Goal: Task Accomplishment & Management: Use online tool/utility

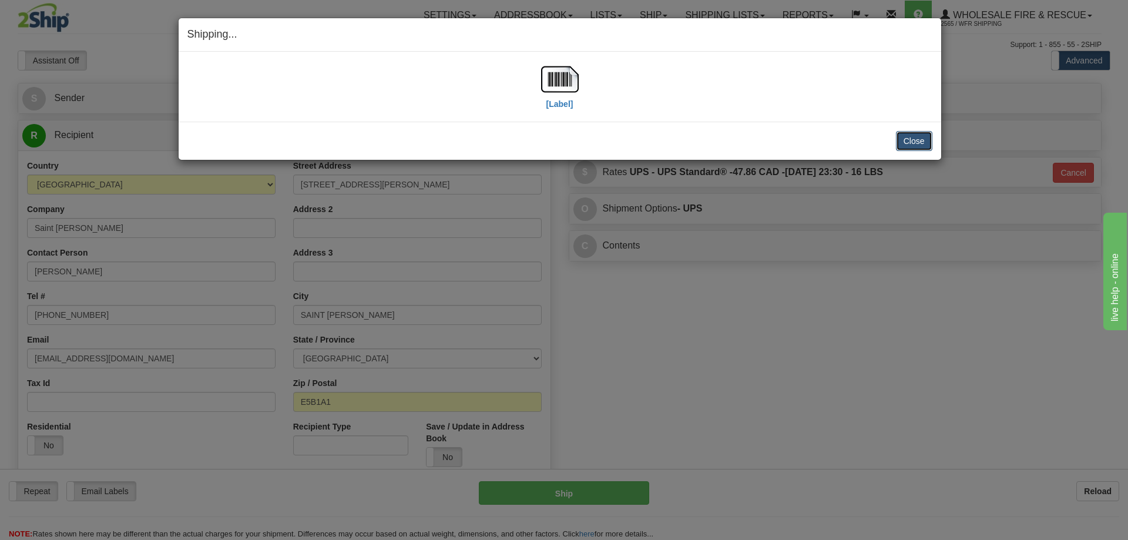
click at [912, 141] on button "Close" at bounding box center [914, 141] width 36 height 20
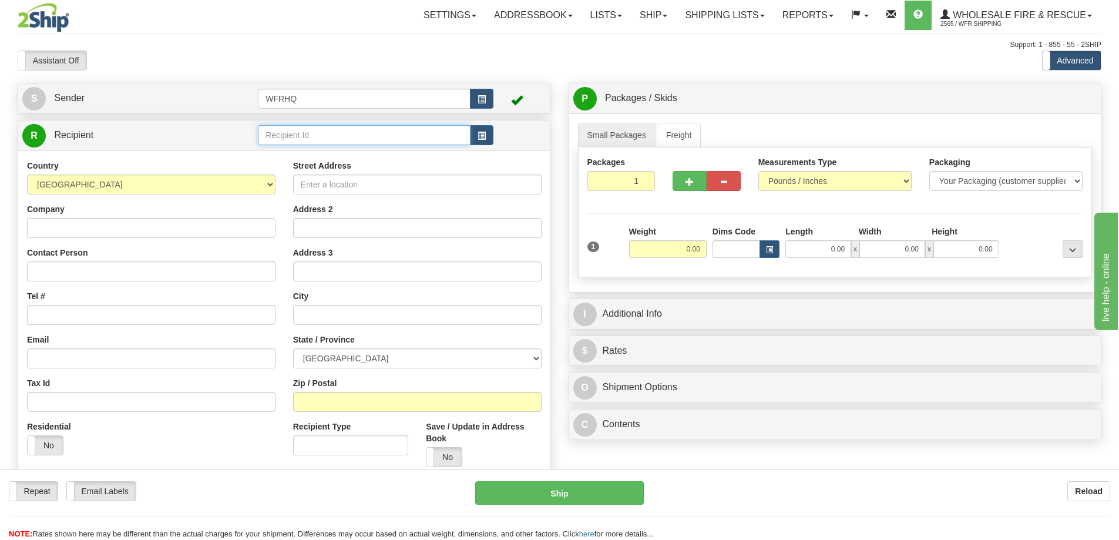
click at [288, 135] on input "text" at bounding box center [364, 135] width 213 height 20
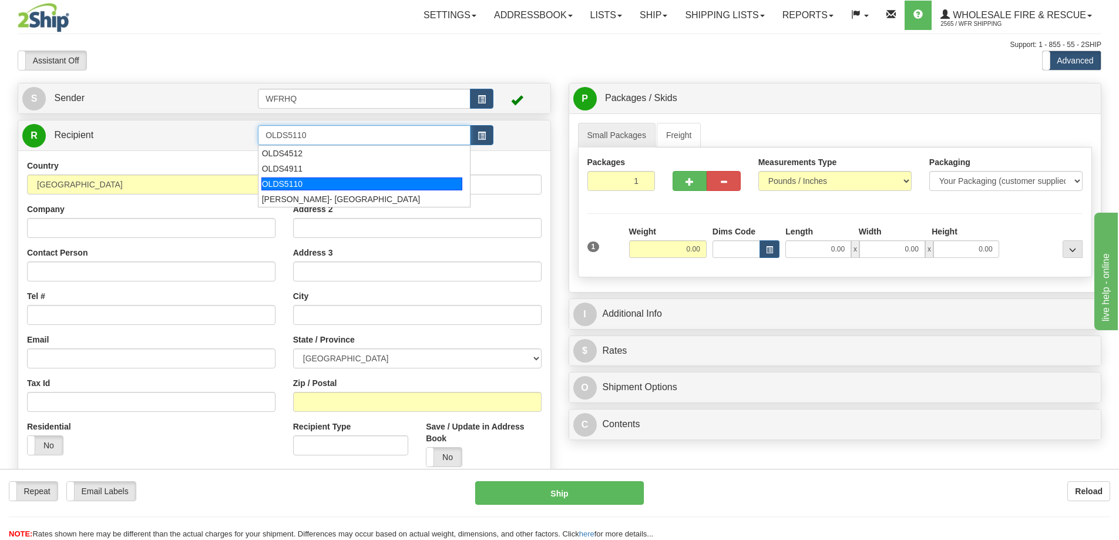
type input "OLDS5110"
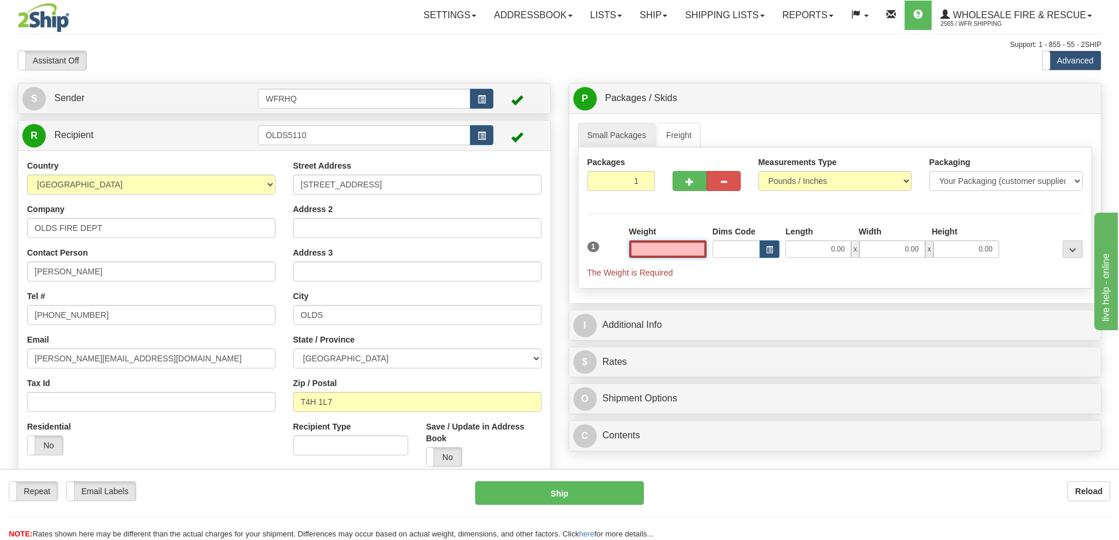
click at [665, 251] on input "text" at bounding box center [668, 249] width 78 height 18
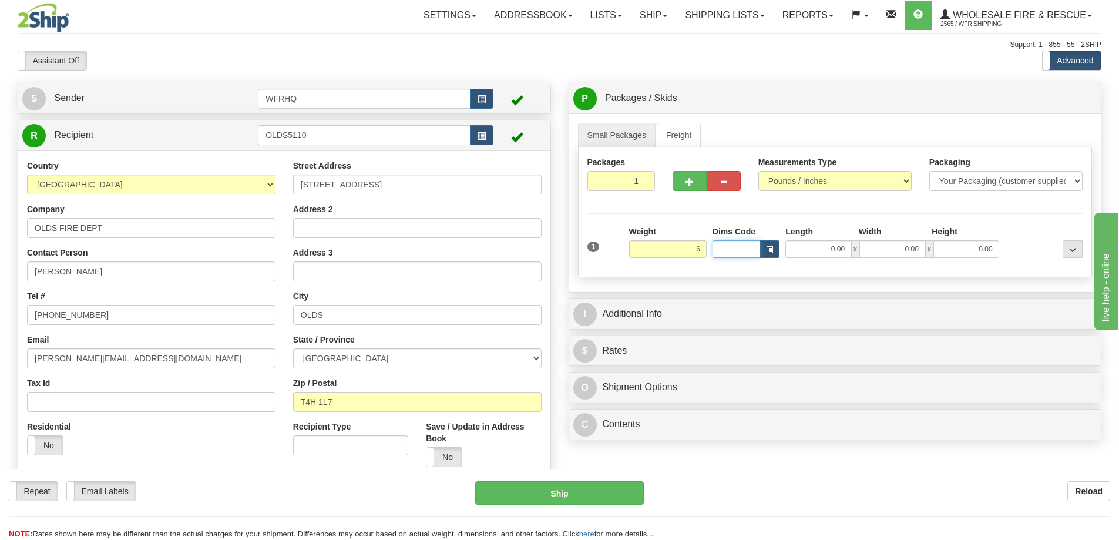
type input "6.00"
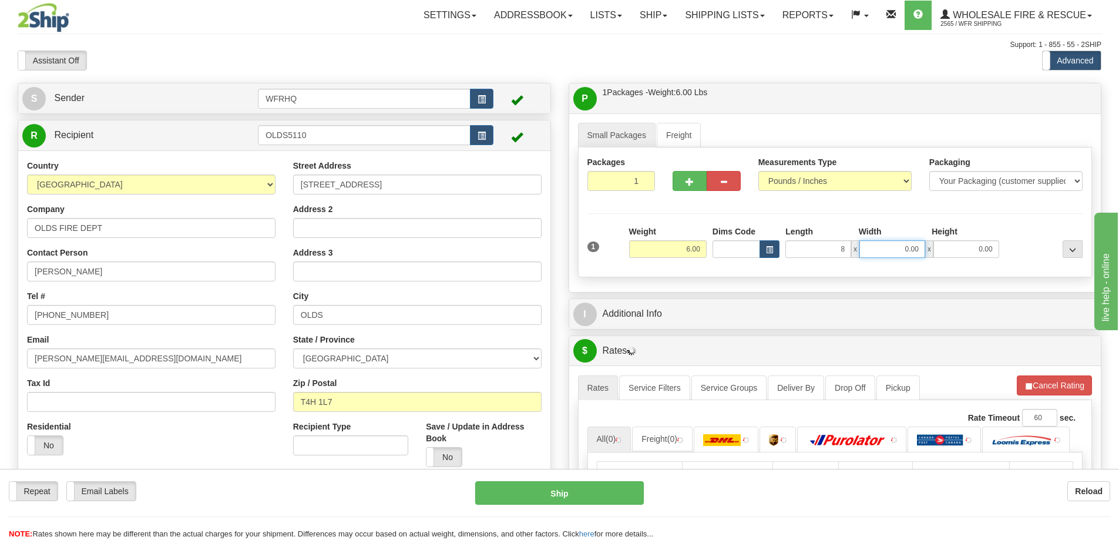
type input "8.00"
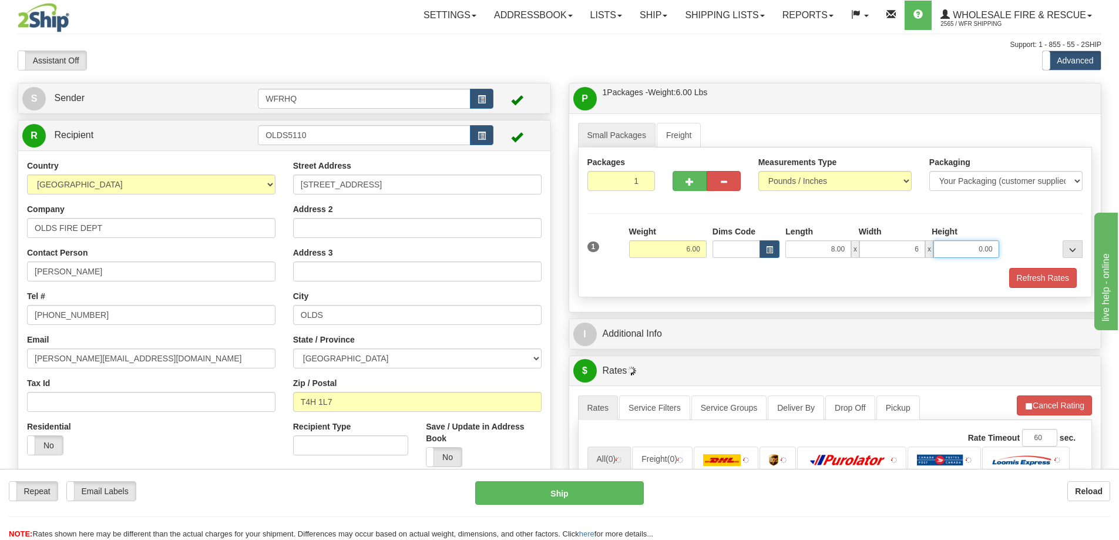
type input "6.00"
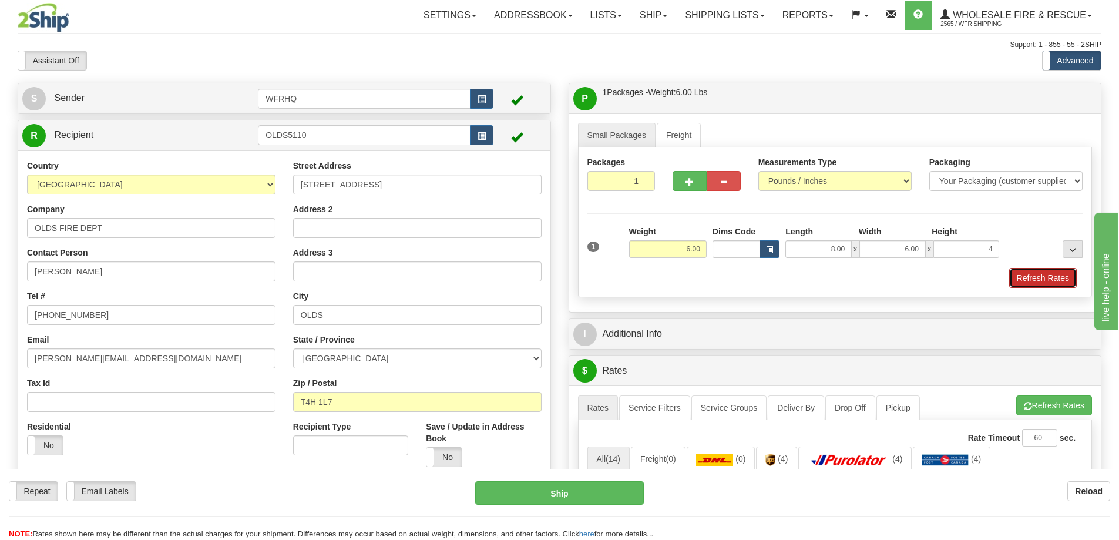
type input "4.00"
click at [1045, 279] on button "Refresh Rates" at bounding box center [1043, 278] width 68 height 20
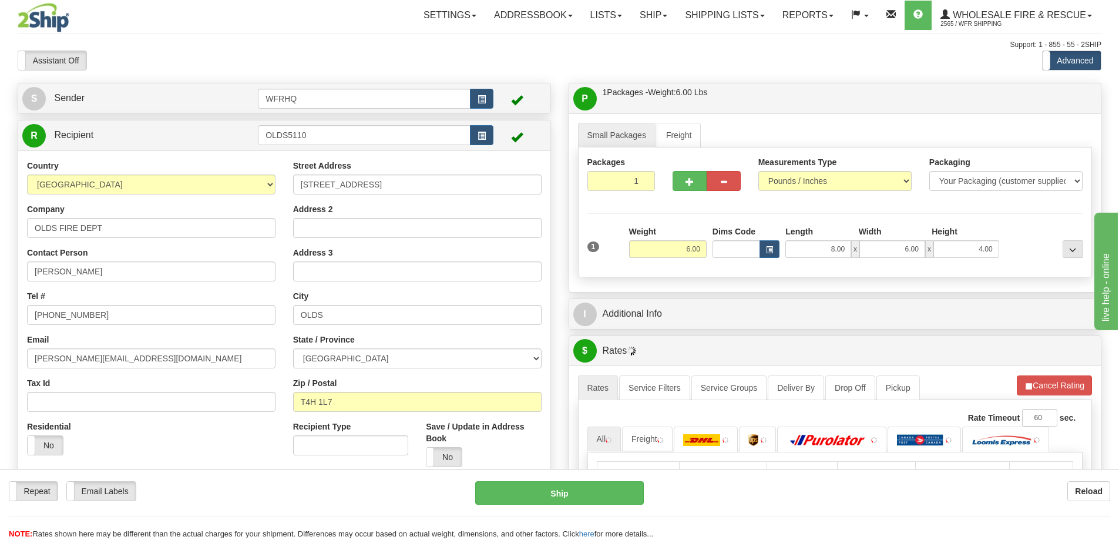
click at [787, 329] on div "P Packages / Skids 1 Packages - Weight: 6.00 Lbs 1 Skids - Weight: NaN Lbs Ship…" at bounding box center [835, 376] width 551 height 587
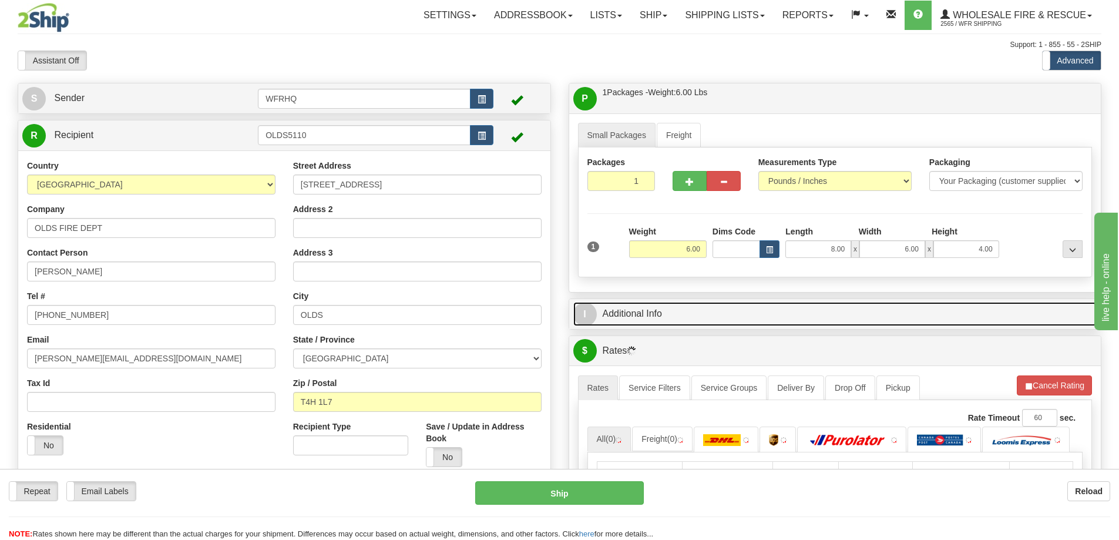
click at [786, 321] on link "I Additional Info" at bounding box center [835, 314] width 524 height 24
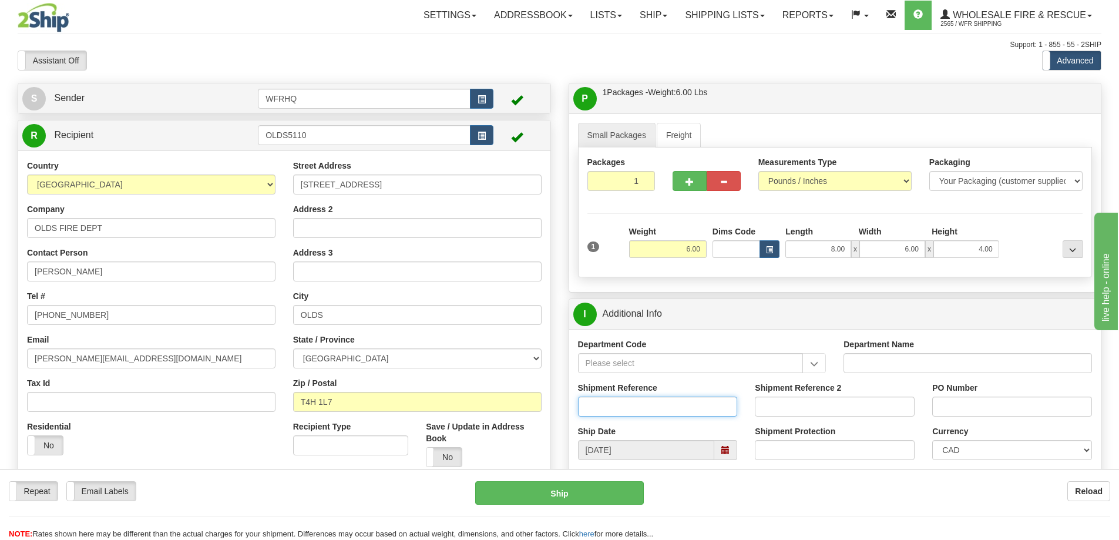
click at [635, 415] on input "Shipment Reference" at bounding box center [658, 406] width 160 height 20
type input "S45949-30335"
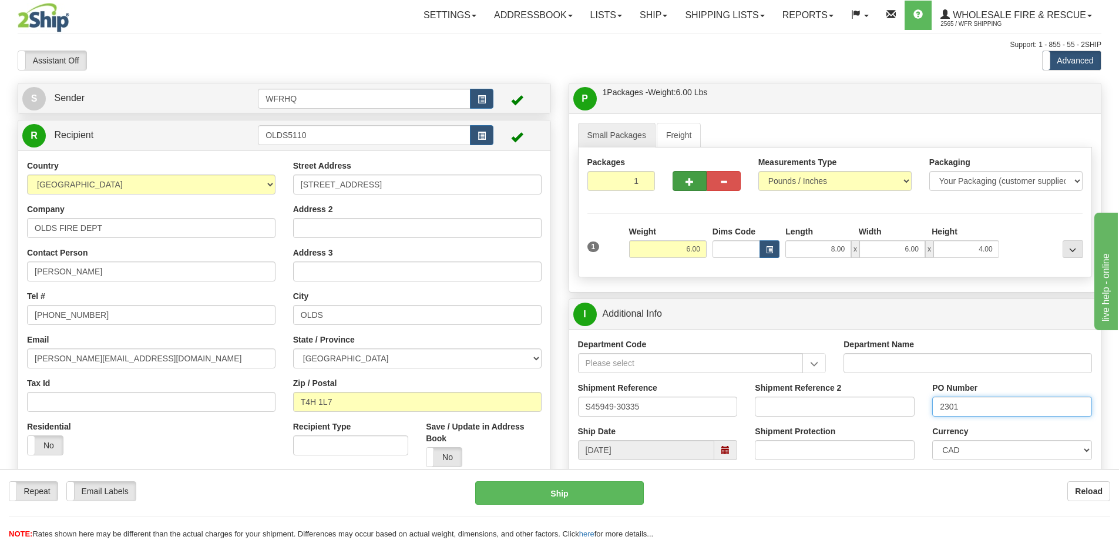
type input "2301"
click at [680, 177] on button "button" at bounding box center [689, 181] width 34 height 20
radio input "true"
type input "2"
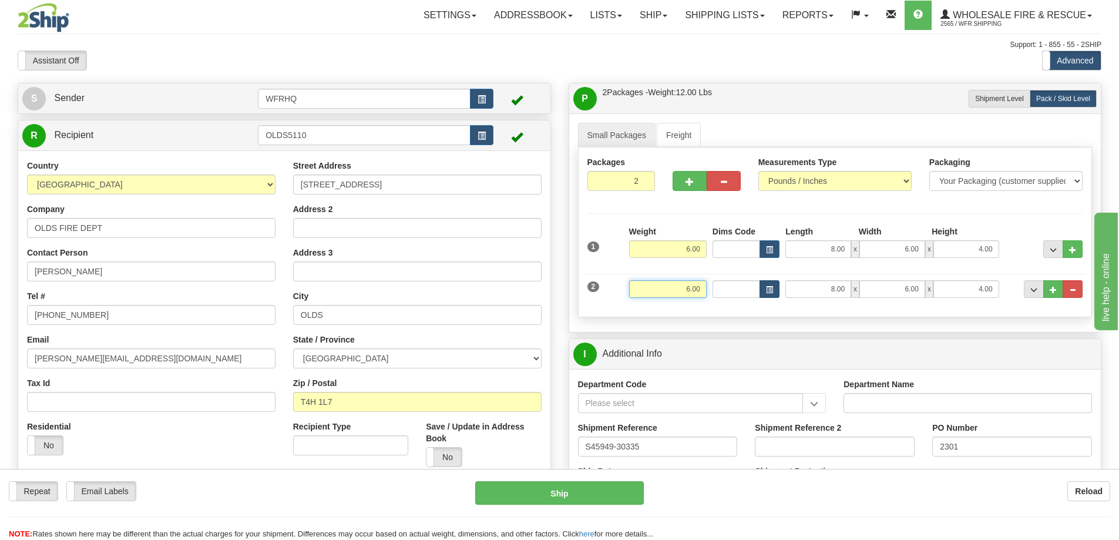
drag, startPoint x: 661, startPoint y: 289, endPoint x: 764, endPoint y: 284, distance: 103.5
click at [764, 284] on div "2 Weight 6.00 Dims Code Length Width Height" at bounding box center [835, 287] width 502 height 39
type input "4.00"
type input "56.00"
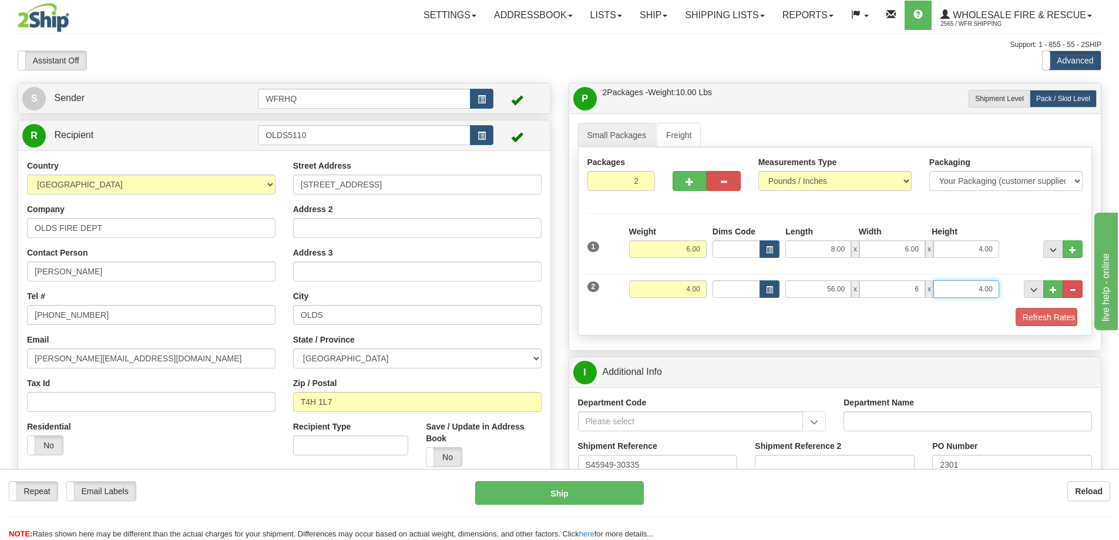
type input "6.00"
type input "2.00"
click at [825, 328] on div "Packages 2 2 Measurements Type" at bounding box center [835, 242] width 515 height 190
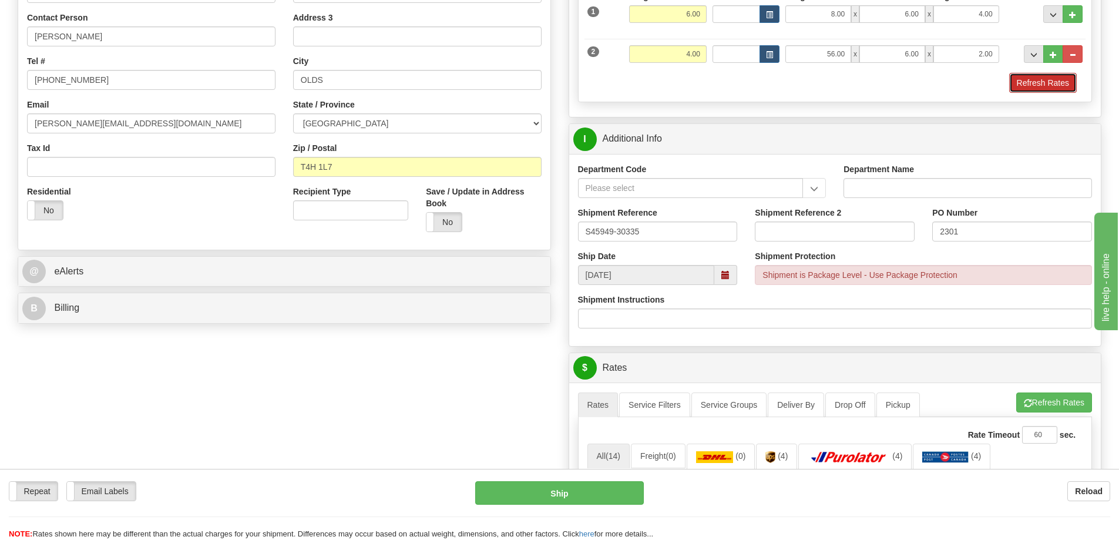
click at [1025, 83] on button "Refresh Rates" at bounding box center [1043, 83] width 68 height 20
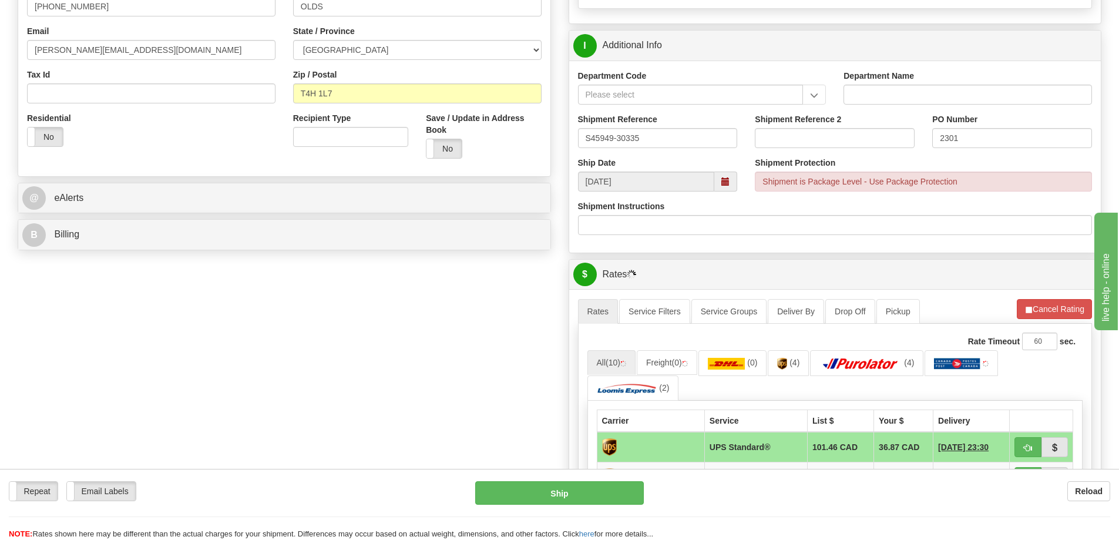
scroll to position [470, 0]
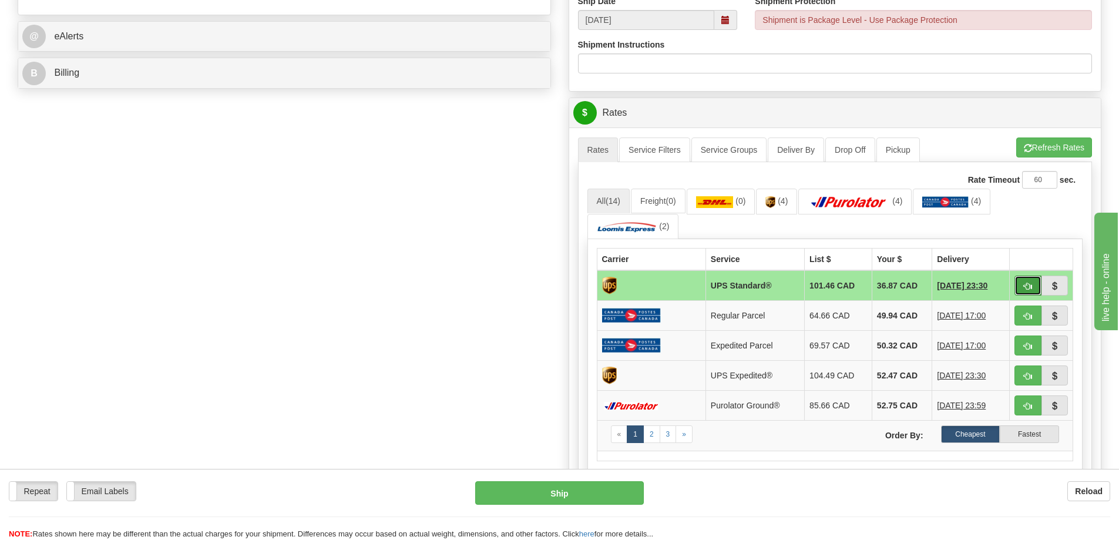
click at [1031, 289] on span "button" at bounding box center [1028, 287] width 8 height 8
type input "11"
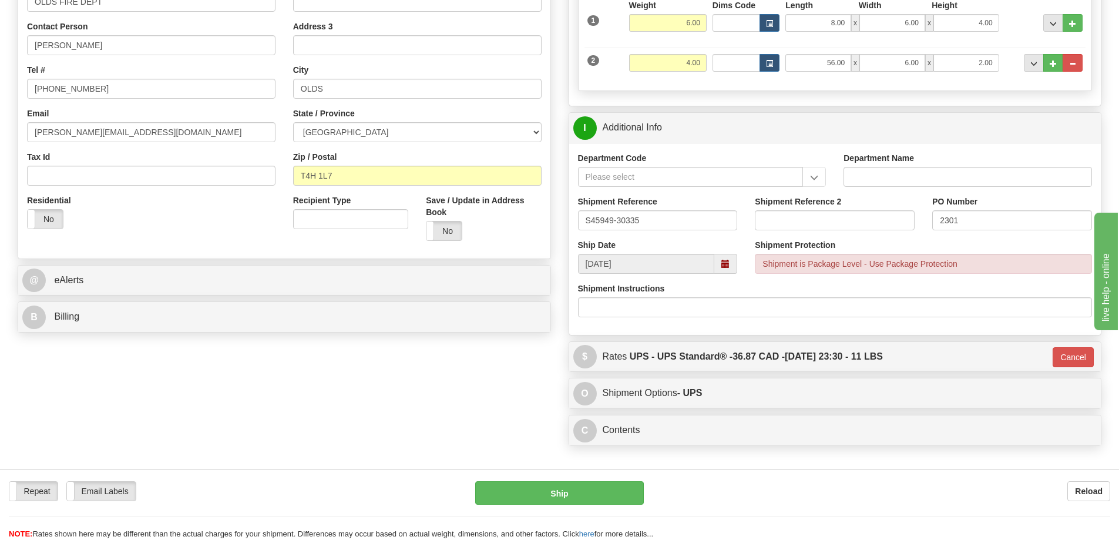
scroll to position [106, 0]
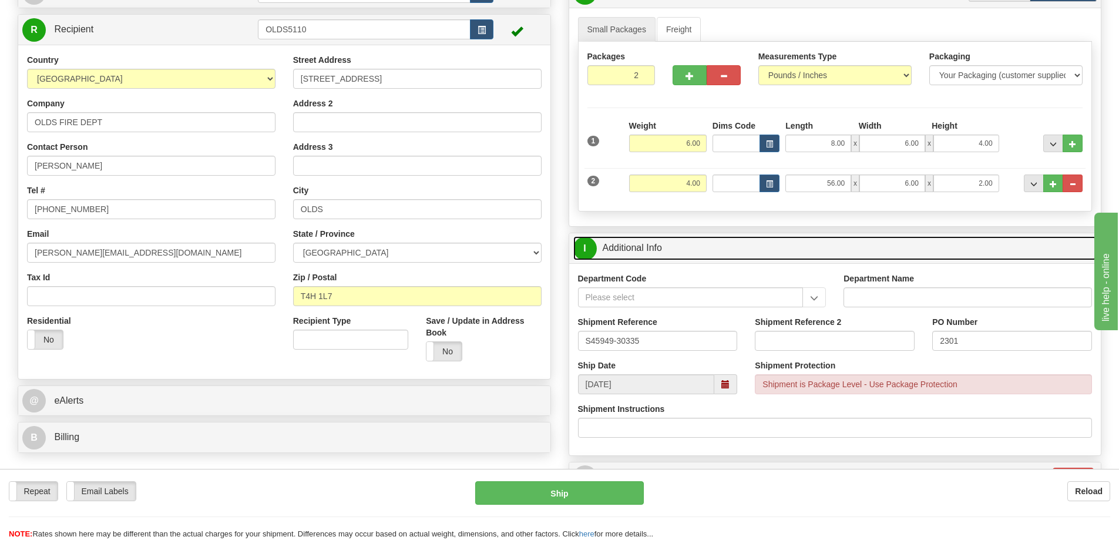
click at [786, 255] on link "I Additional Info" at bounding box center [835, 248] width 524 height 24
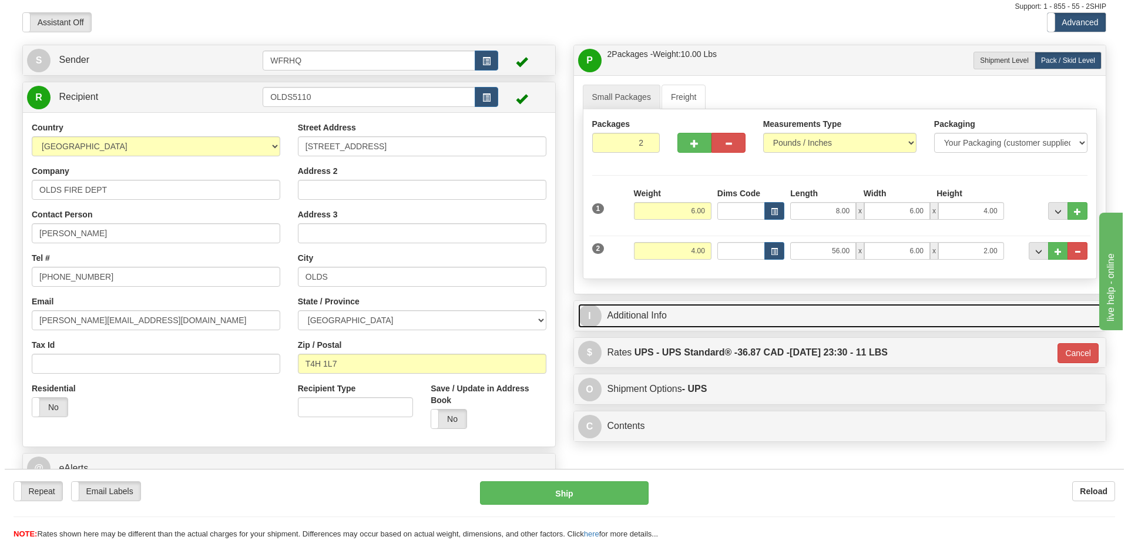
scroll to position [0, 0]
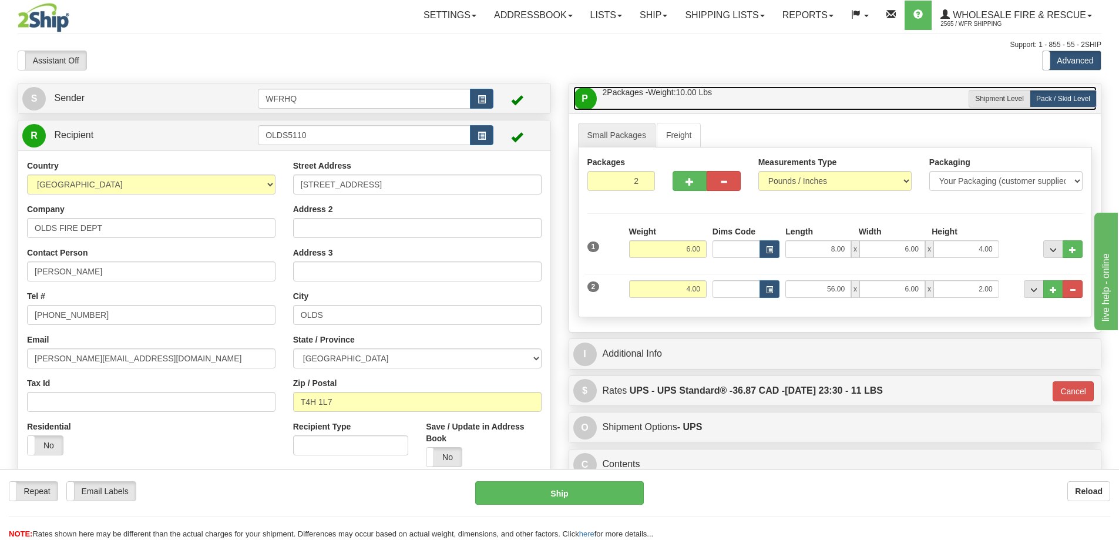
click at [751, 92] on link "P Packages / Skids 2 Packages - Weight: 10.00 Lbs 1 Skids - Weight: 0.00 Lbs" at bounding box center [835, 98] width 524 height 24
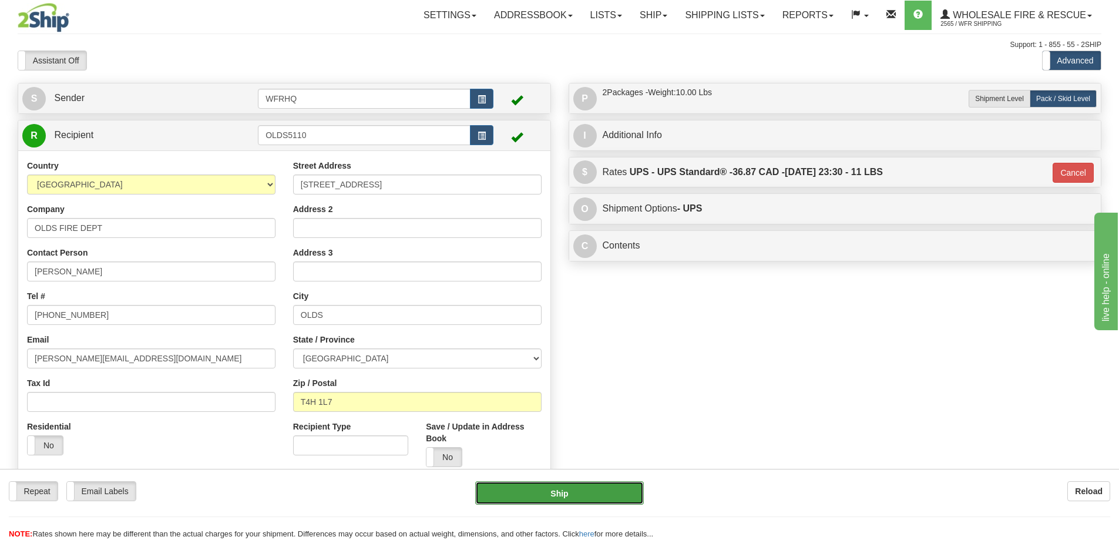
click at [532, 493] on button "Ship" at bounding box center [559, 492] width 169 height 23
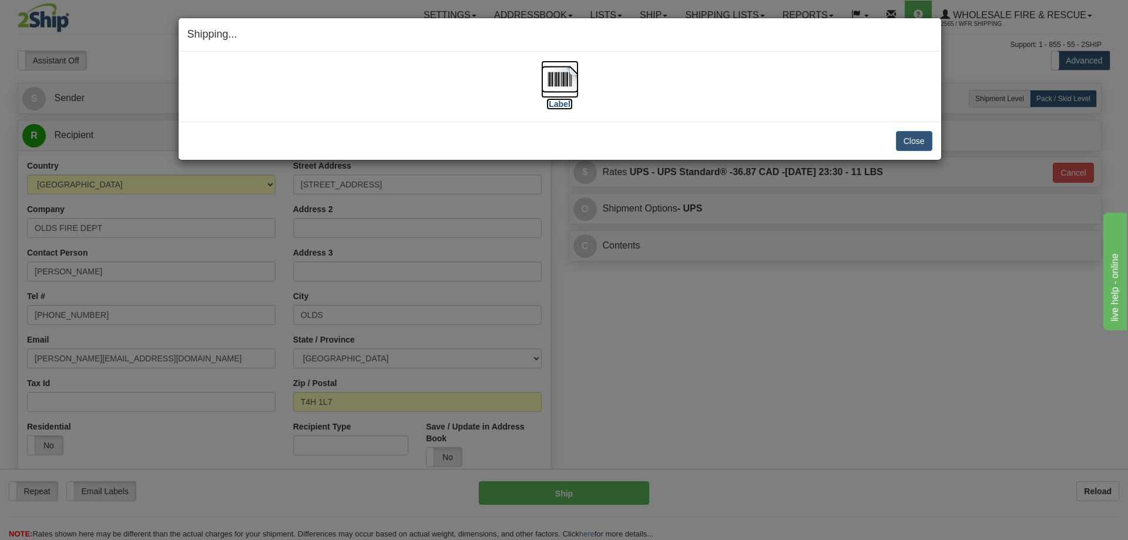
click at [571, 80] on img at bounding box center [560, 79] width 38 height 38
click at [916, 136] on button "Close" at bounding box center [914, 141] width 36 height 20
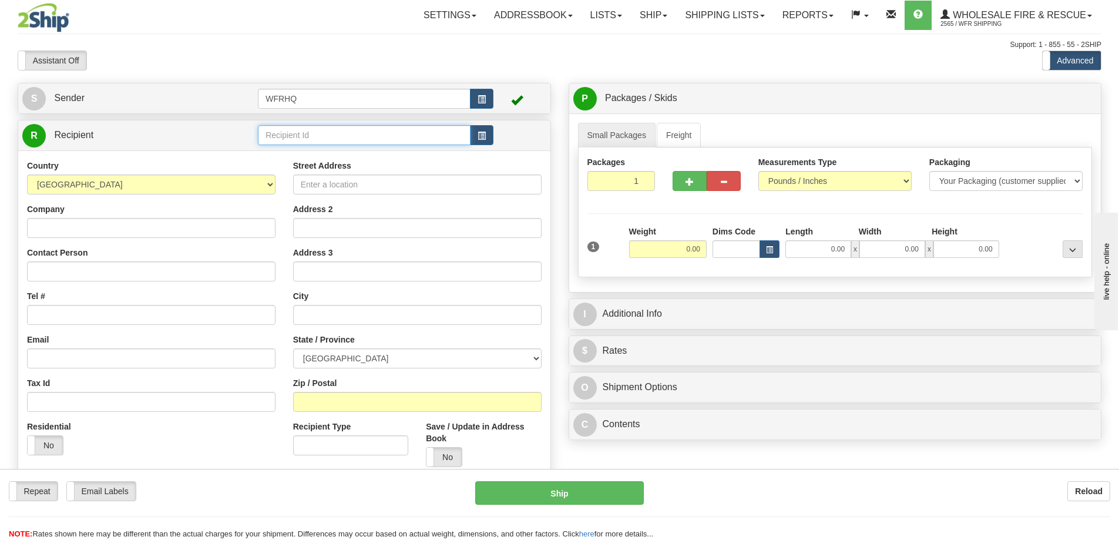
click at [337, 136] on input "text" at bounding box center [364, 135] width 213 height 20
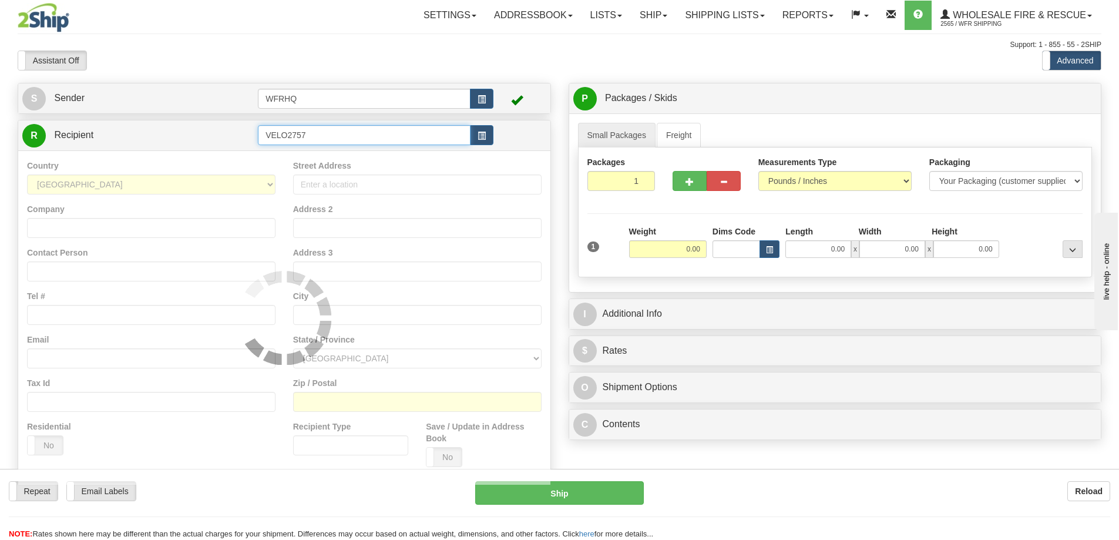
type input "VELO2757"
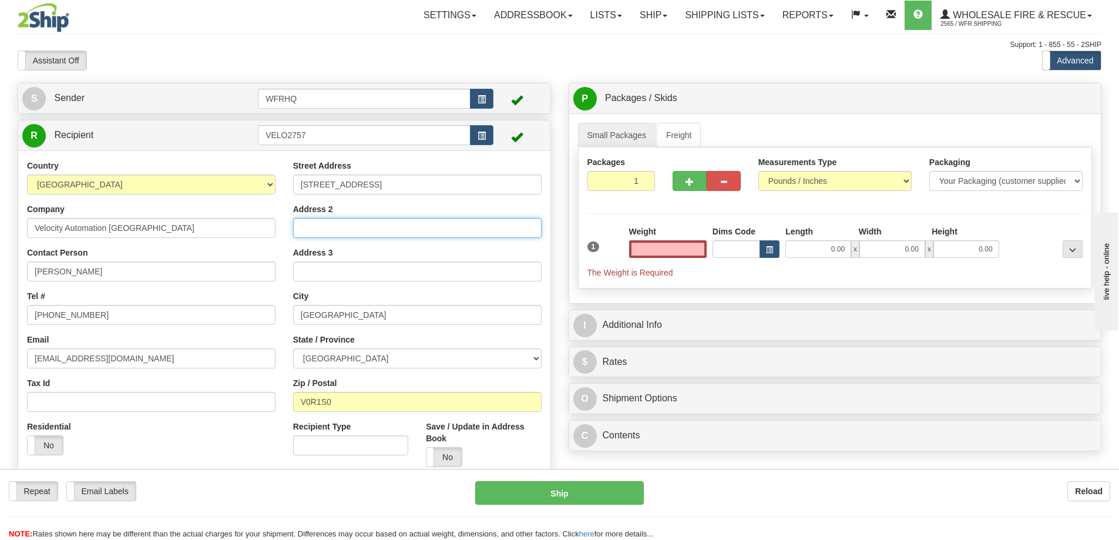
type input "0.00"
click at [352, 230] on input "Address 2" at bounding box center [417, 228] width 248 height 20
type input "PO BOX 1068"
click at [675, 238] on div "Weight 0.00" at bounding box center [668, 242] width 78 height 32
click at [669, 249] on input "0.00" at bounding box center [668, 249] width 78 height 18
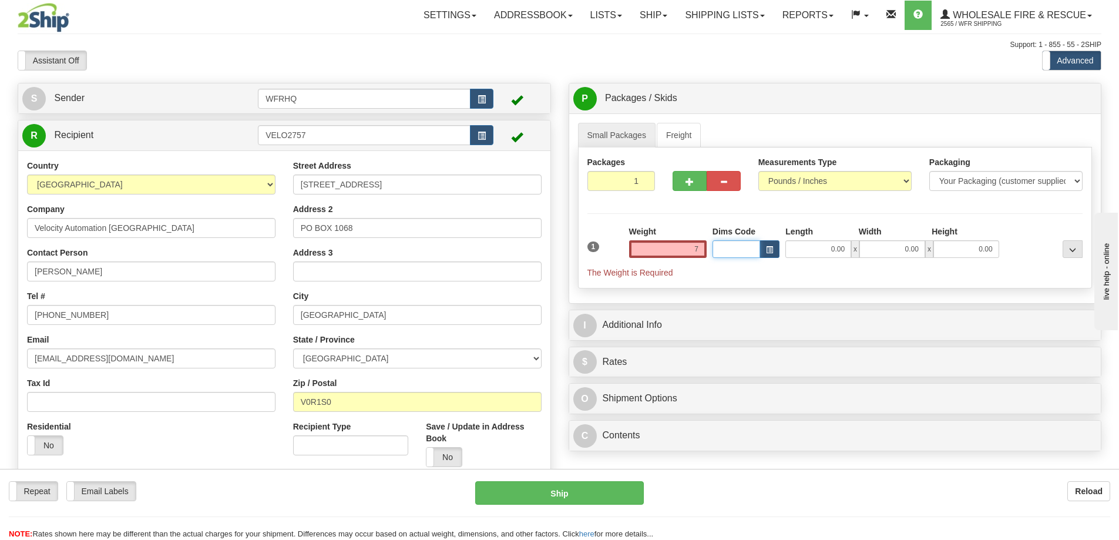
type input "7.00"
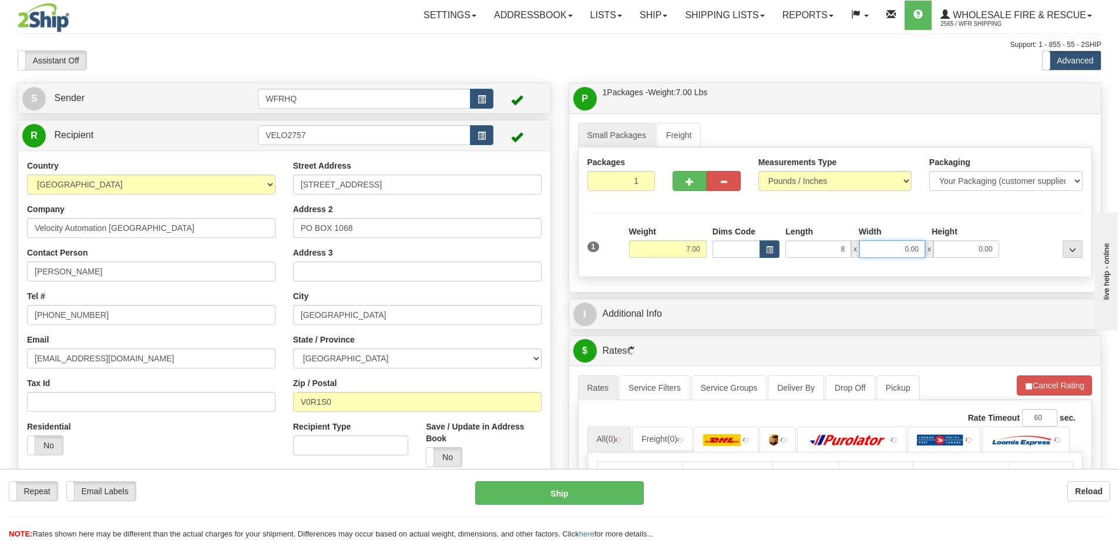
type input "8.00"
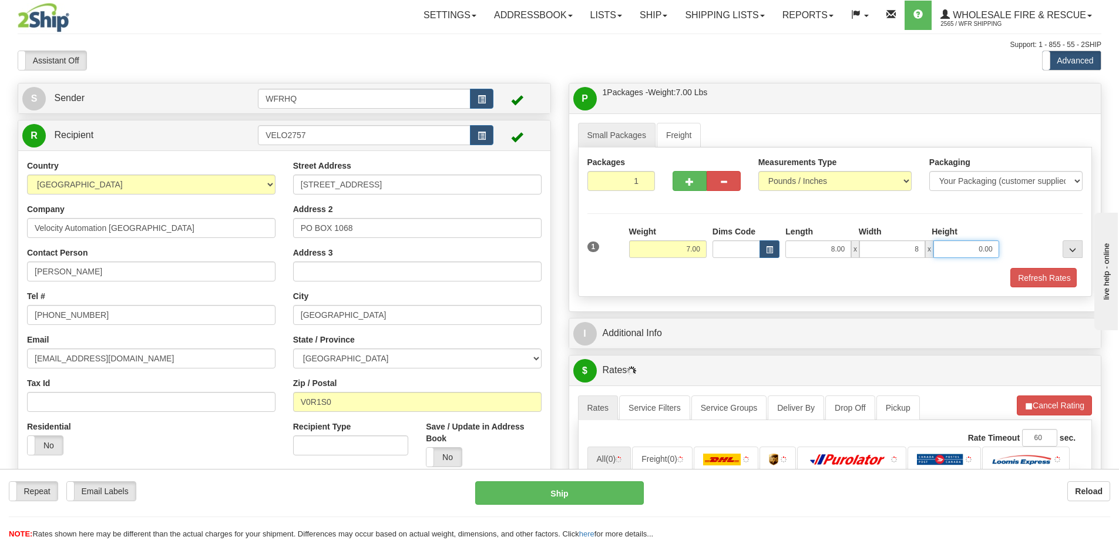
type input "8.00"
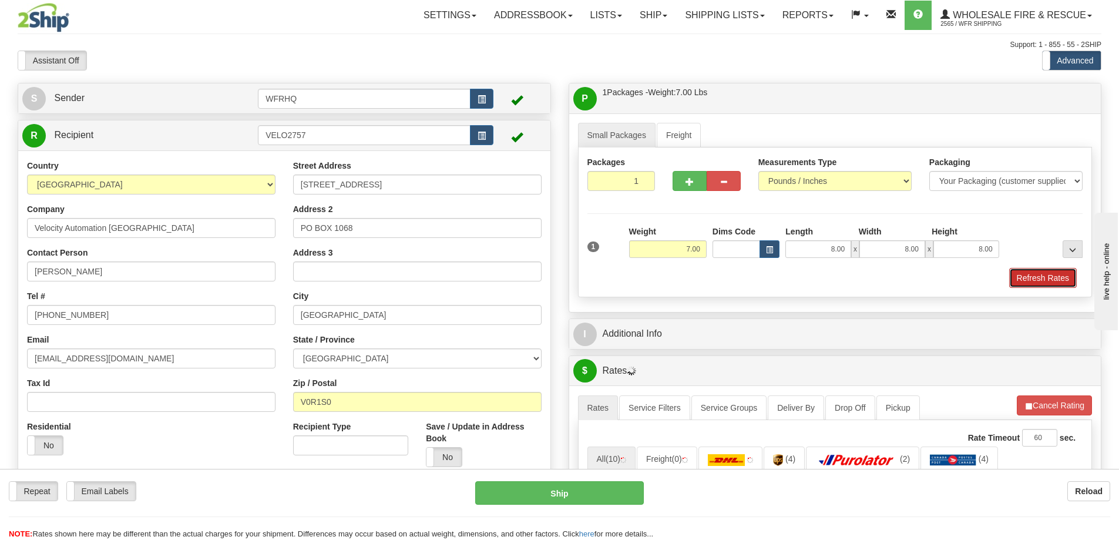
click at [1041, 268] on button "Refresh Rates" at bounding box center [1043, 278] width 68 height 20
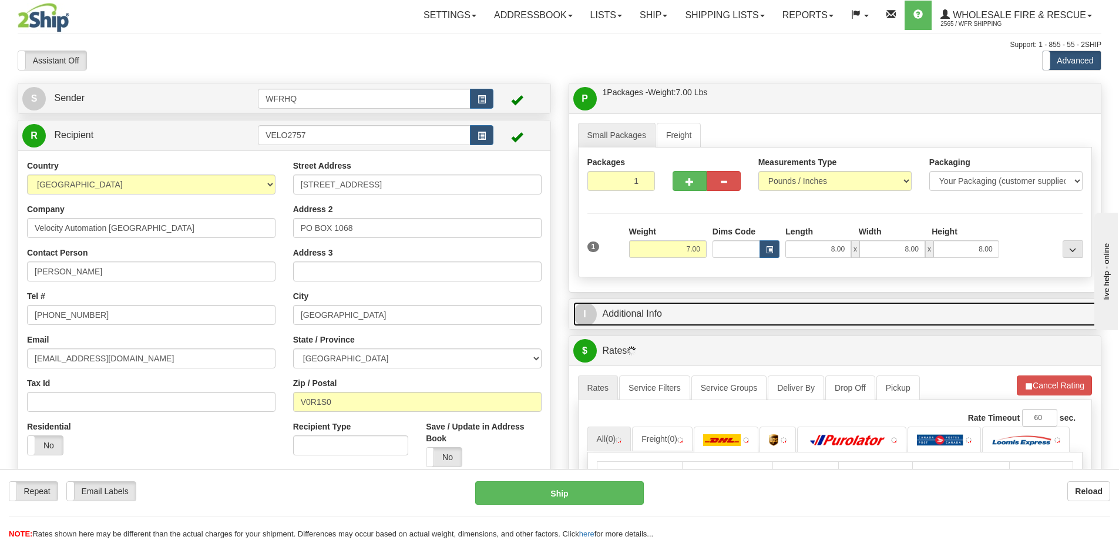
click at [872, 309] on link "I Additional Info" at bounding box center [835, 314] width 524 height 24
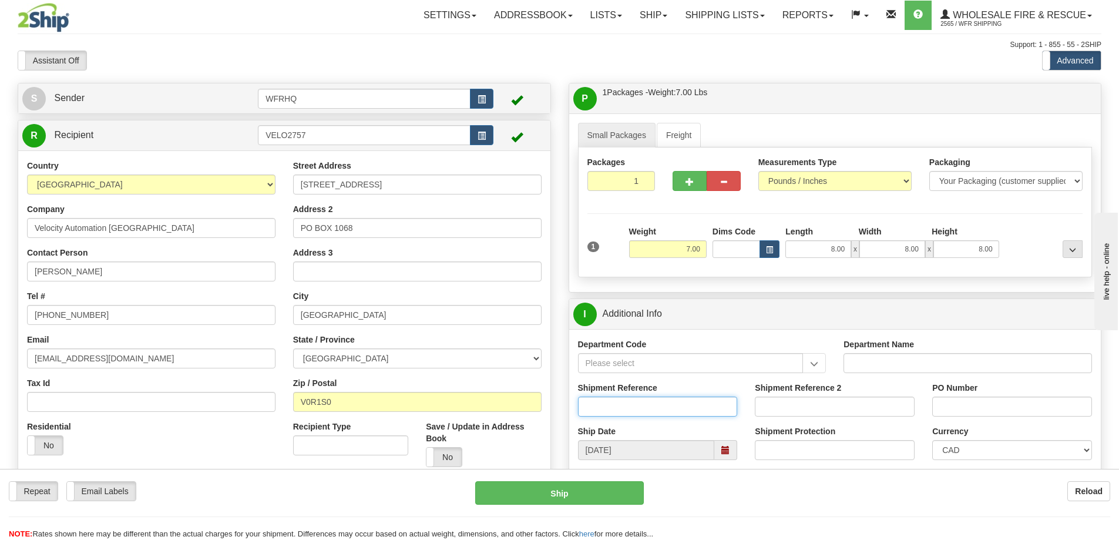
click at [634, 405] on input "Shipment Reference" at bounding box center [658, 406] width 160 height 20
type input "S45785-30231"
drag, startPoint x: 672, startPoint y: 332, endPoint x: 672, endPoint y: 322, distance: 10.0
click at [672, 327] on div "I Additional Info Department Code Department Name Shipment Reference S45785-302…" at bounding box center [835, 409] width 533 height 223
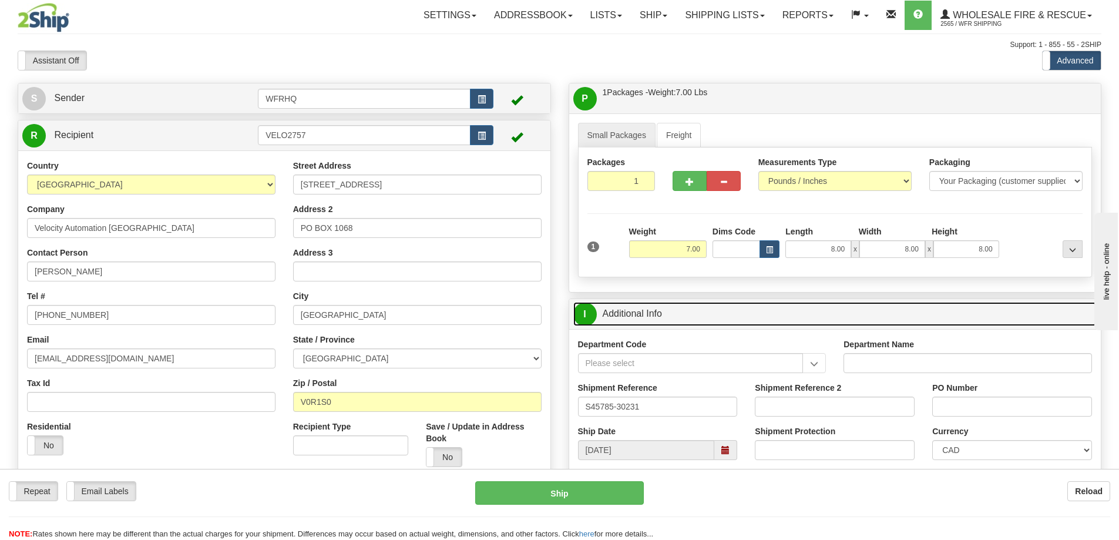
click at [675, 320] on link "I Additional Info" at bounding box center [835, 314] width 524 height 24
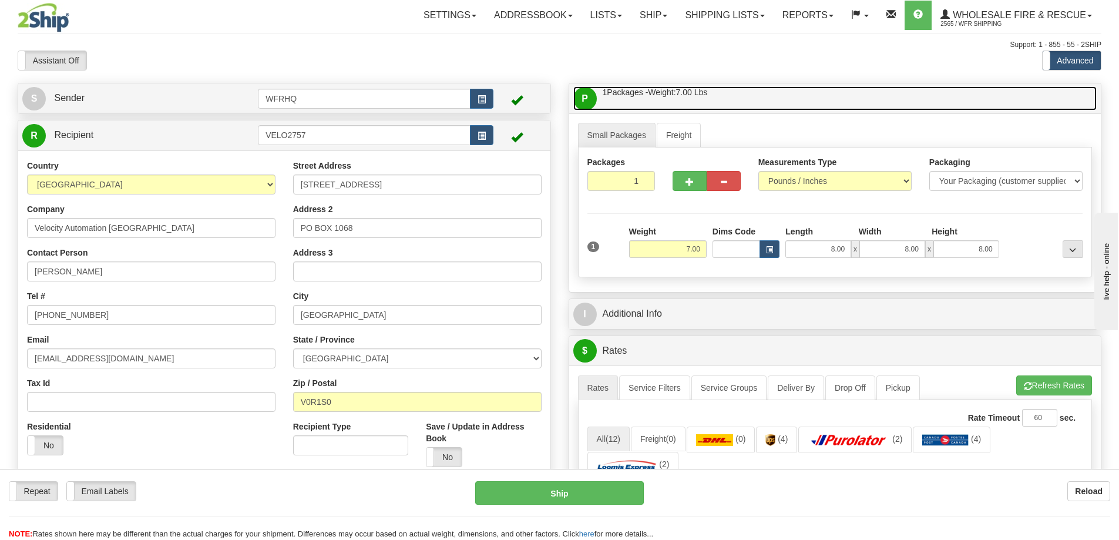
click at [742, 109] on link "P Packages / Skids 1 Packages - Weight: 7.00 Lbs 1 Skids - Weight: NaN Lbs" at bounding box center [835, 98] width 524 height 24
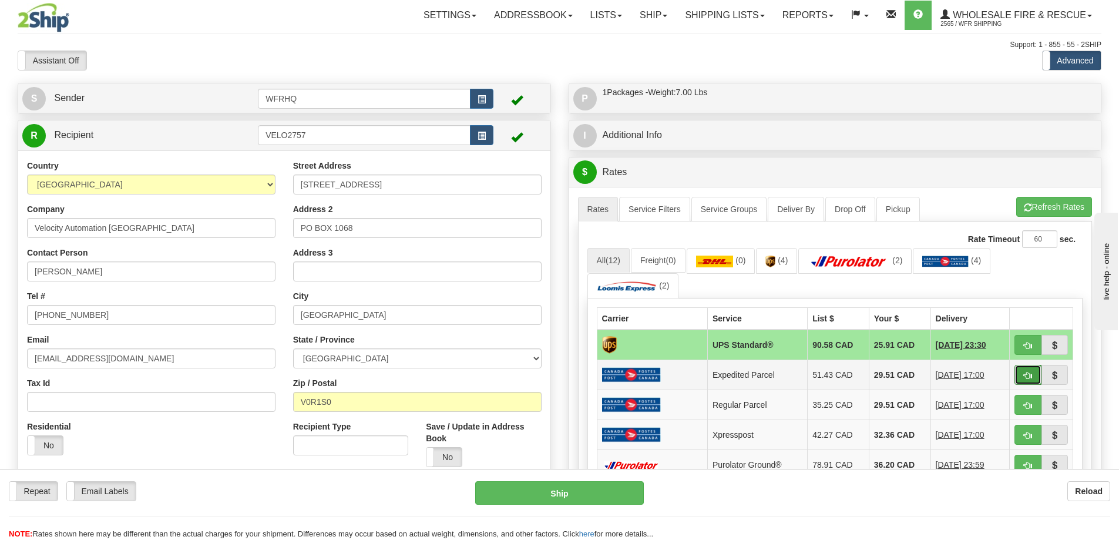
click at [1024, 377] on span "button" at bounding box center [1028, 376] width 8 height 8
type input "DOM.EP"
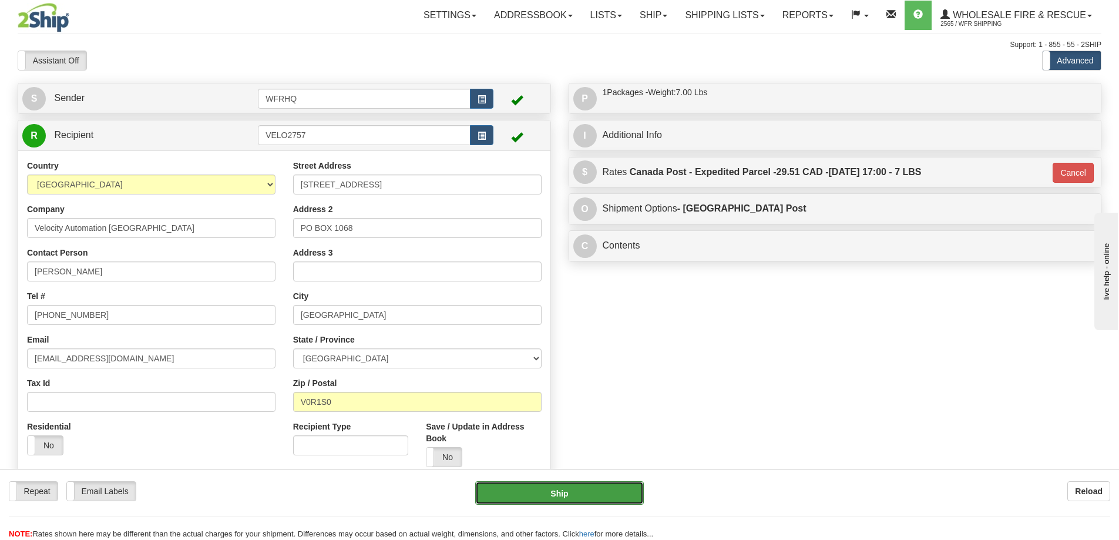
click at [604, 495] on button "Ship" at bounding box center [559, 492] width 169 height 23
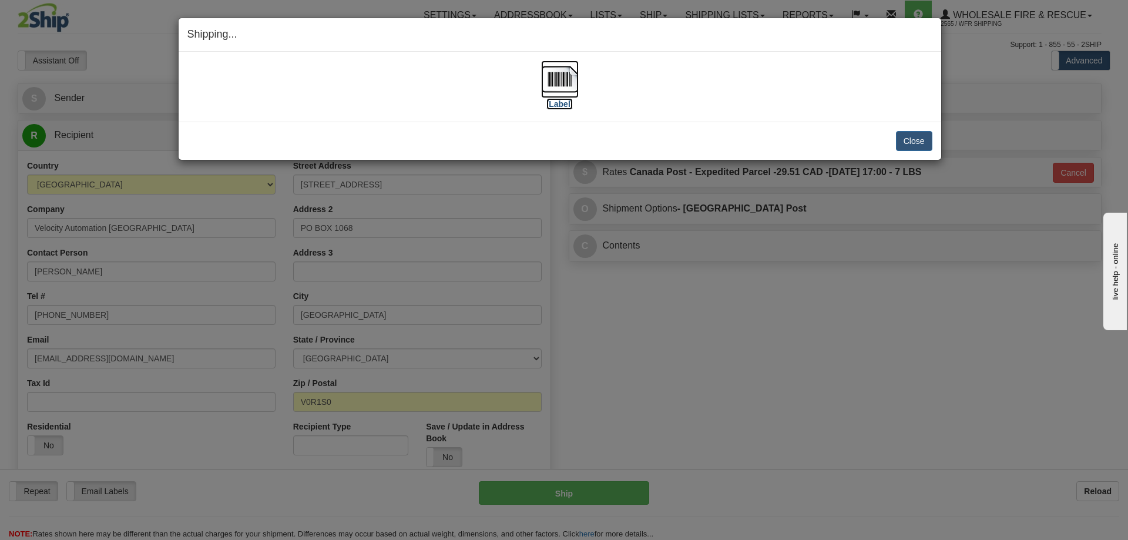
click at [563, 96] on img at bounding box center [560, 79] width 38 height 38
click at [907, 135] on button "Close" at bounding box center [914, 141] width 36 height 20
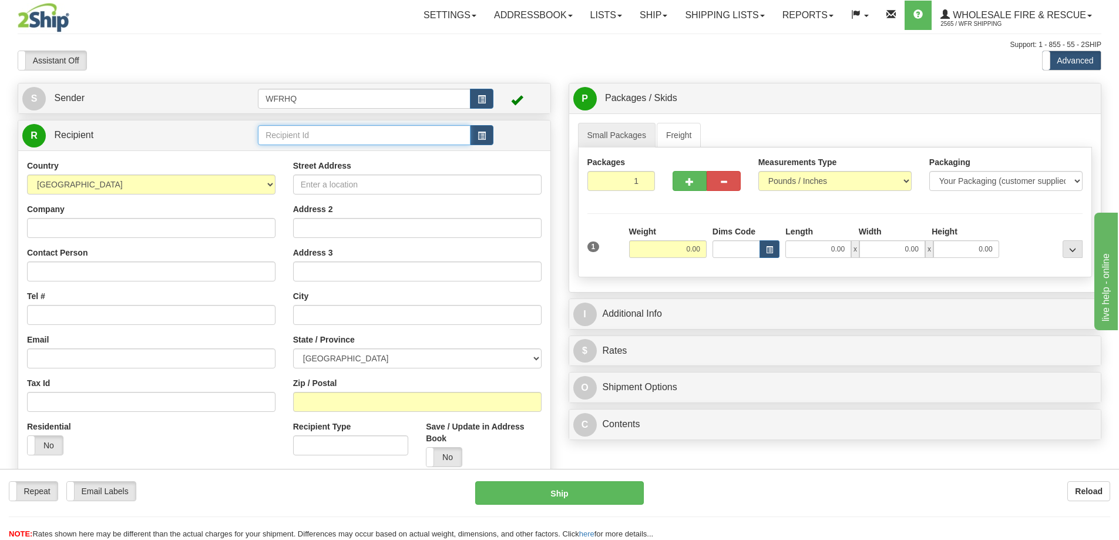
click at [332, 135] on input "text" at bounding box center [364, 135] width 213 height 20
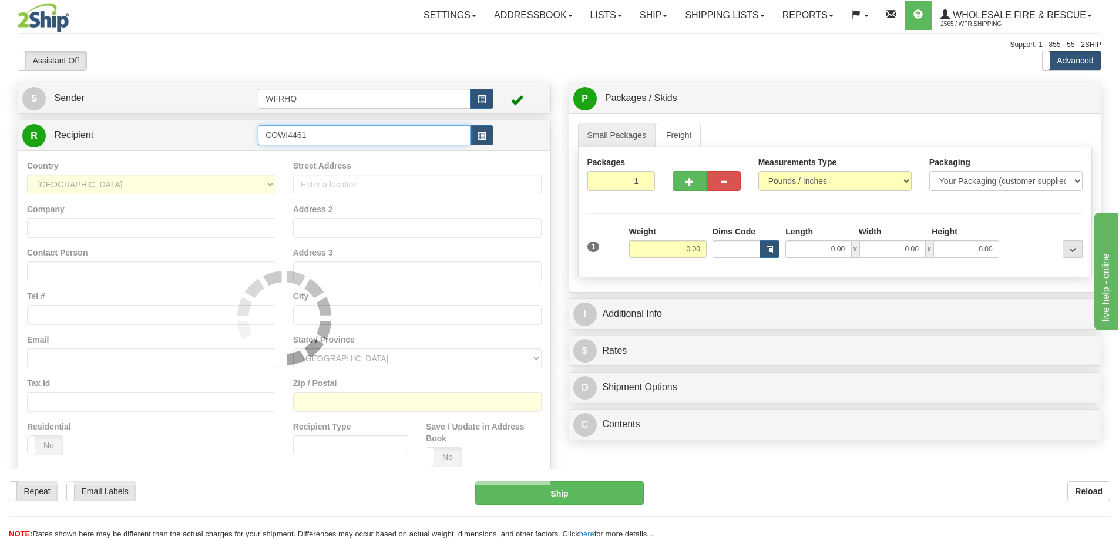
type input "COWI4461"
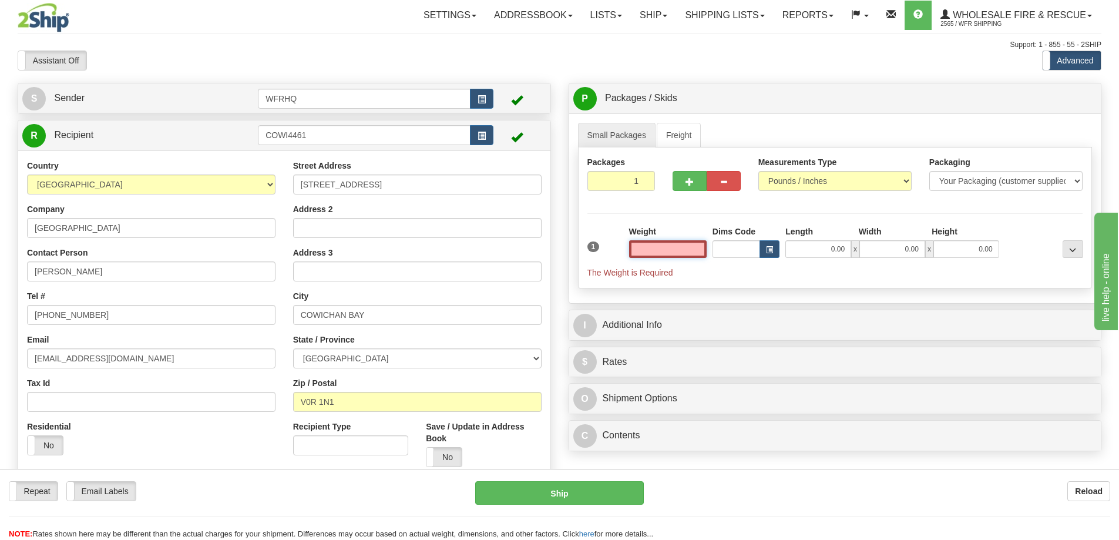
click at [682, 250] on input "text" at bounding box center [668, 249] width 78 height 18
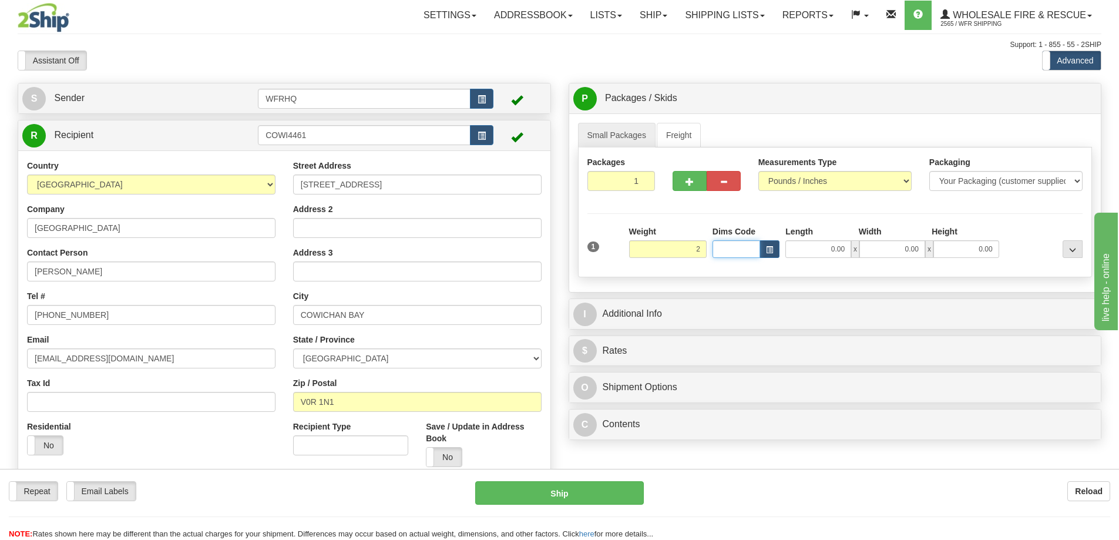
type input "2.00"
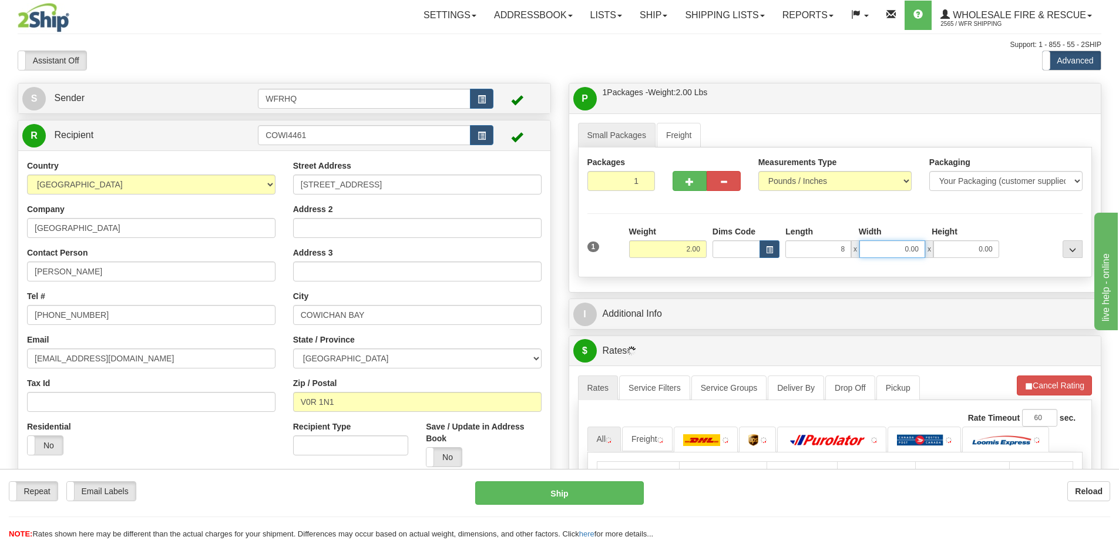
type input "8.00"
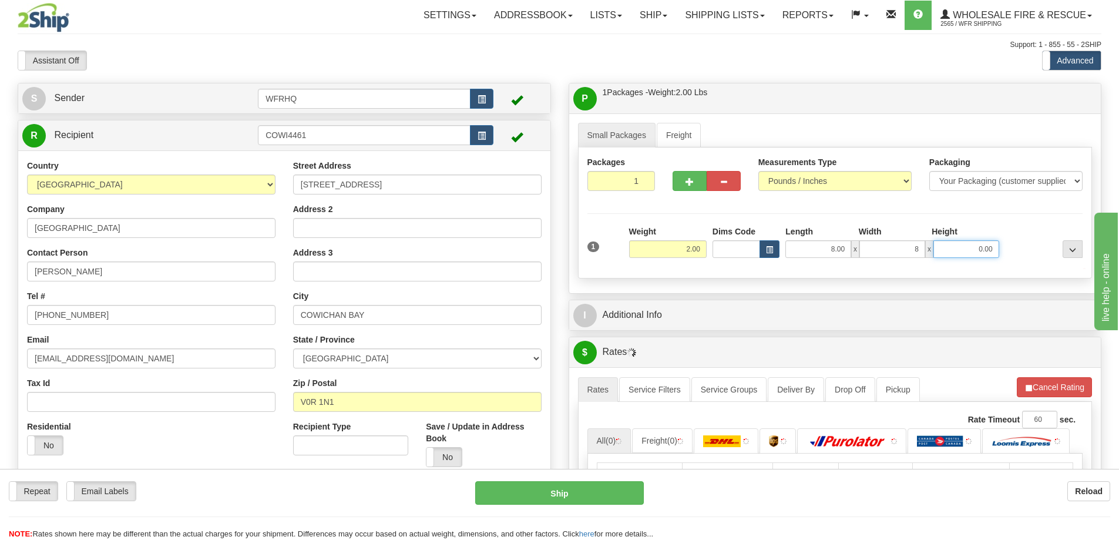
type input "8.00"
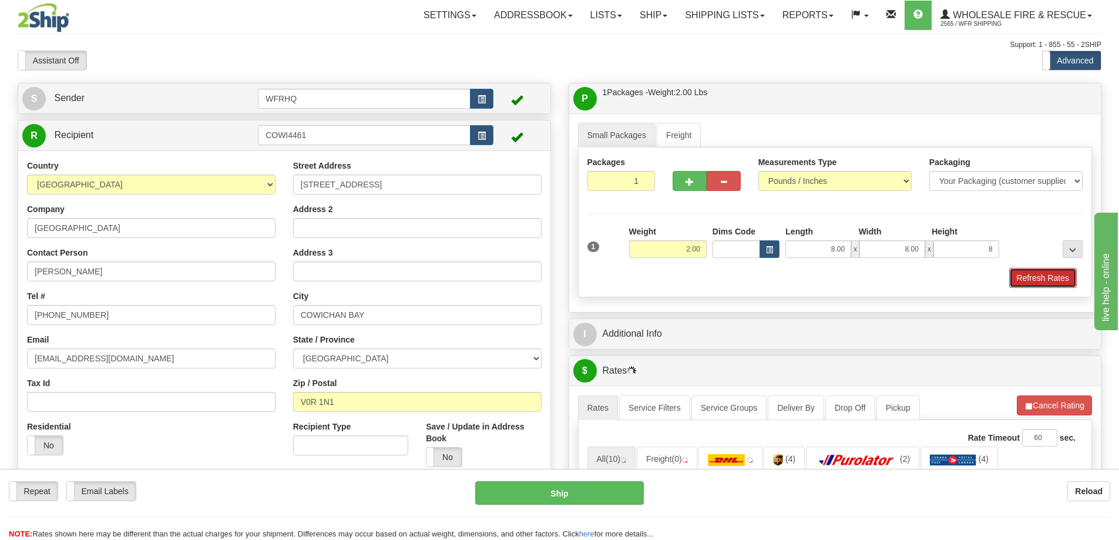
type input "8.00"
click at [1017, 281] on button "Refresh Rates" at bounding box center [1043, 278] width 68 height 20
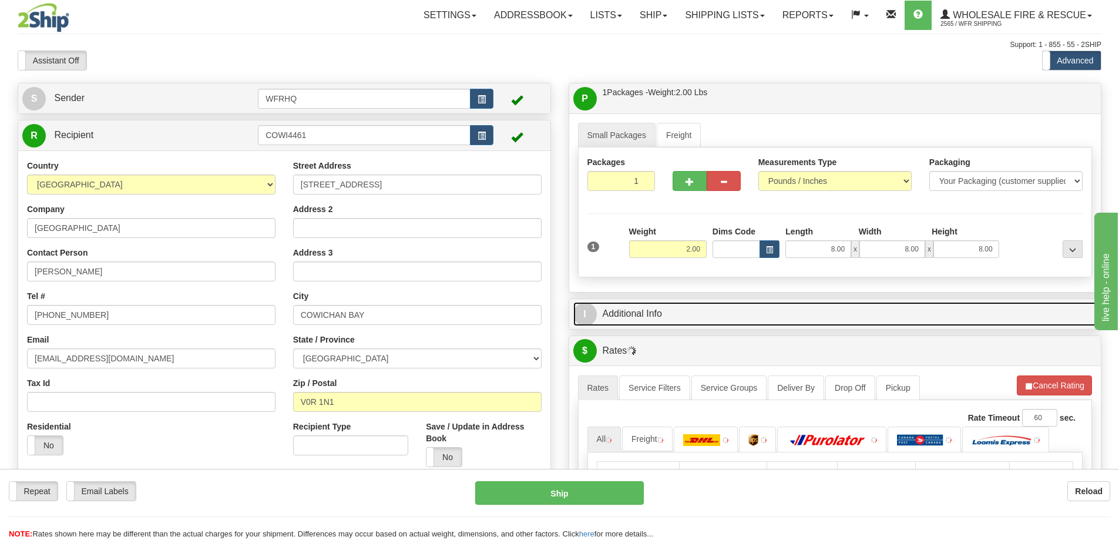
click at [862, 306] on link "I Additional Info" at bounding box center [835, 314] width 524 height 24
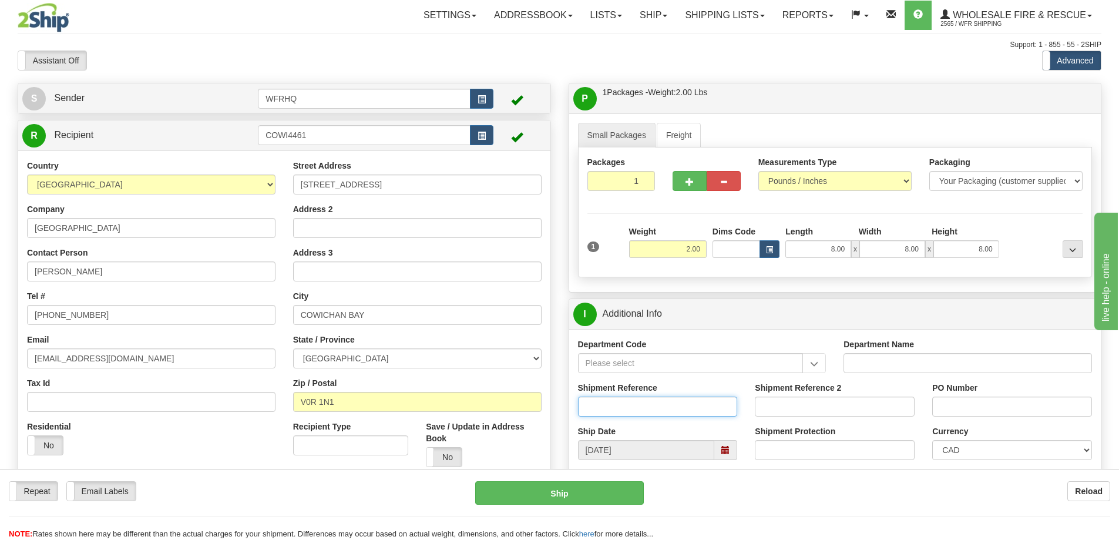
click at [628, 410] on input "Shipment Reference" at bounding box center [658, 406] width 160 height 20
type input "S45923-30337"
type input "Baird"
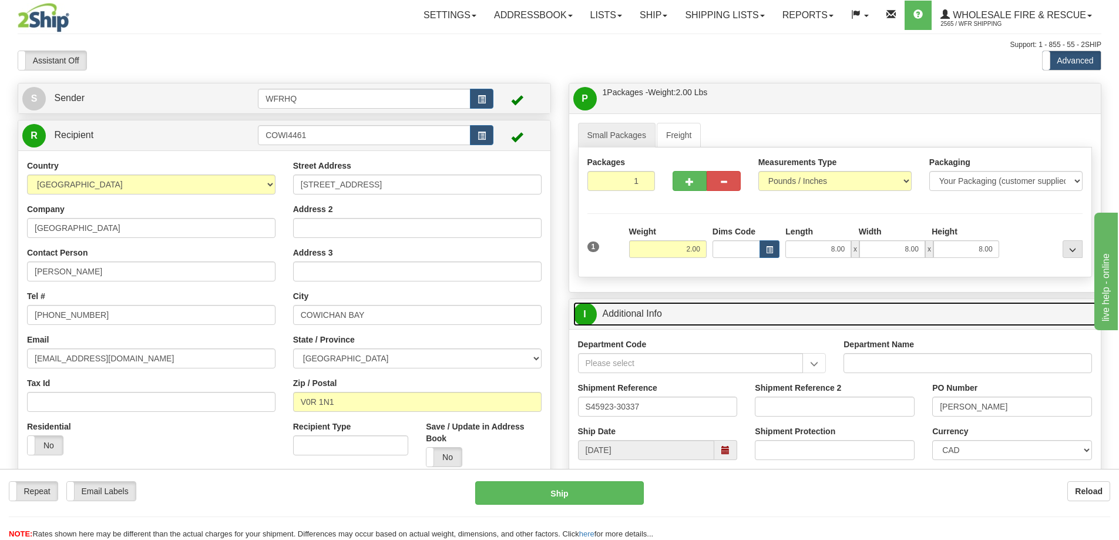
click at [730, 319] on link "I Additional Info" at bounding box center [835, 314] width 524 height 24
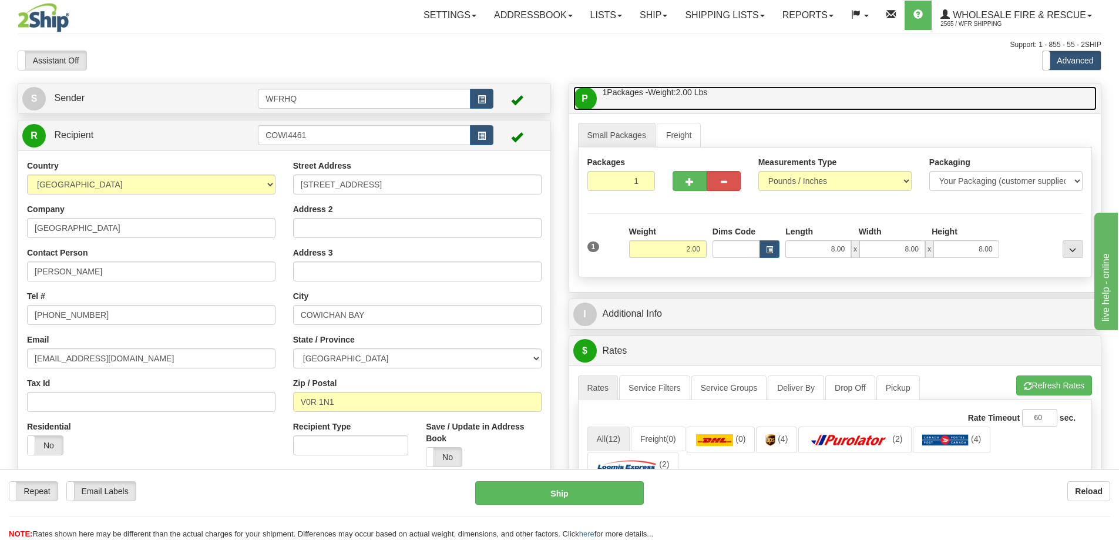
click at [765, 103] on link "P Packages / Skids 1 Packages - Weight: 2.00 Lbs 1 Skids - Weight: NaN Lbs" at bounding box center [835, 98] width 524 height 24
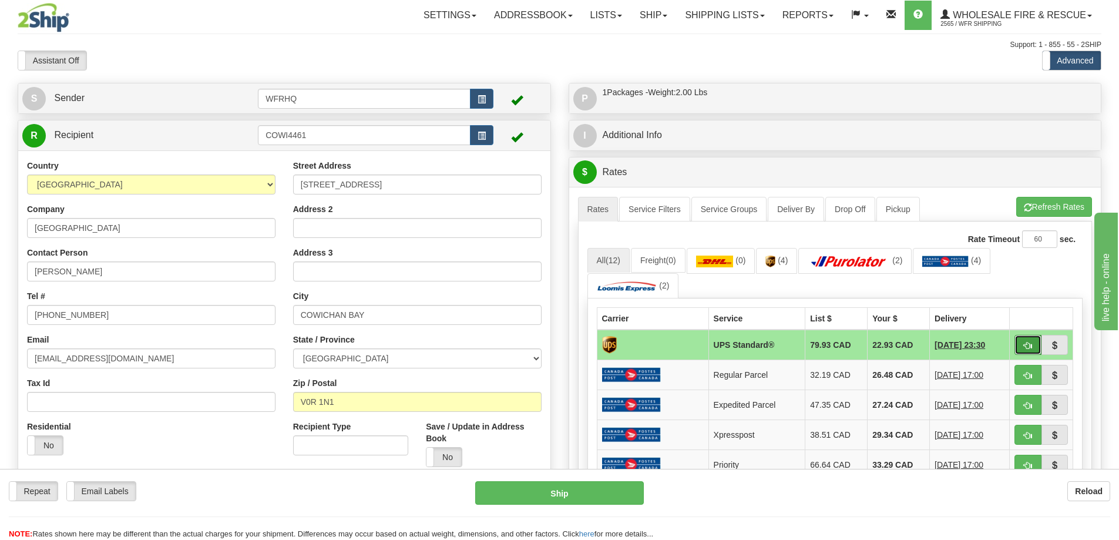
click at [1028, 349] on span "button" at bounding box center [1028, 346] width 8 height 8
type input "11"
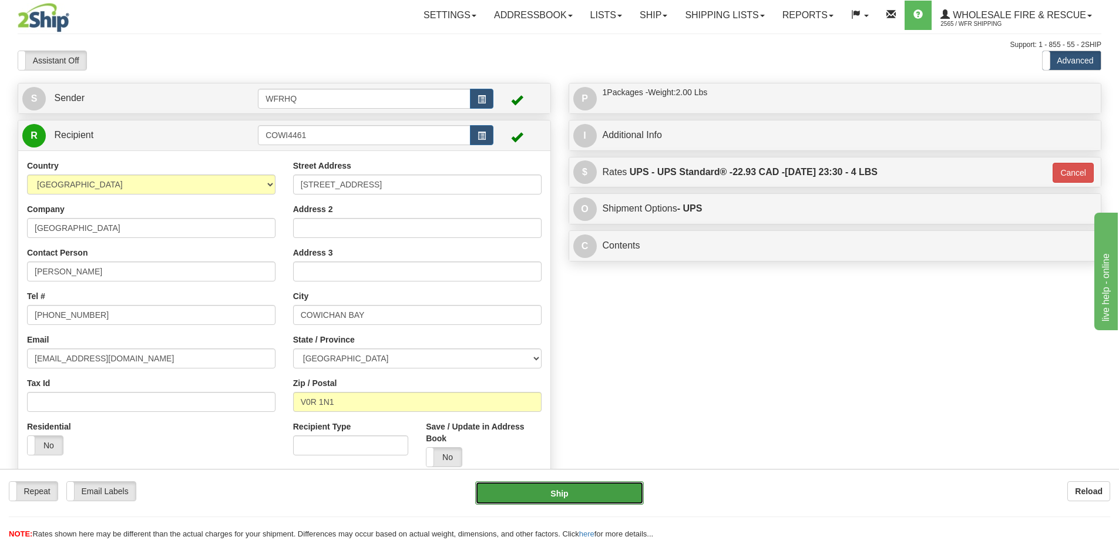
click at [559, 490] on button "Ship" at bounding box center [559, 492] width 169 height 23
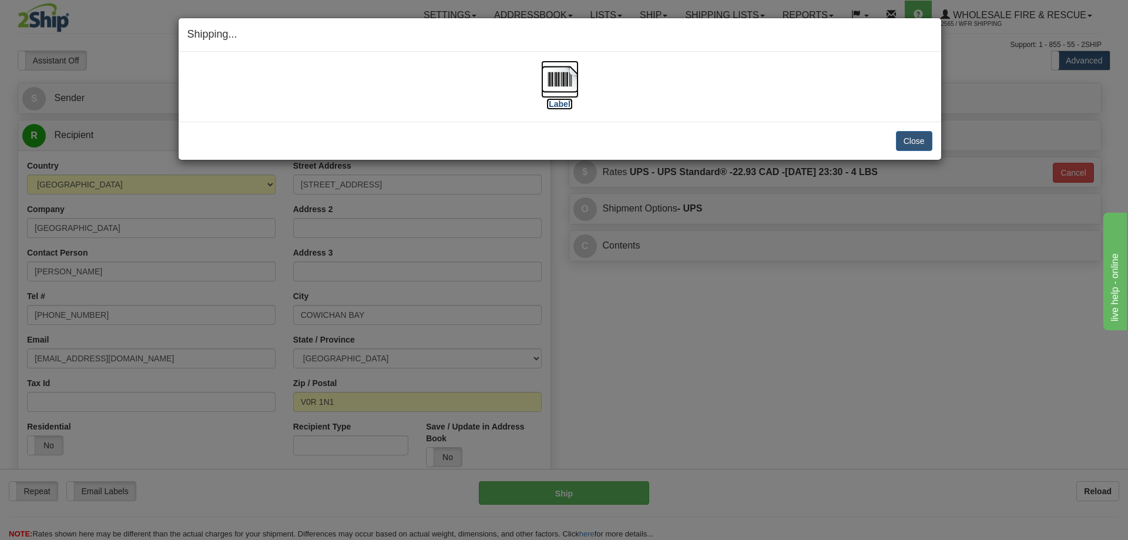
click at [569, 77] on img at bounding box center [560, 79] width 38 height 38
click at [919, 136] on button "Close" at bounding box center [914, 141] width 36 height 20
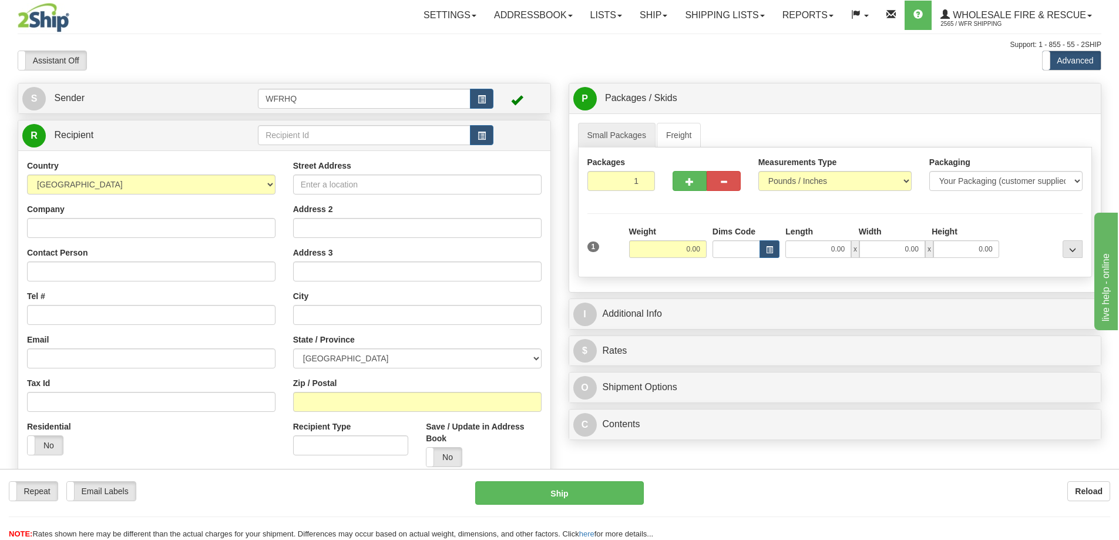
click at [321, 133] on div "Toggle navigation Settings Shipping Preferences Fields Preferences New" at bounding box center [559, 312] width 1119 height 624
click at [321, 133] on input "text" at bounding box center [364, 135] width 213 height 20
type input "REDD7721"
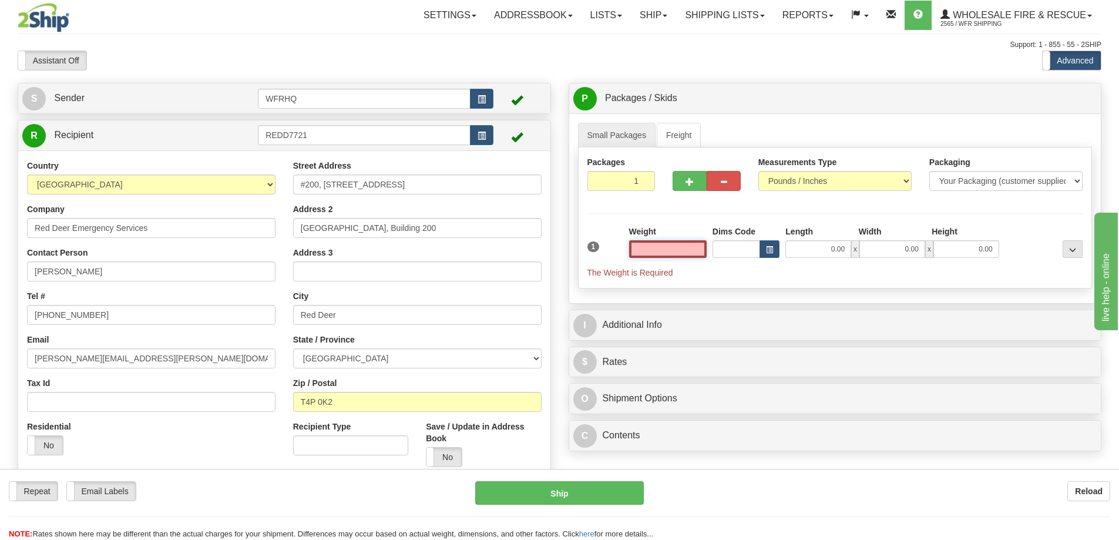
click at [677, 243] on input "text" at bounding box center [668, 249] width 78 height 18
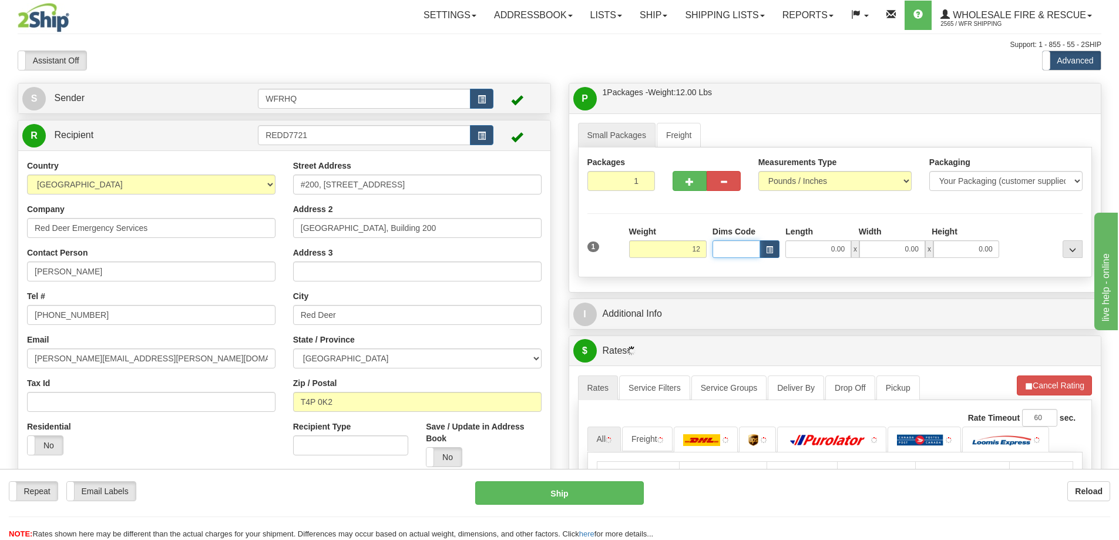
type input "12.00"
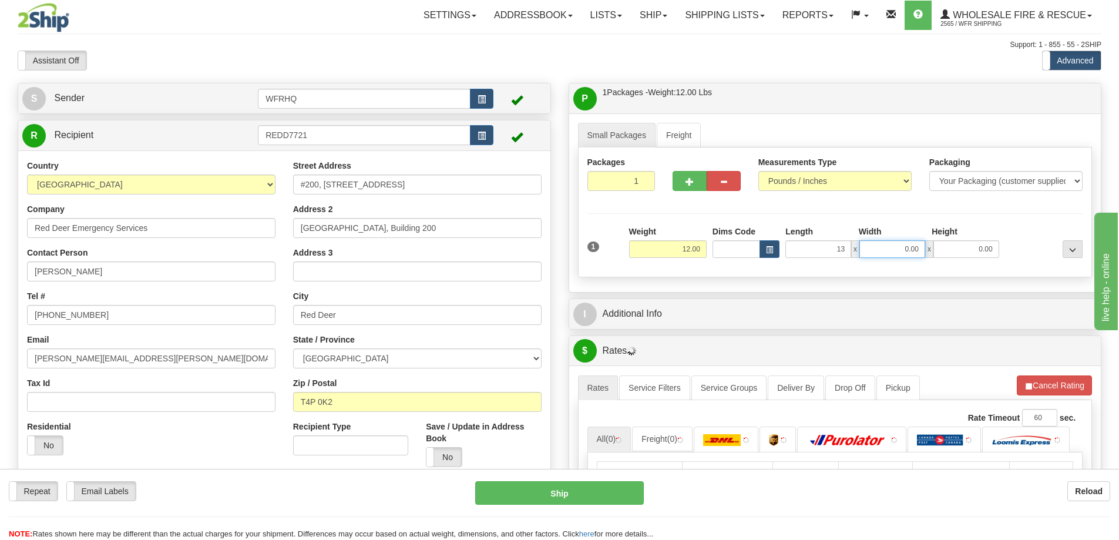
type input "13.00"
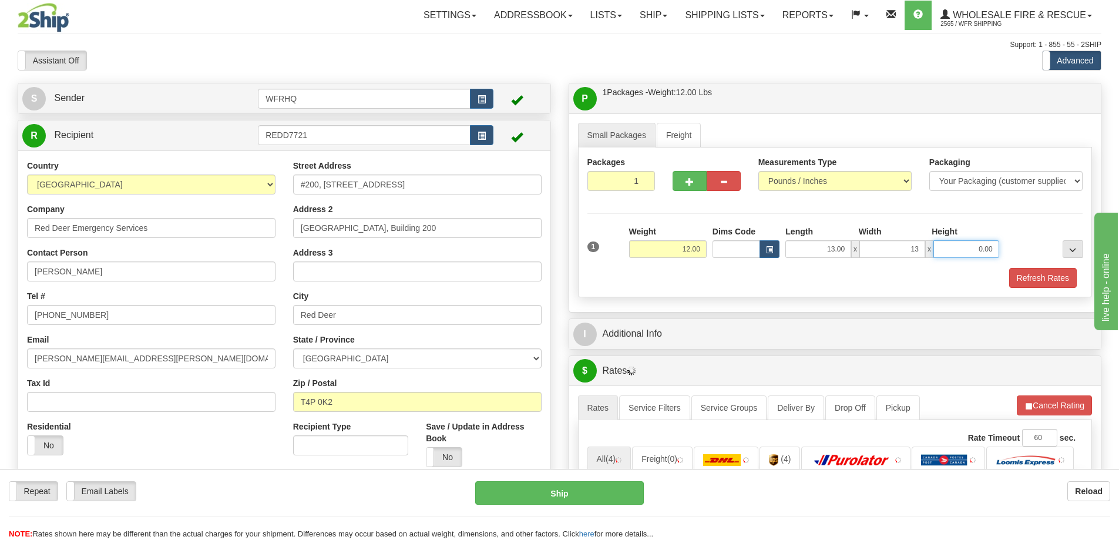
type input "13.00"
drag, startPoint x: 1051, startPoint y: 283, endPoint x: 1044, endPoint y: 283, distance: 6.5
click at [1051, 283] on button "Refresh Rates" at bounding box center [1043, 278] width 68 height 20
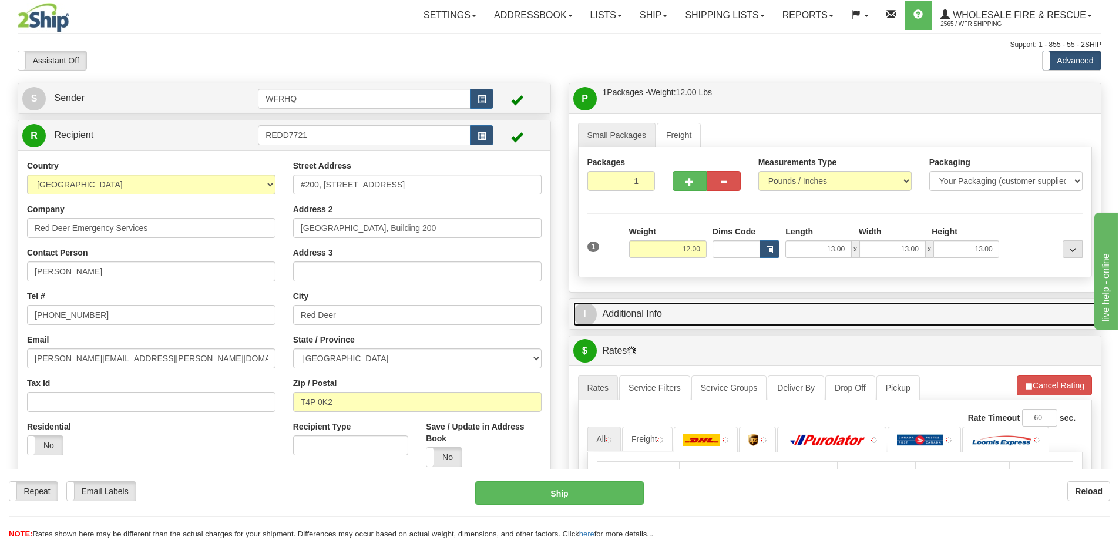
click at [759, 323] on link "I Additional Info" at bounding box center [835, 314] width 524 height 24
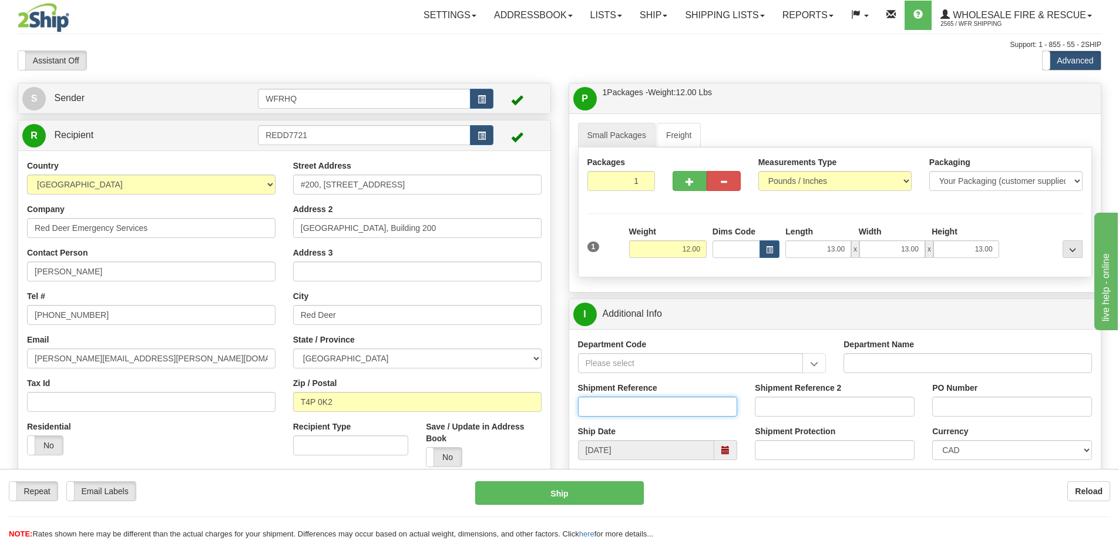
click at [628, 398] on input "Shipment Reference" at bounding box center [658, 406] width 160 height 20
type input "S43327-29439"
type input "622169"
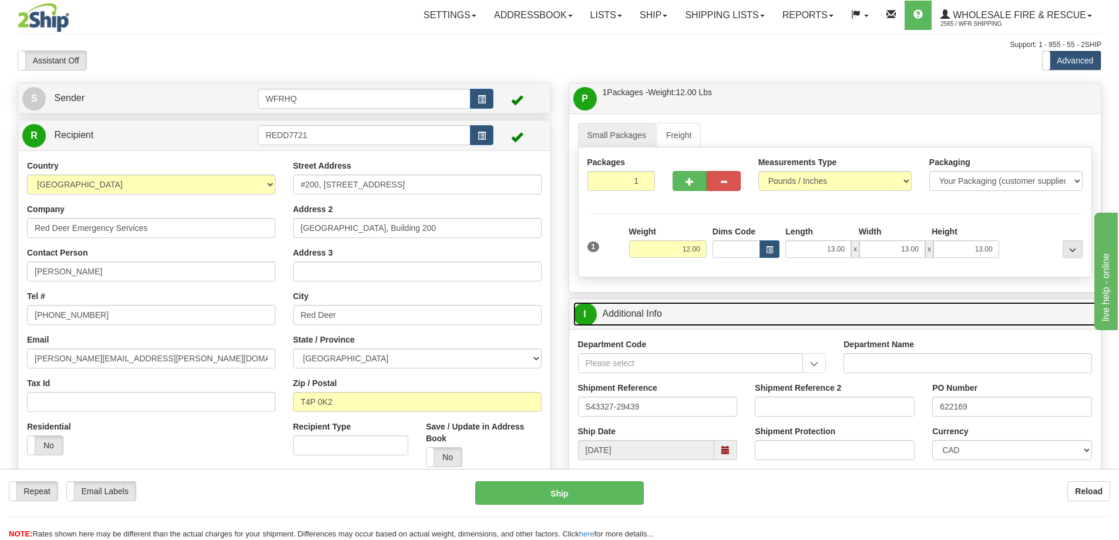
click at [756, 317] on link "I Additional Info" at bounding box center [835, 314] width 524 height 24
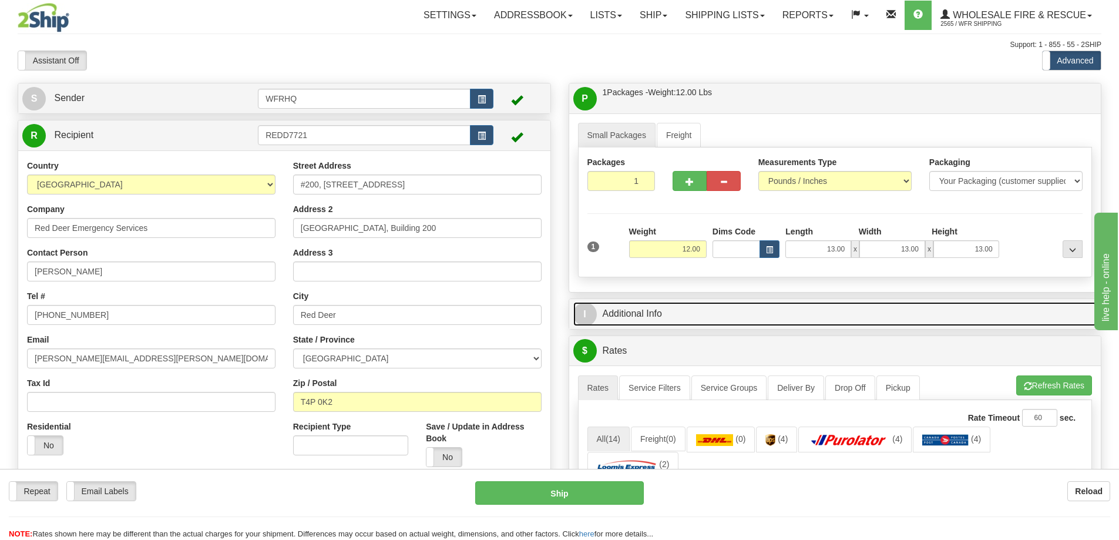
scroll to position [352, 0]
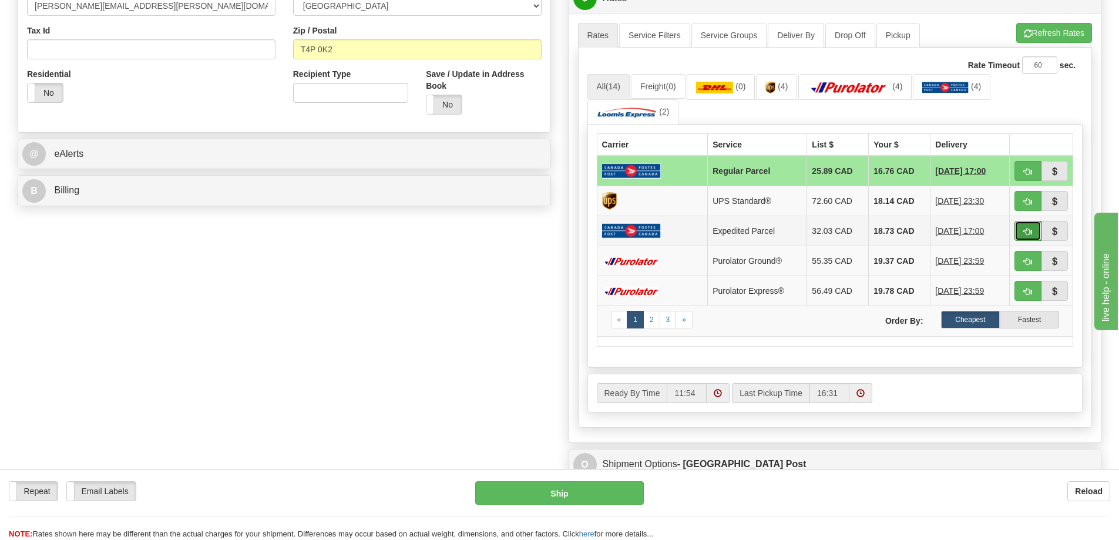
click at [1030, 231] on span "button" at bounding box center [1028, 232] width 8 height 8
type input "DOM.EP"
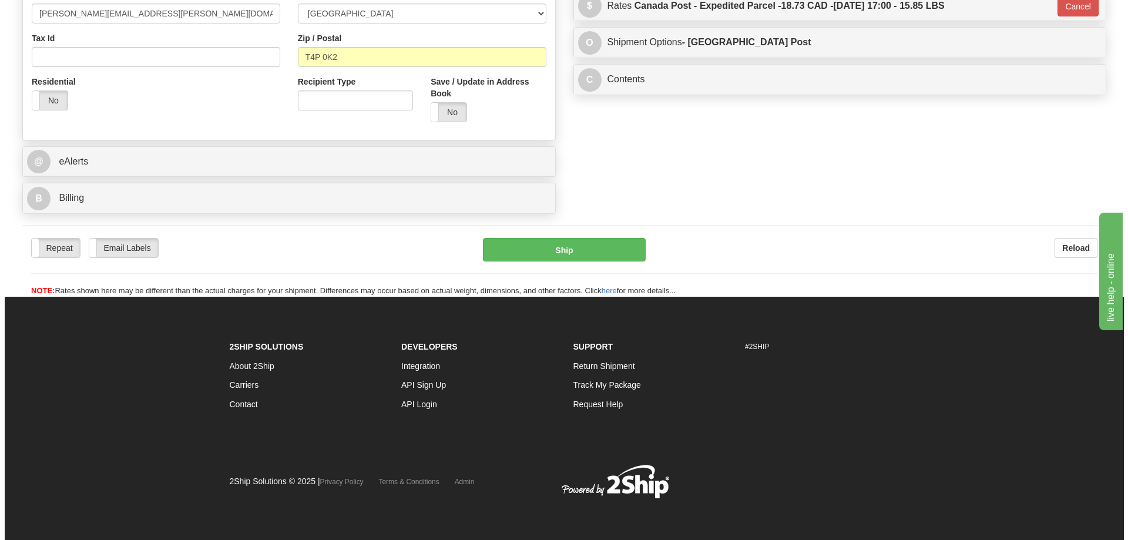
scroll to position [329, 0]
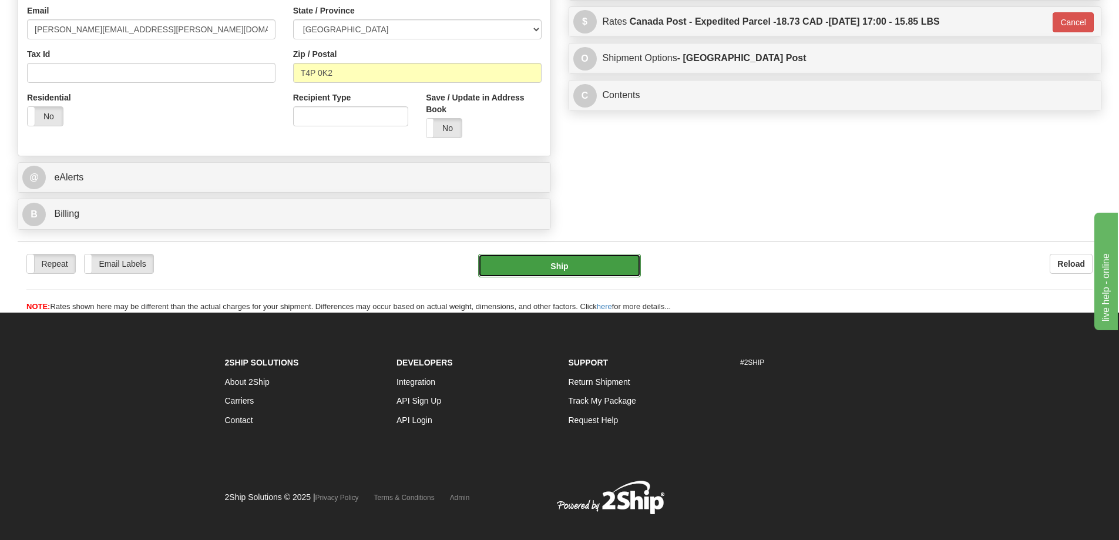
click at [597, 268] on button "Ship" at bounding box center [559, 265] width 163 height 23
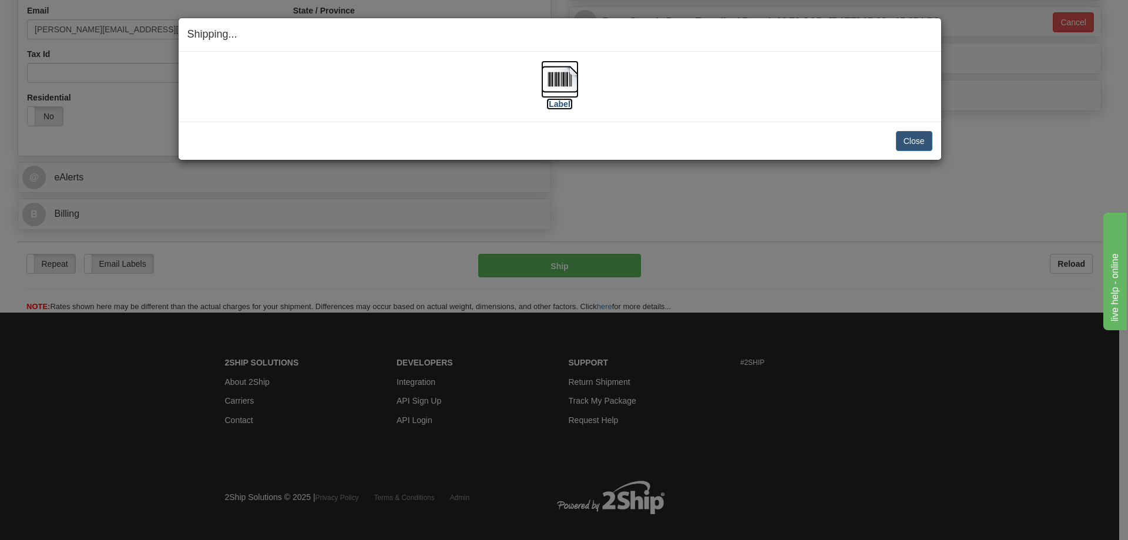
click at [561, 73] on img at bounding box center [560, 79] width 38 height 38
click at [925, 142] on button "Close" at bounding box center [914, 141] width 36 height 20
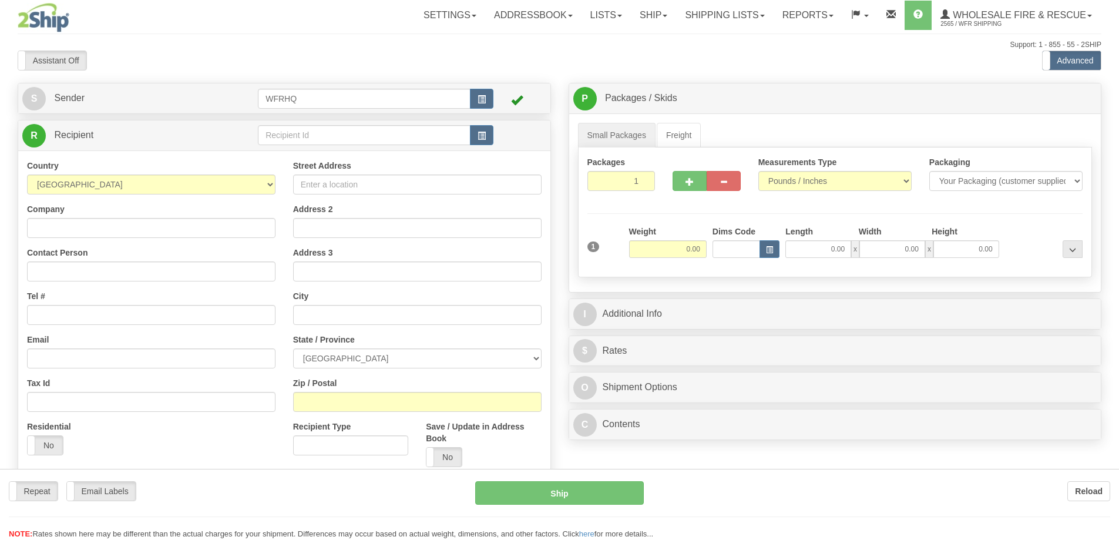
click at [280, 133] on div at bounding box center [559, 270] width 1119 height 540
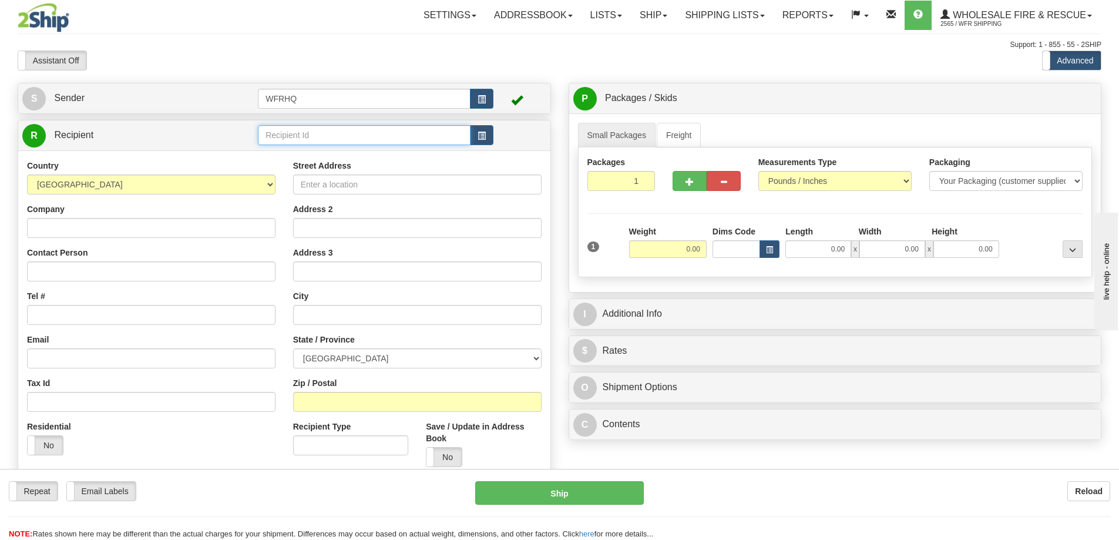
click at [284, 134] on input "text" at bounding box center [364, 135] width 213 height 20
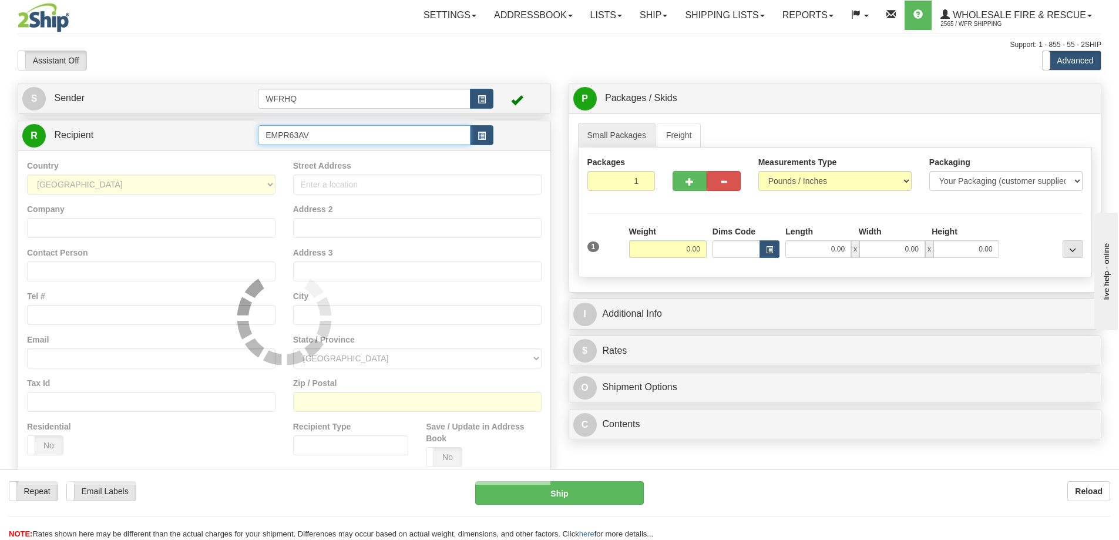
type input "EMPR63AV"
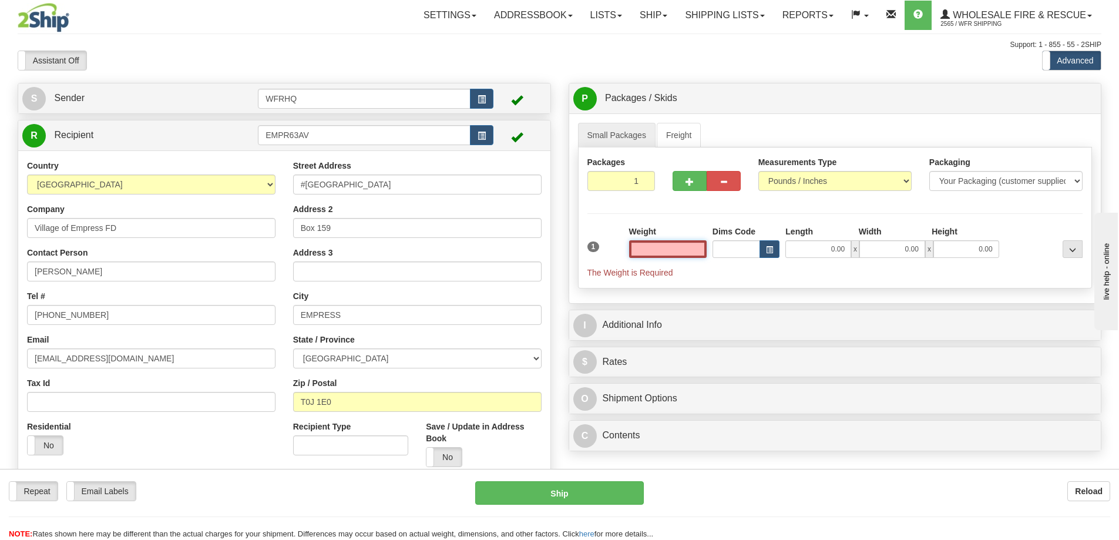
click at [658, 255] on input "text" at bounding box center [668, 249] width 78 height 18
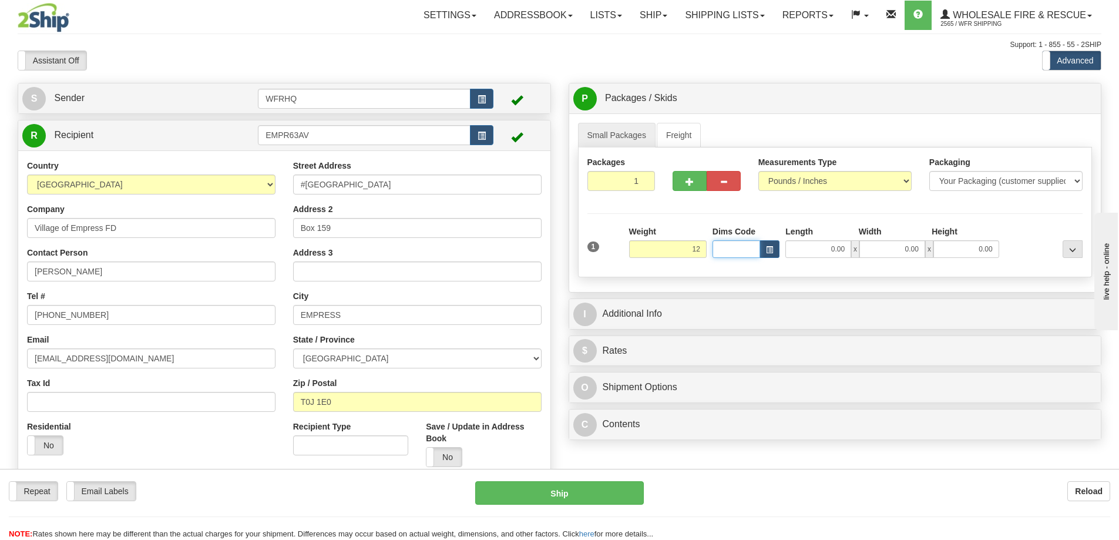
type input "12.00"
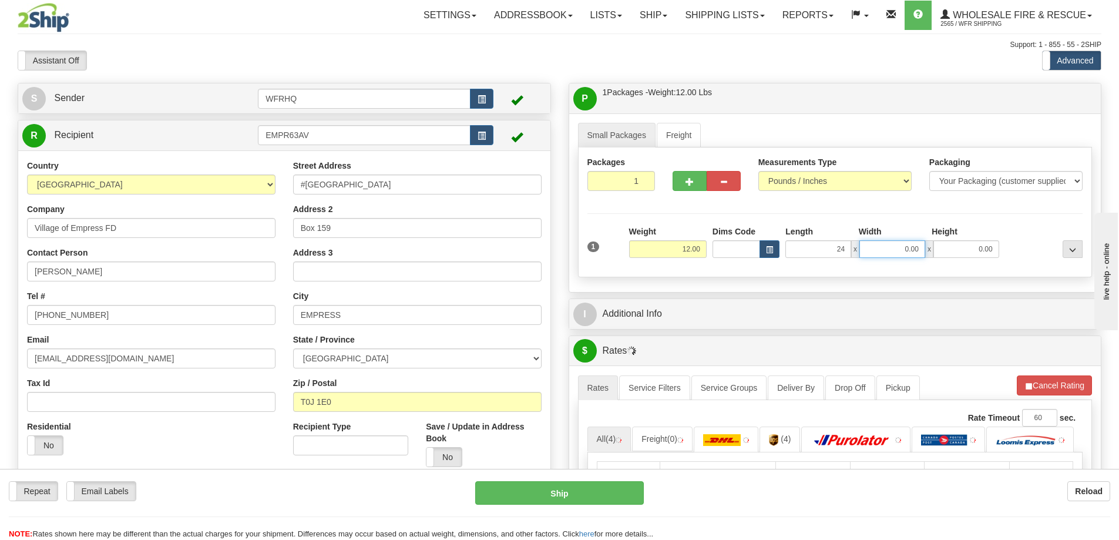
type input "24.00"
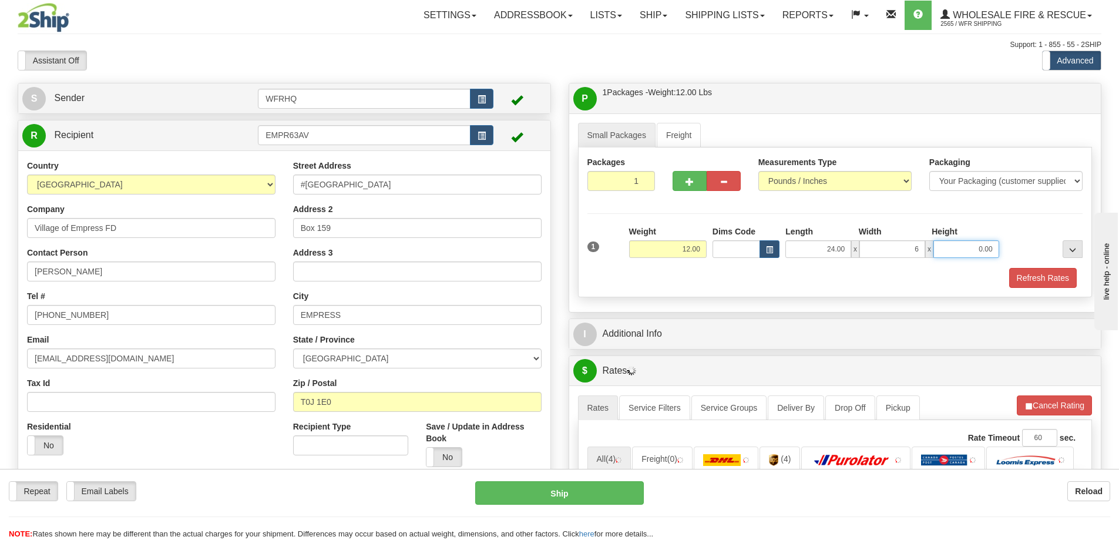
type input "6.00"
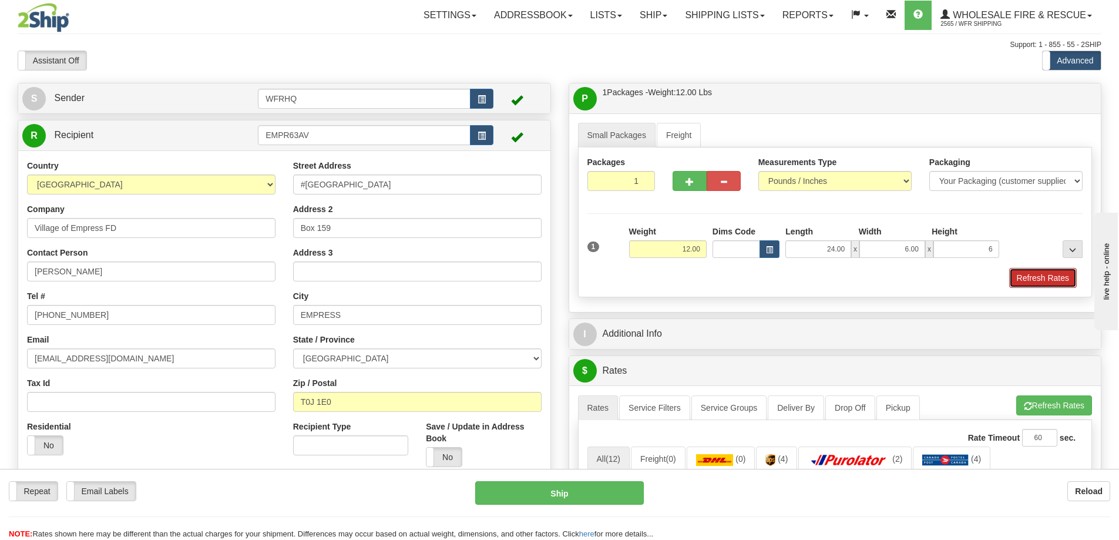
click at [1025, 278] on button "Refresh Rates" at bounding box center [1043, 278] width 68 height 20
type input "6.00"
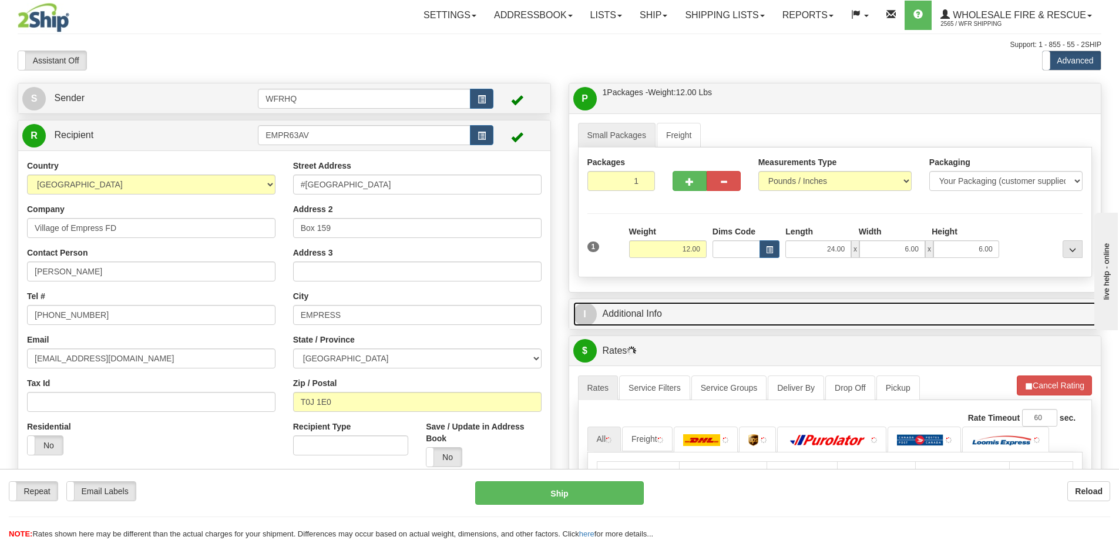
click at [822, 308] on link "I Additional Info" at bounding box center [835, 314] width 524 height 24
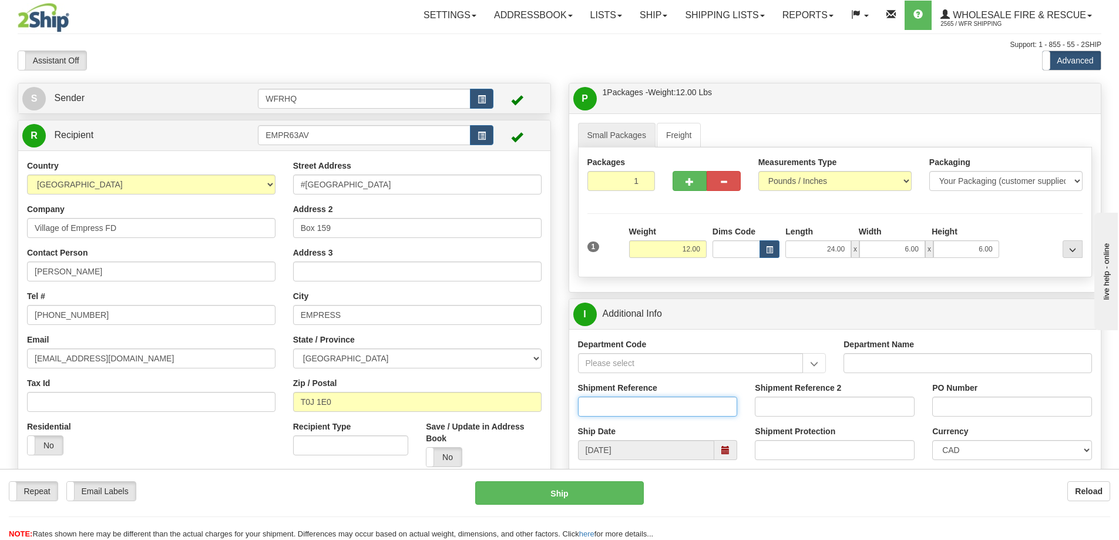
click at [624, 412] on input "Shipment Reference" at bounding box center [658, 406] width 160 height 20
type input "D"
type input "S45917-30341"
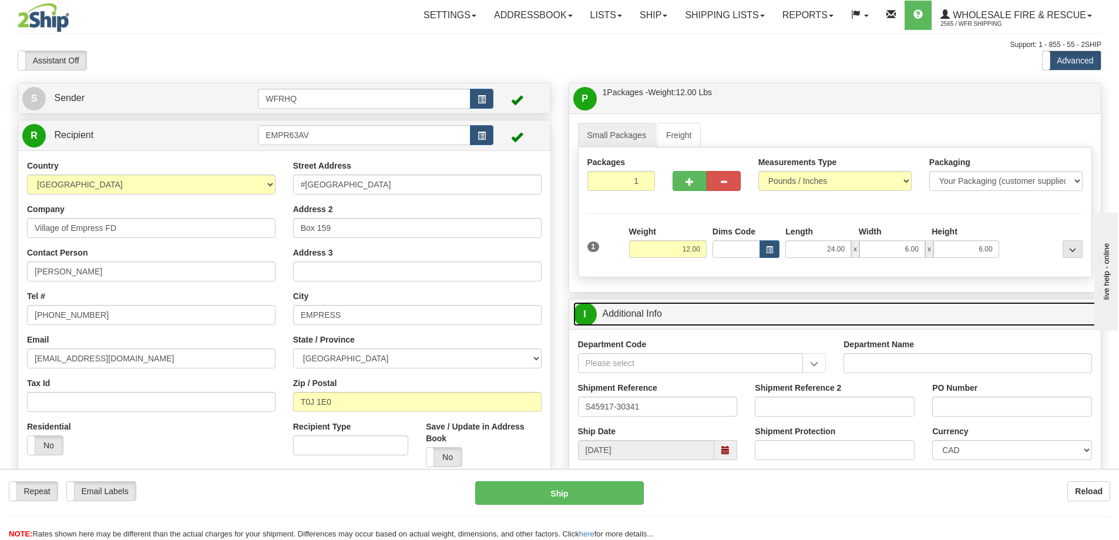
click at [849, 323] on link "I Additional Info" at bounding box center [835, 314] width 524 height 24
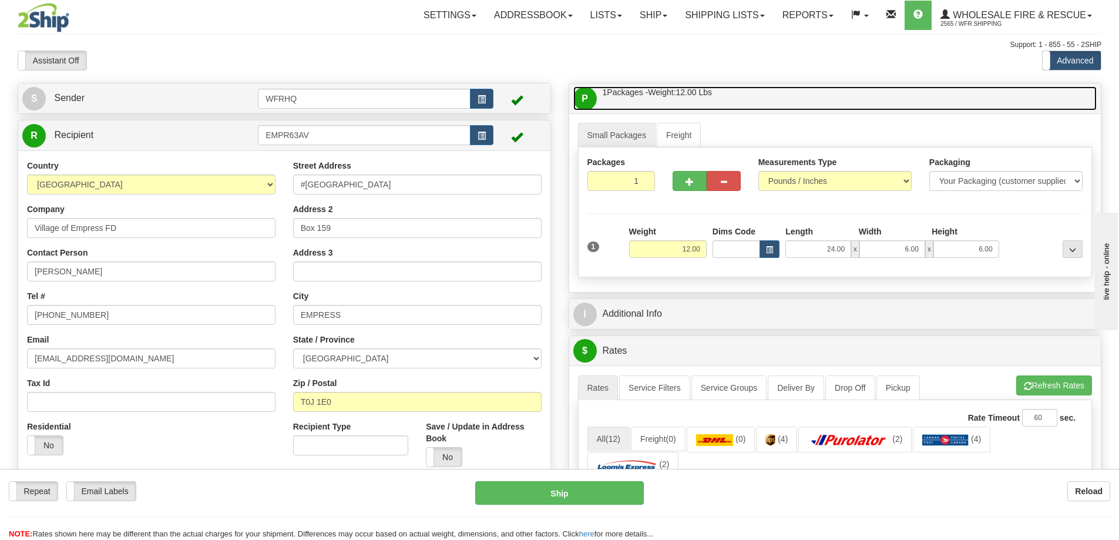
click at [857, 109] on link "P Packages / Skids 1 Packages - Weight: 12.00 Lbs 1 Skids - Weight: NaN Lbs" at bounding box center [835, 98] width 524 height 24
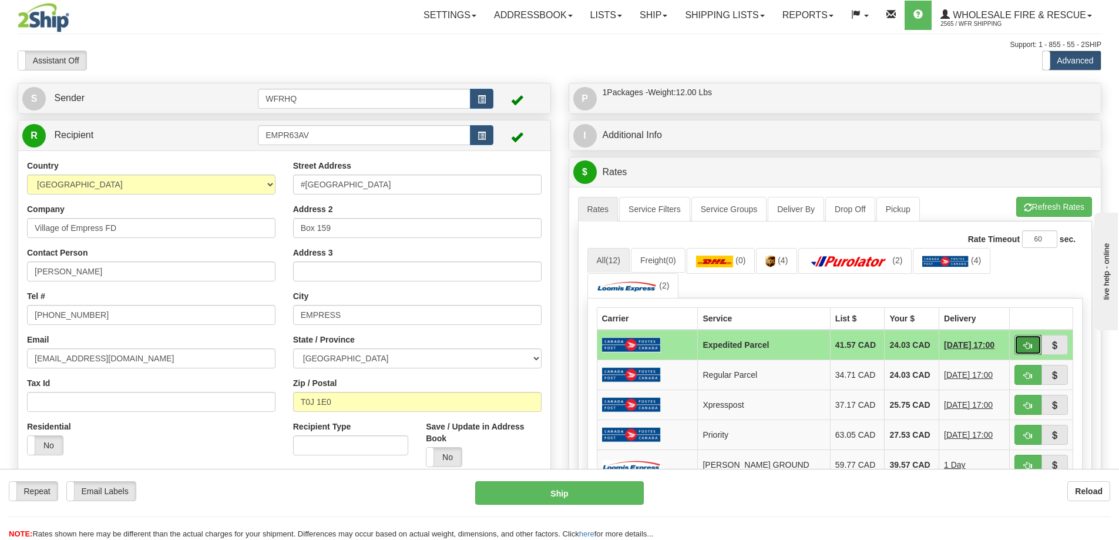
click at [1018, 344] on button "button" at bounding box center [1027, 345] width 27 height 20
type input "DOM.EP"
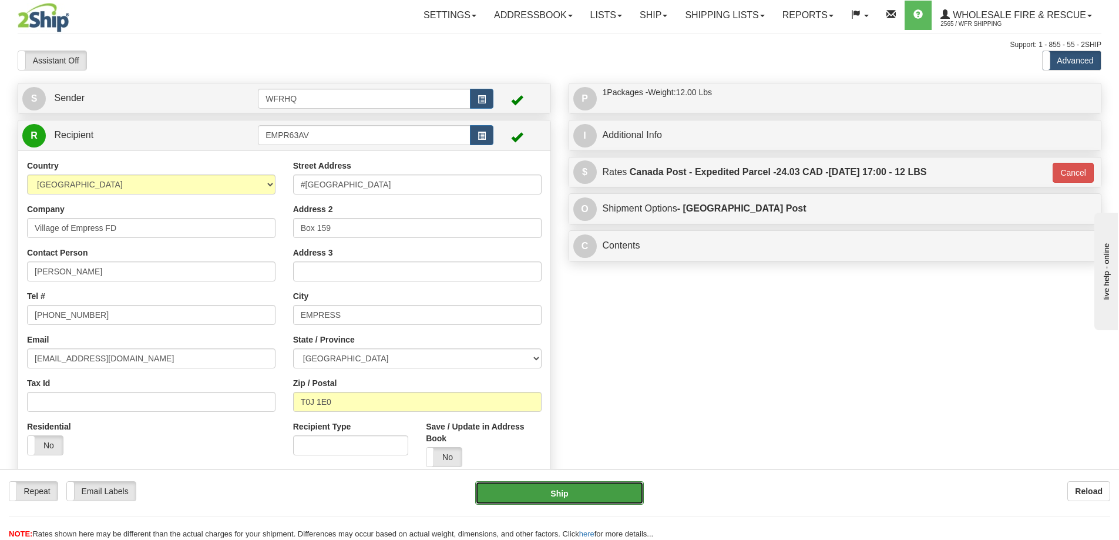
click at [540, 499] on button "Ship" at bounding box center [559, 492] width 169 height 23
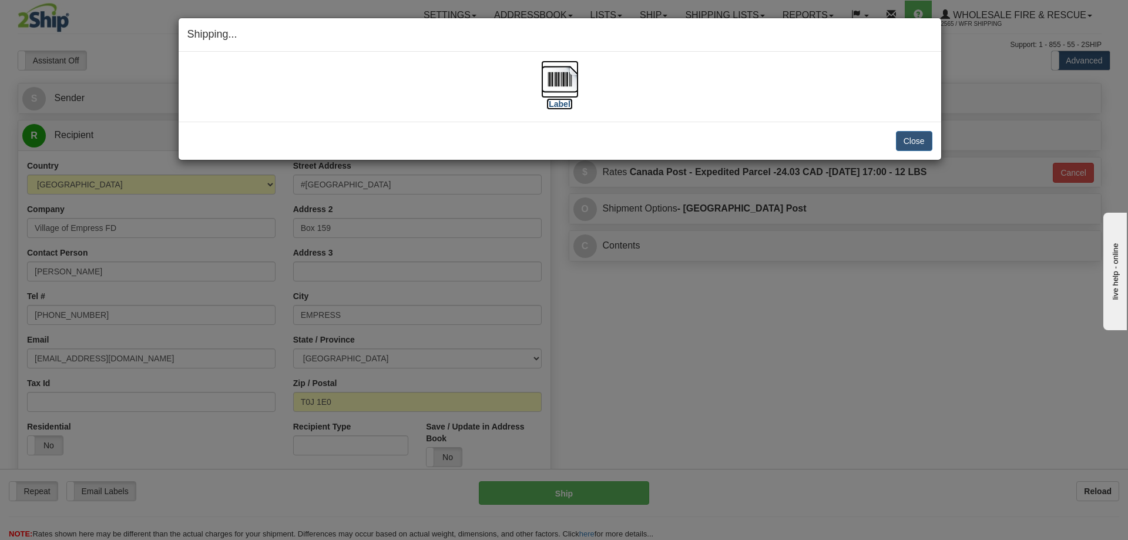
click at [567, 79] on img at bounding box center [560, 79] width 38 height 38
click at [907, 146] on button "Close" at bounding box center [914, 141] width 36 height 20
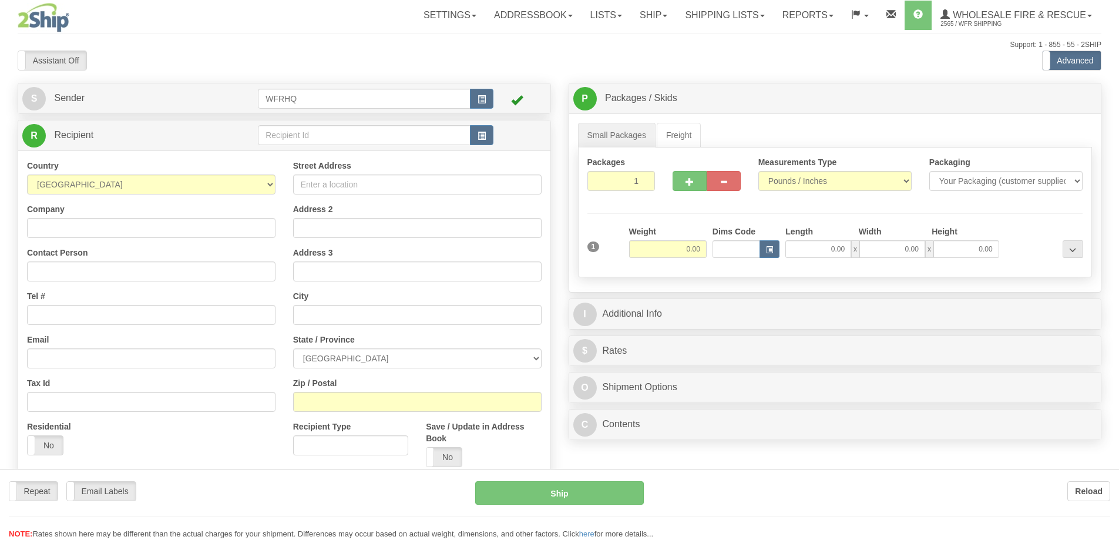
click at [302, 141] on div at bounding box center [559, 270] width 1119 height 540
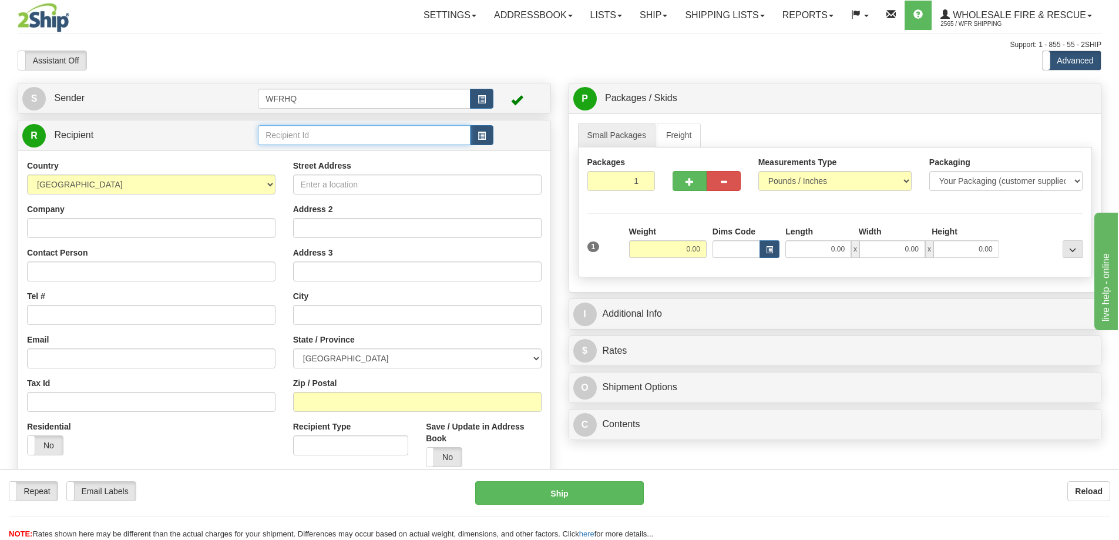
click at [310, 133] on input "text" at bounding box center [364, 135] width 213 height 20
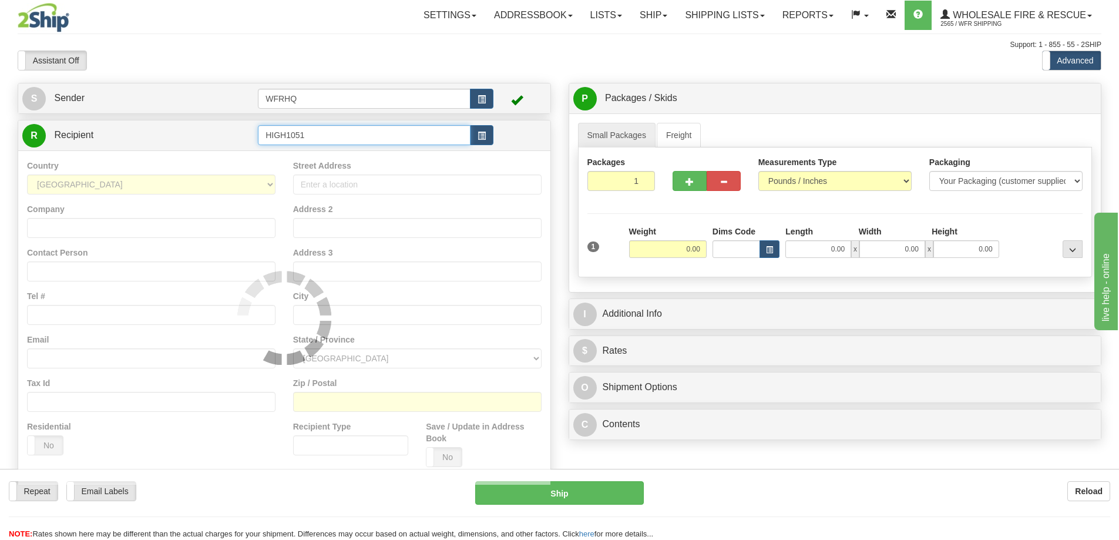
type input "HIGH1051"
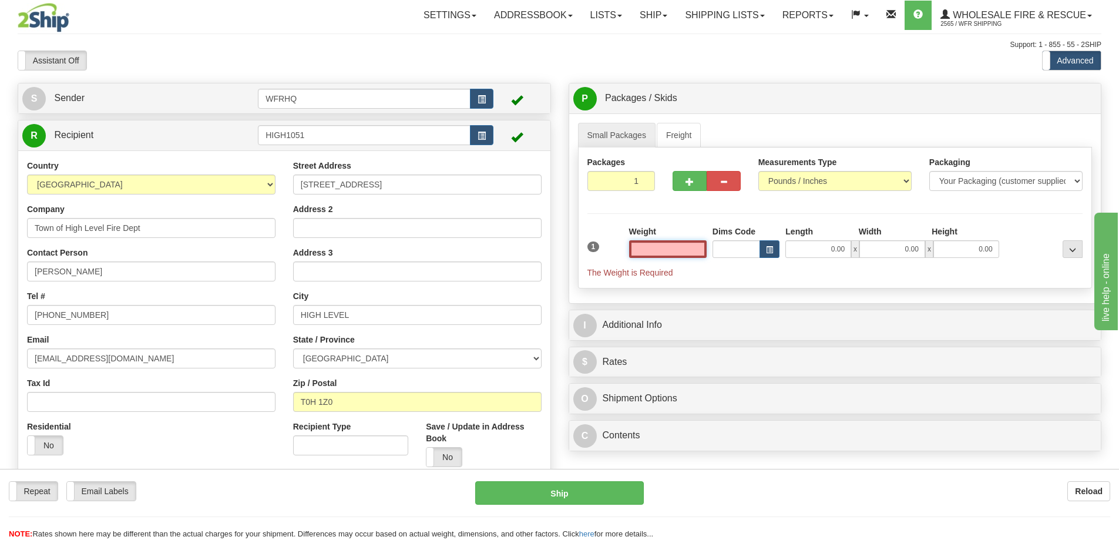
click at [653, 245] on input "text" at bounding box center [668, 249] width 78 height 18
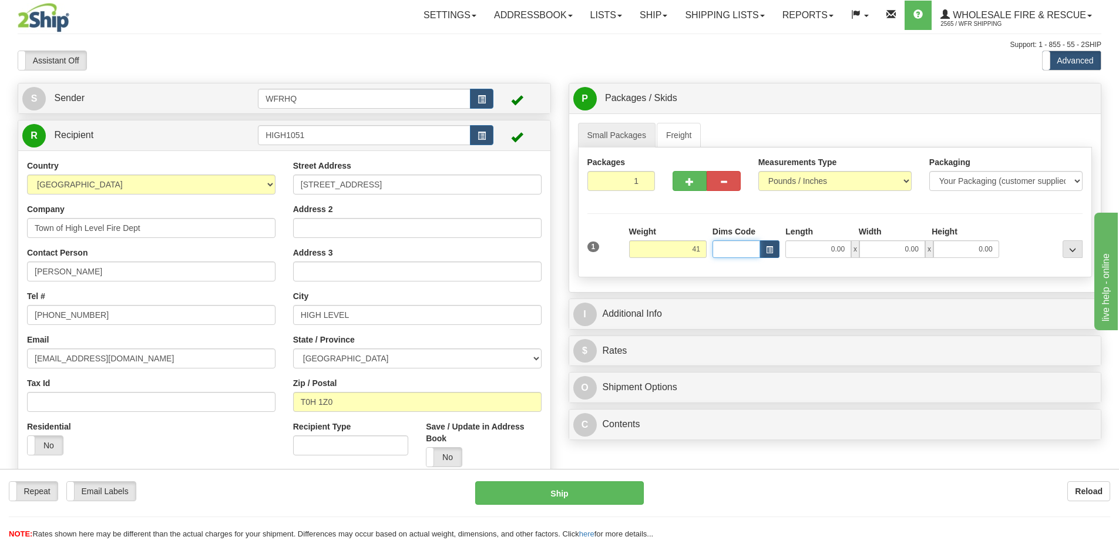
type input "41.00"
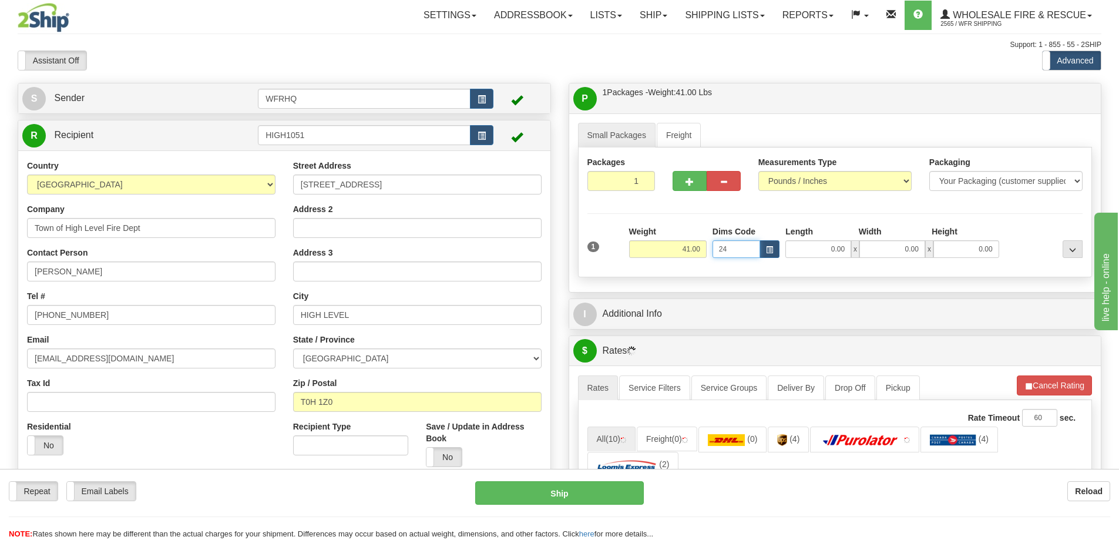
type input "2"
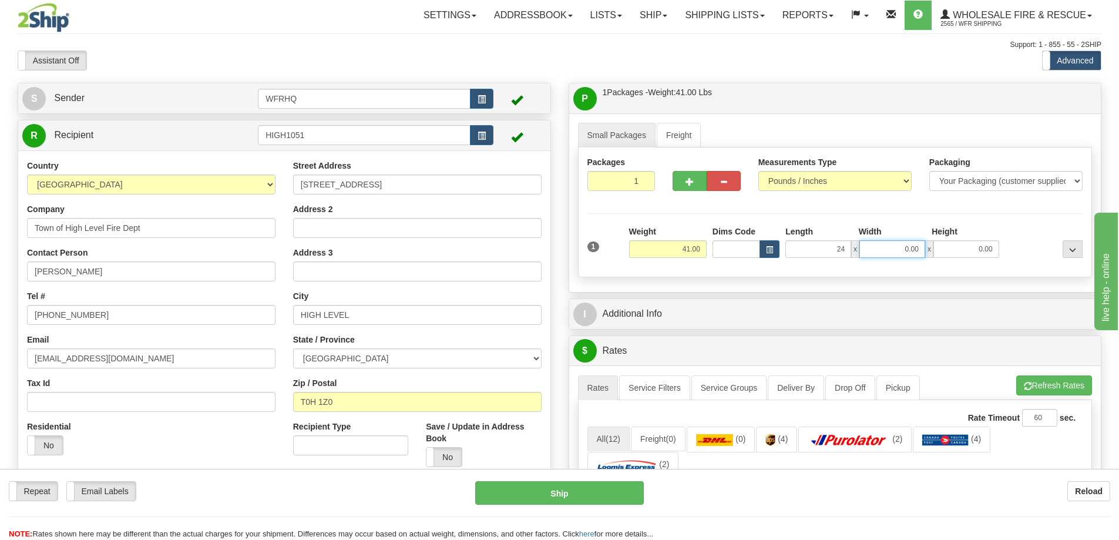
type input "24.00"
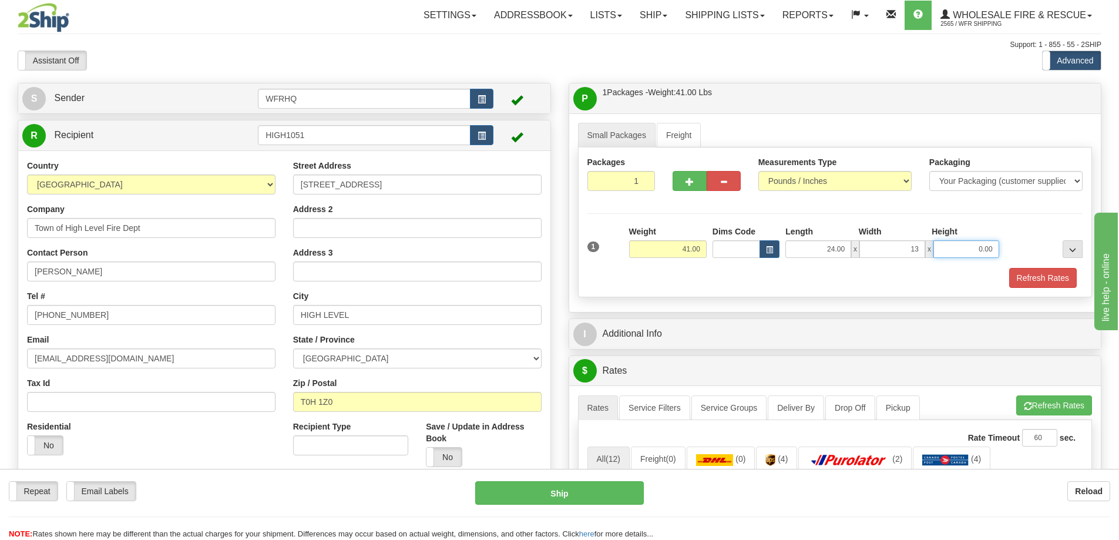
type input "13.00"
type input "8.00"
click at [1025, 273] on button "Refresh Rates" at bounding box center [1043, 278] width 68 height 20
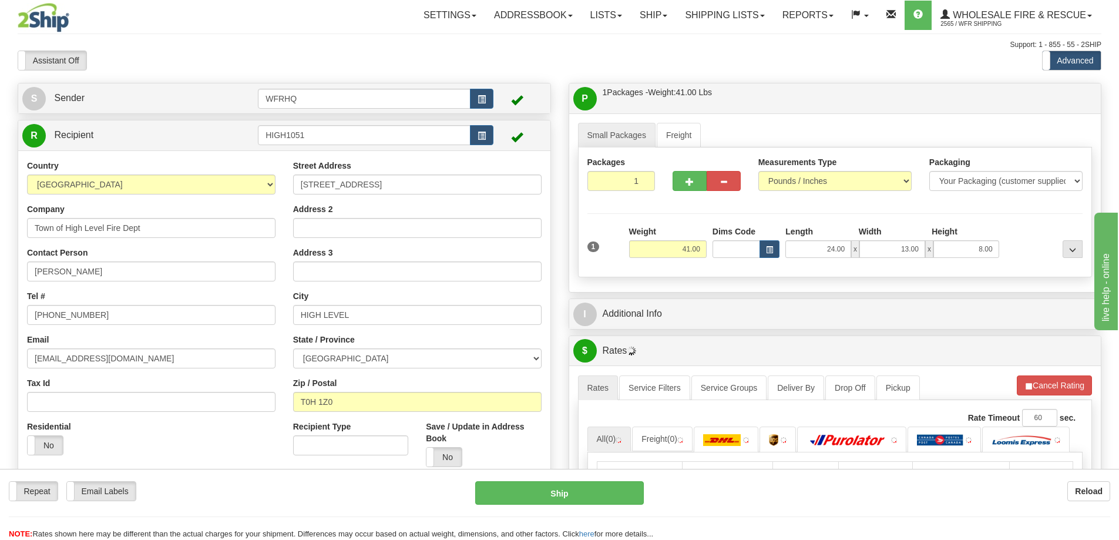
click at [782, 301] on div "I Additional Info" at bounding box center [835, 314] width 532 height 30
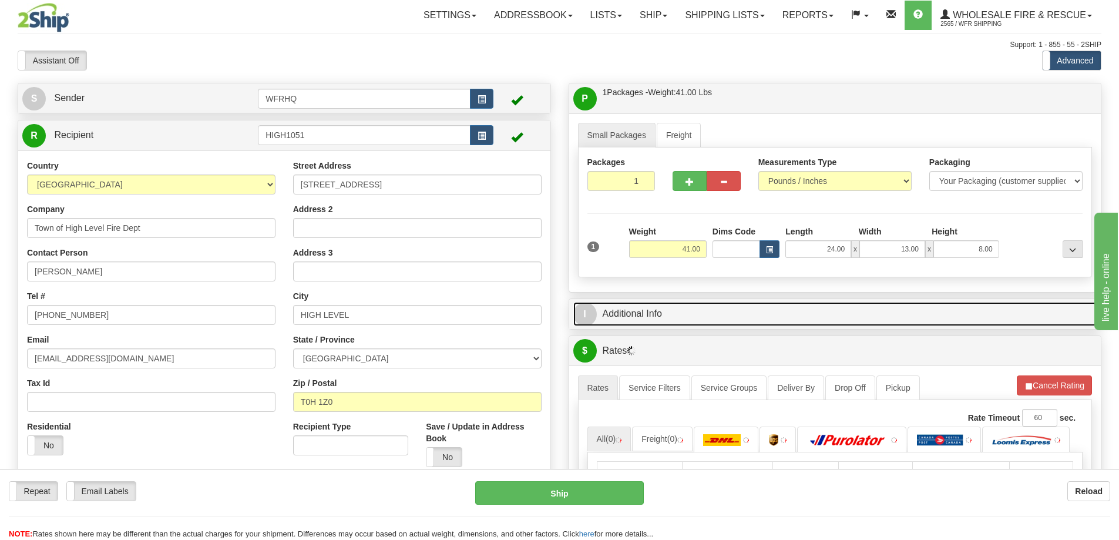
click at [773, 311] on link "I Additional Info" at bounding box center [835, 314] width 524 height 24
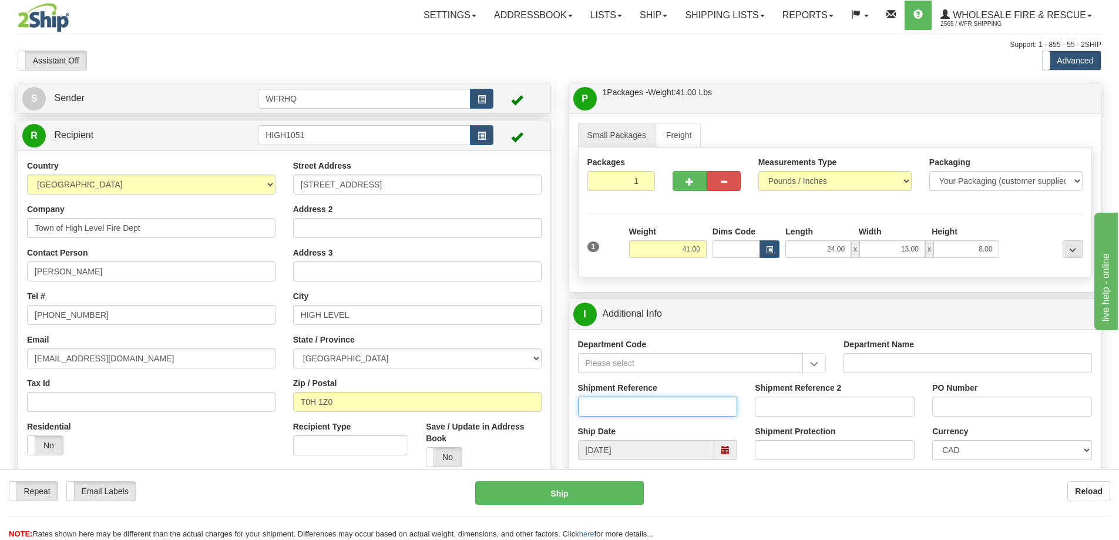
click at [616, 407] on input "Shipment Reference" at bounding box center [658, 406] width 160 height 20
type input "S45618-30140"
type input "26548"
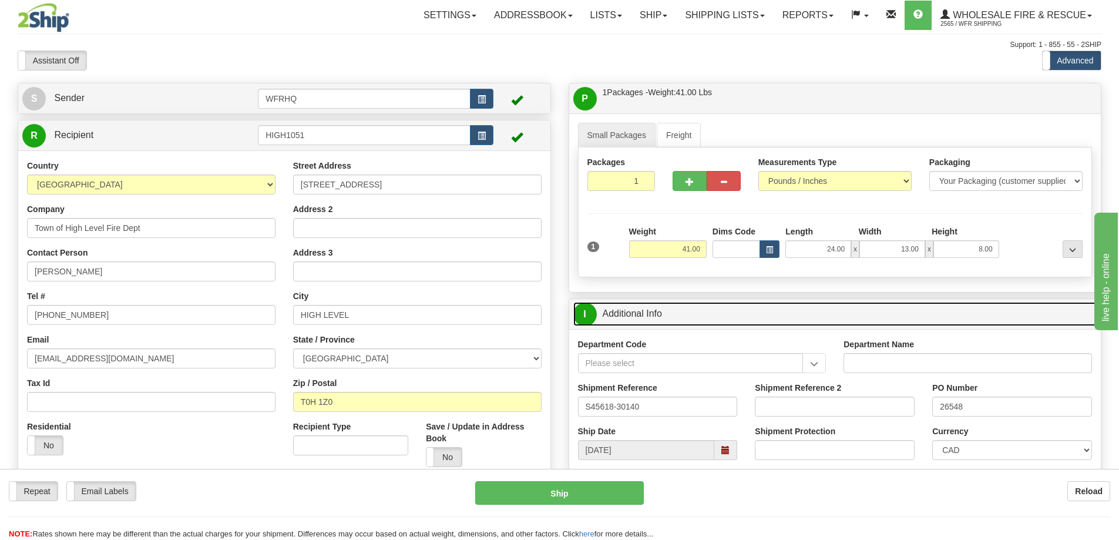
click at [756, 313] on link "I Additional Info" at bounding box center [835, 314] width 524 height 24
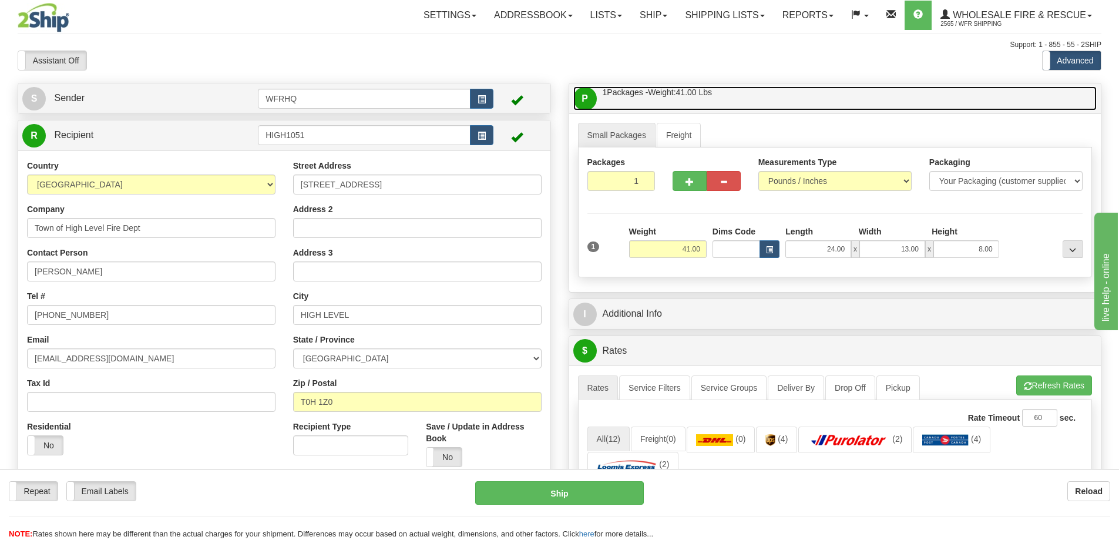
click at [756, 90] on link "P Packages / Skids 1 Packages - Weight: 41.00 Lbs 1 Skids - Weight: NaN Lbs" at bounding box center [835, 98] width 524 height 24
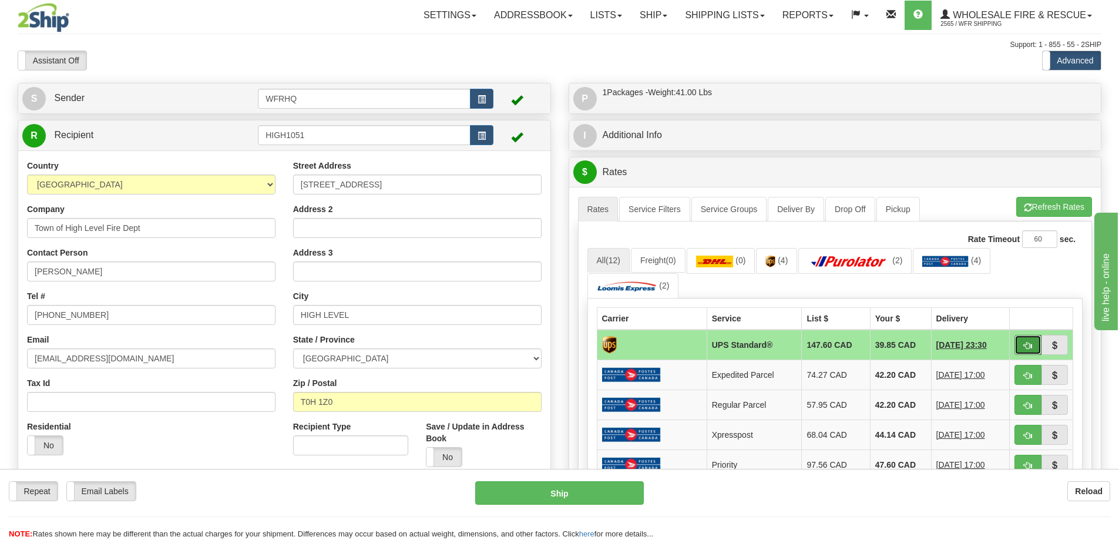
click at [1030, 349] on span "button" at bounding box center [1028, 346] width 8 height 8
type input "11"
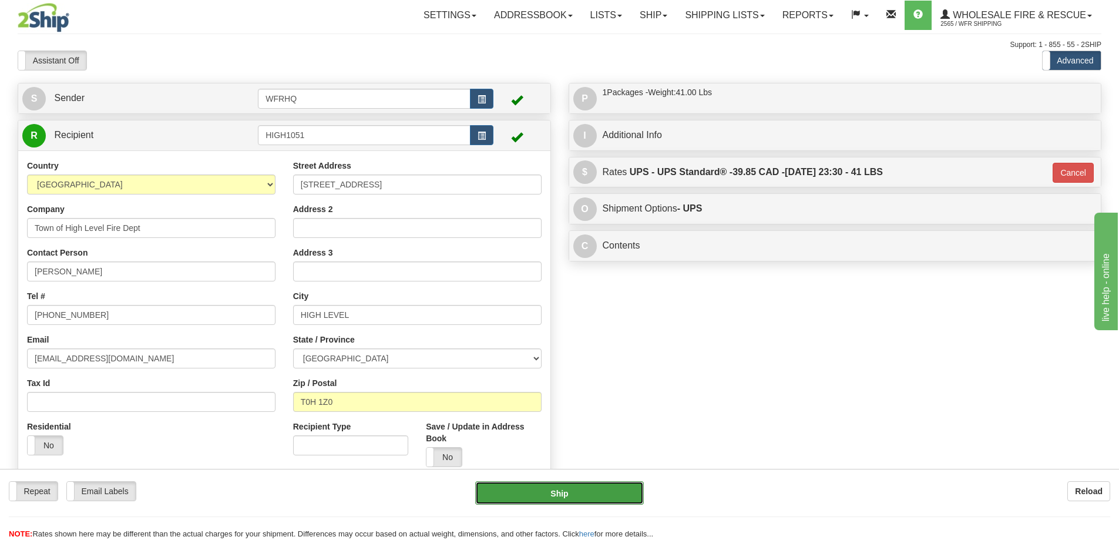
click at [572, 504] on button "Ship" at bounding box center [559, 492] width 169 height 23
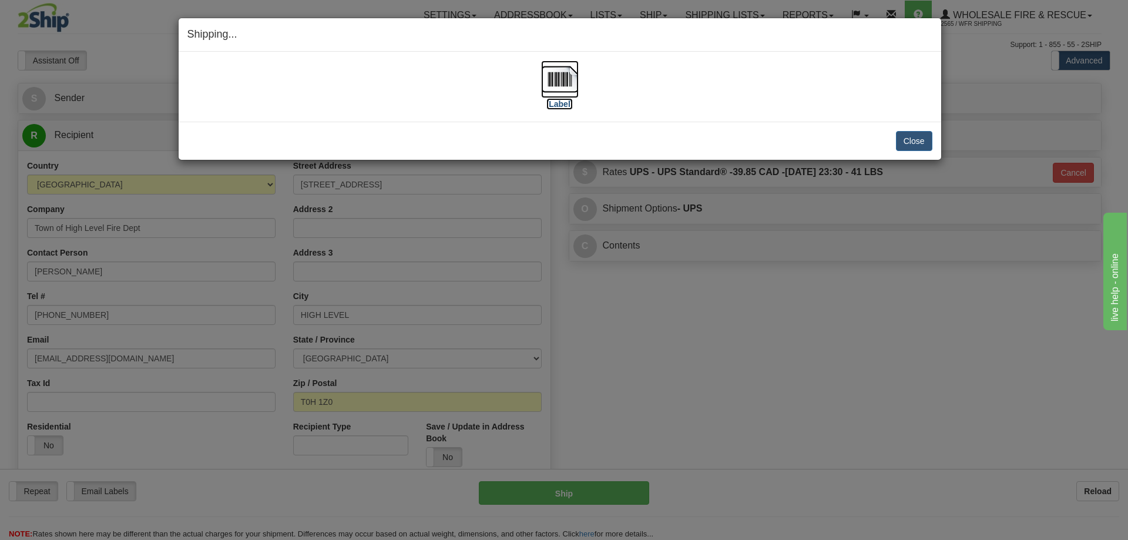
click at [563, 74] on img at bounding box center [560, 79] width 38 height 38
click at [912, 136] on button "Close" at bounding box center [914, 141] width 36 height 20
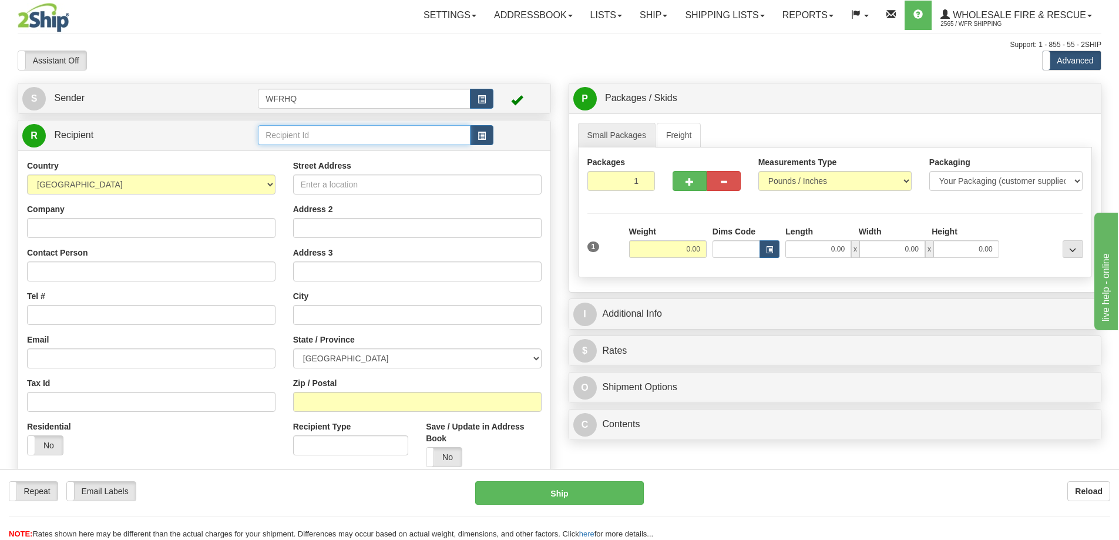
click at [328, 134] on input "text" at bounding box center [364, 135] width 213 height 20
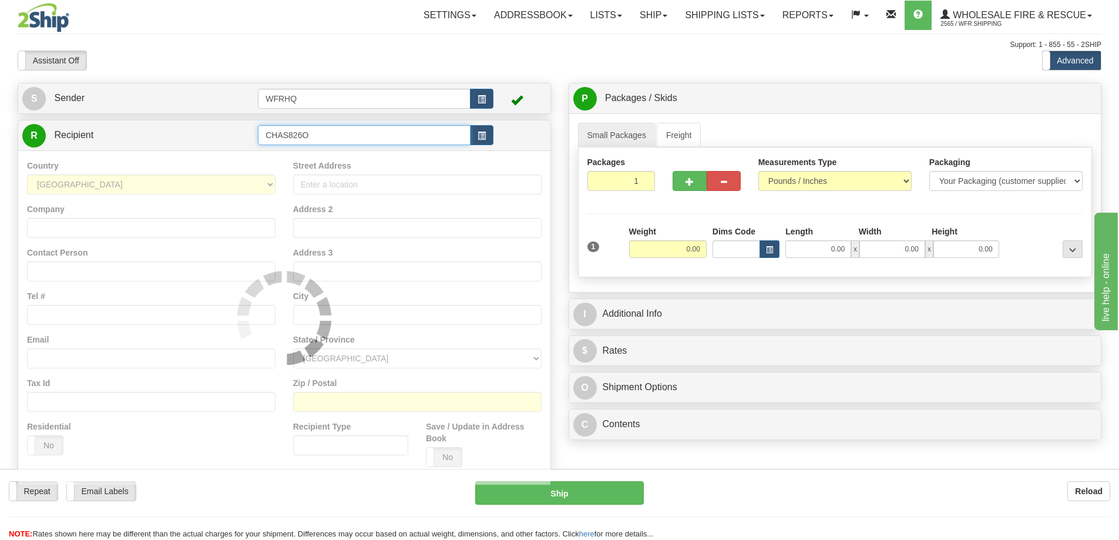
type input "CHAS826O"
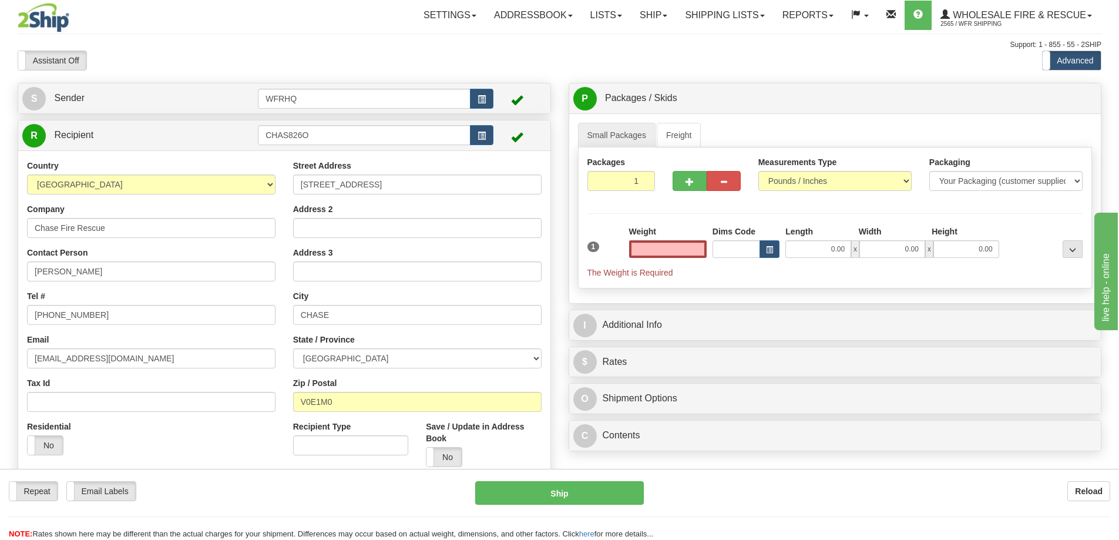
type input "0.00"
click at [680, 249] on input "0.00" at bounding box center [668, 249] width 78 height 18
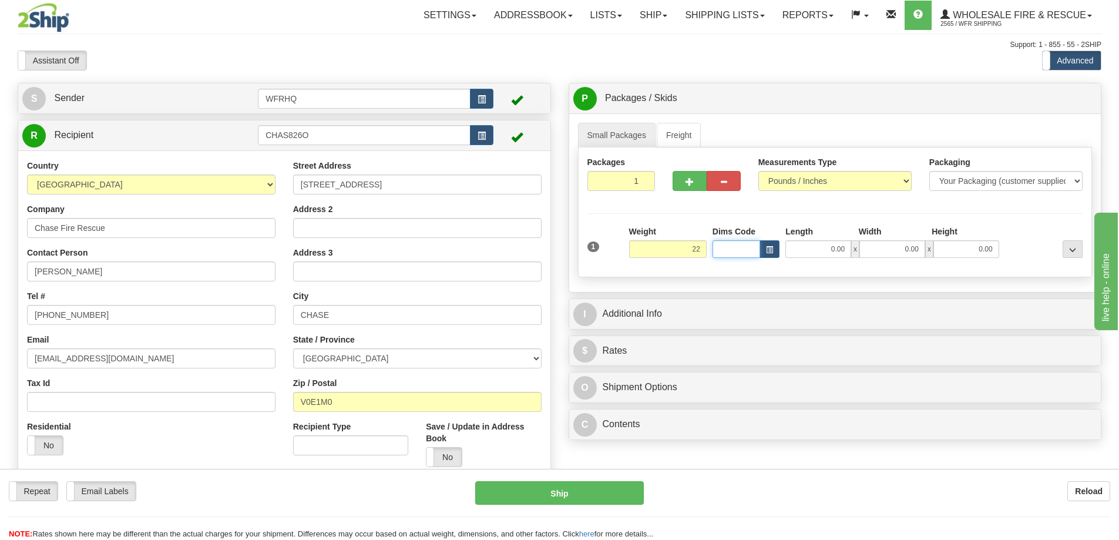
type input "22.00"
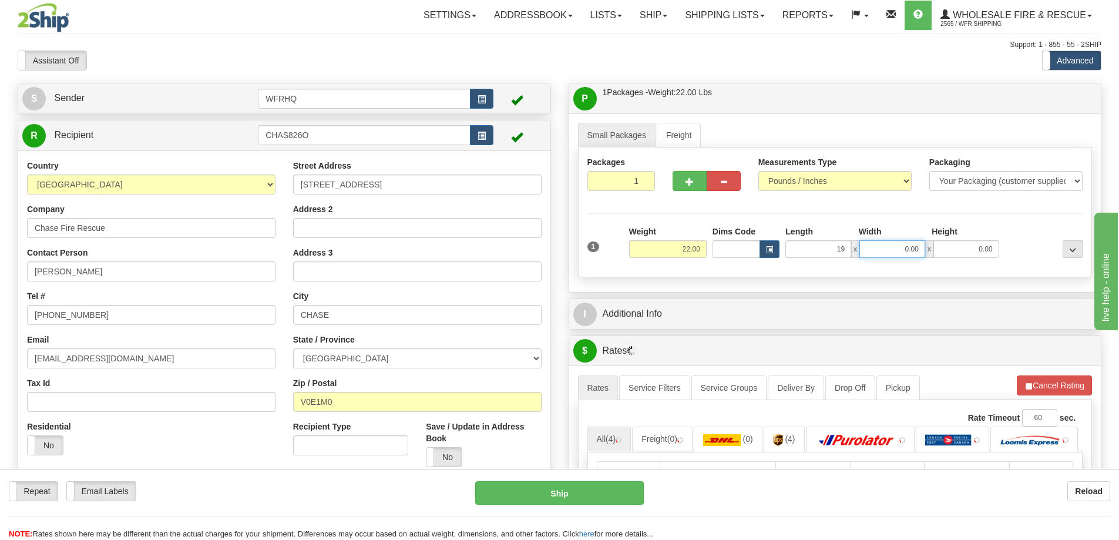
type input "19.00"
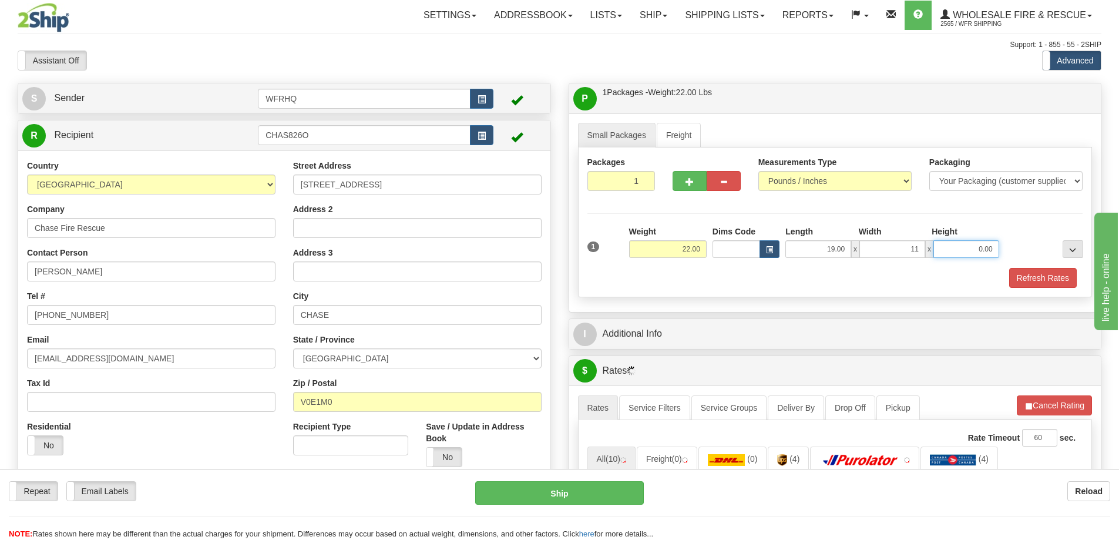
type input "11.00"
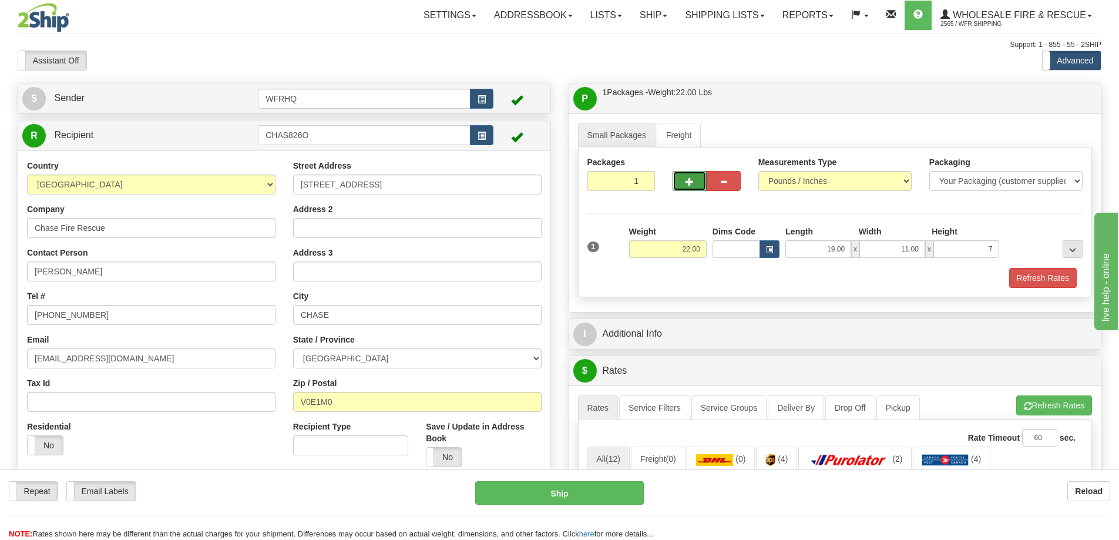
type input "7.00"
click at [682, 179] on button "button" at bounding box center [689, 181] width 34 height 20
radio input "true"
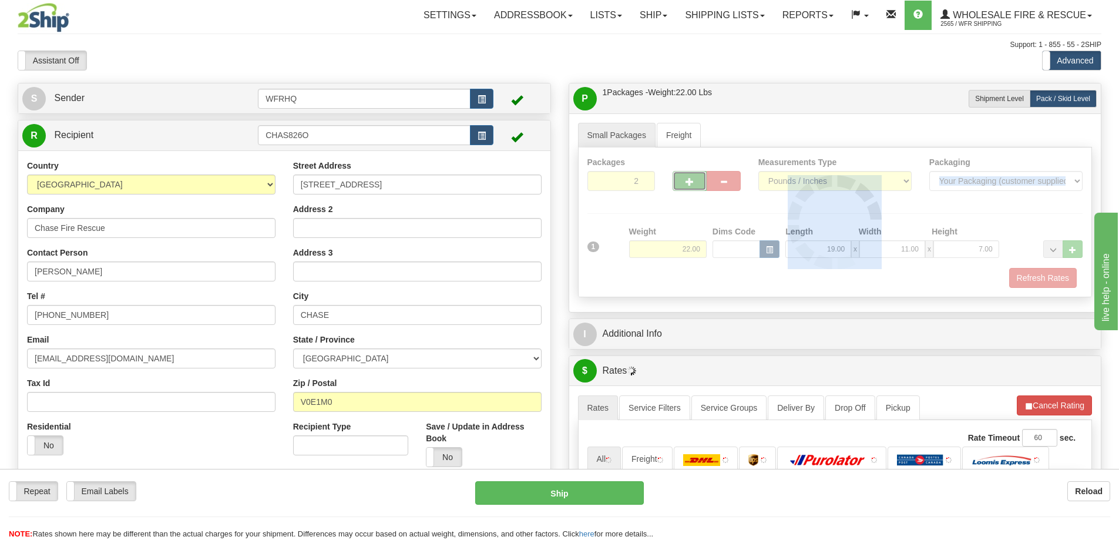
click at [682, 179] on div at bounding box center [835, 221] width 513 height 149
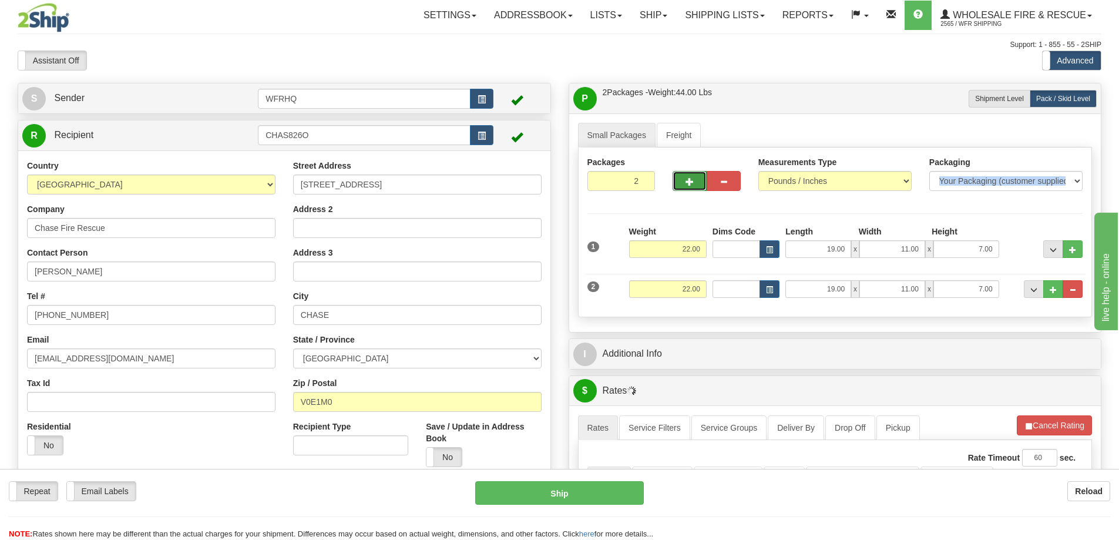
click at [676, 183] on button "button" at bounding box center [689, 181] width 34 height 20
type input "3"
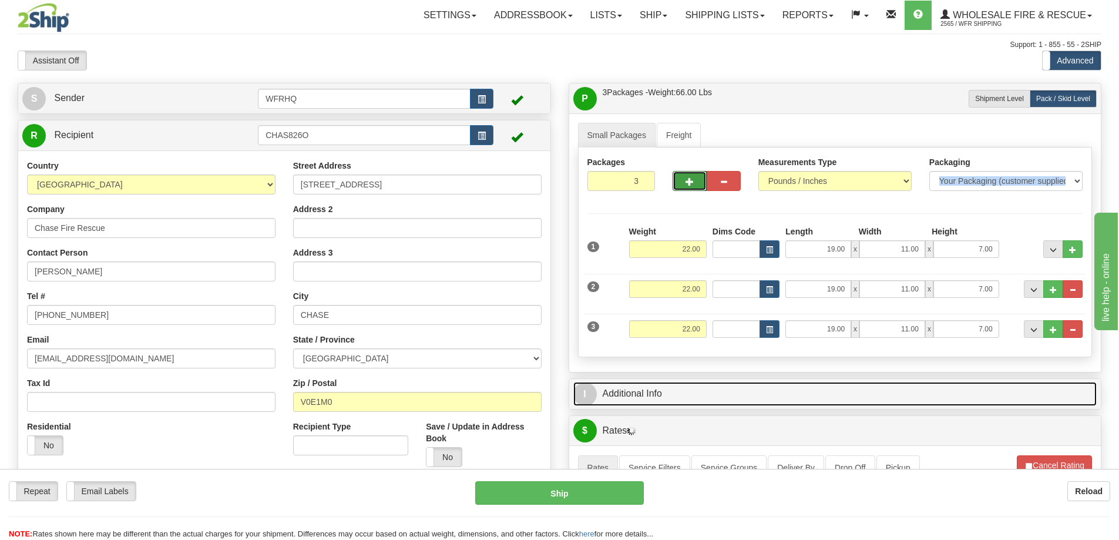
click at [797, 388] on link "I Additional Info" at bounding box center [835, 394] width 524 height 24
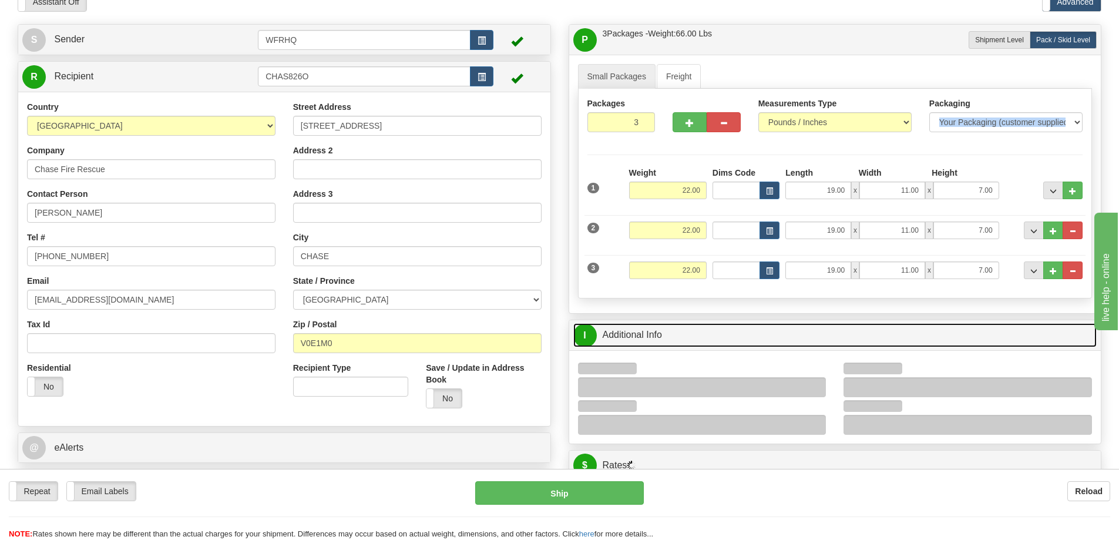
scroll to position [235, 0]
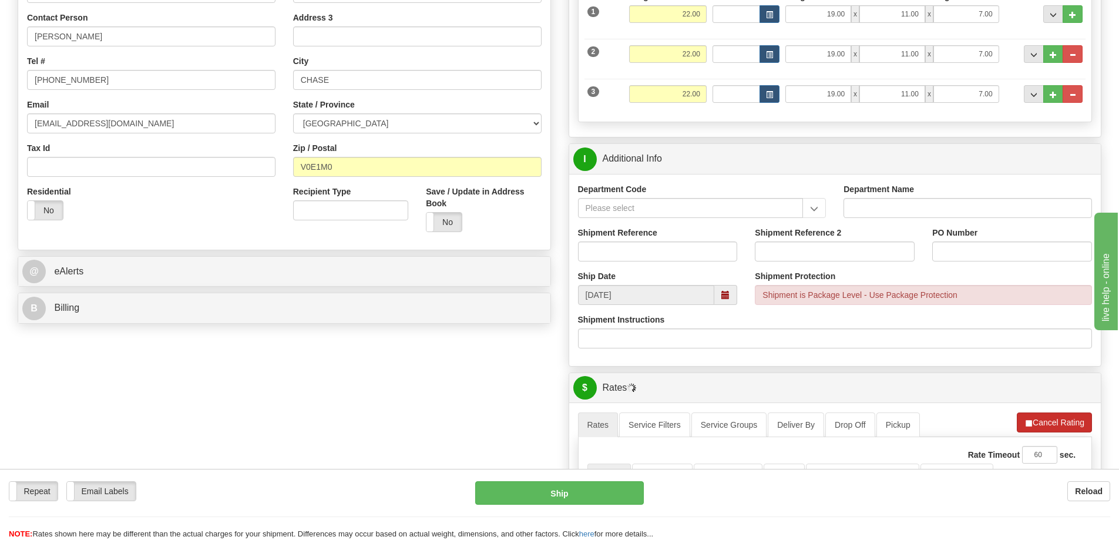
click at [1062, 324] on div "Shipment Instructions" at bounding box center [835, 331] width 515 height 35
click at [1047, 418] on button "Cancel Rating" at bounding box center [1054, 422] width 75 height 20
click at [1044, 427] on button "Refresh Rates" at bounding box center [1054, 422] width 76 height 20
click at [639, 254] on input "Shipment Reference" at bounding box center [658, 251] width 160 height 20
type input "S45496-30246"
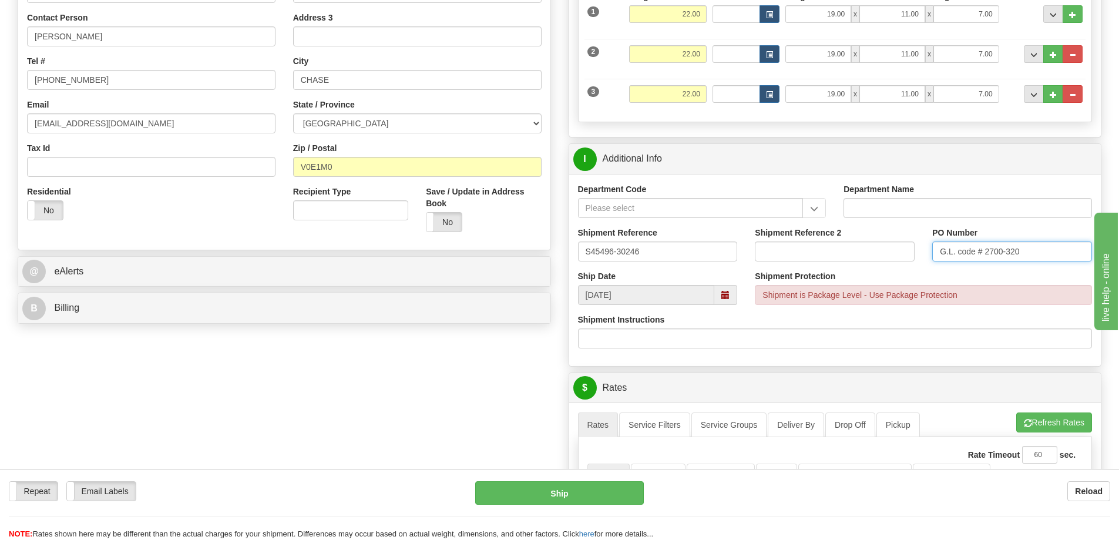
type input "G.L. code # 2700-320"
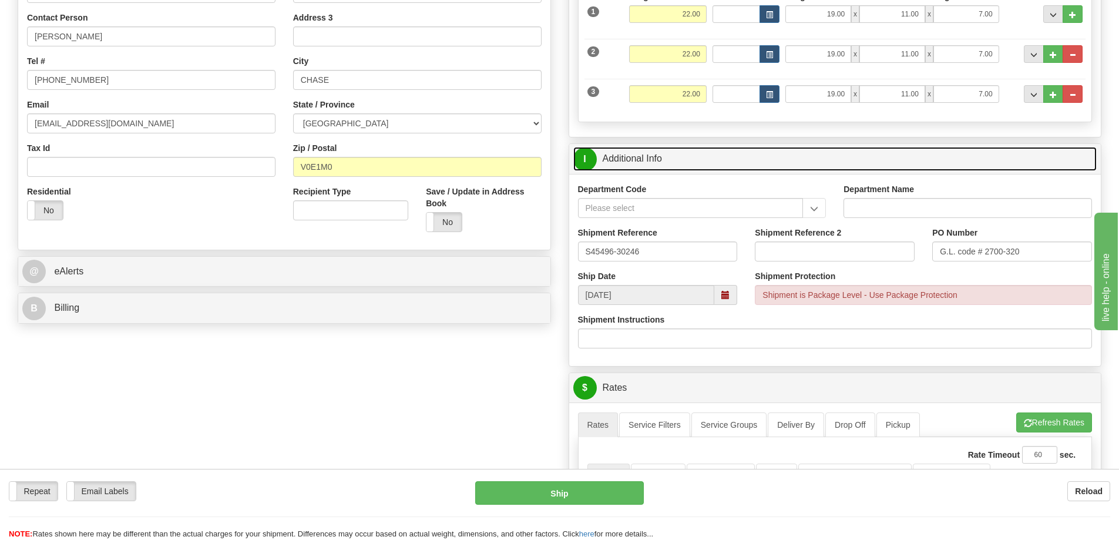
click at [696, 166] on link "I Additional Info" at bounding box center [835, 159] width 524 height 24
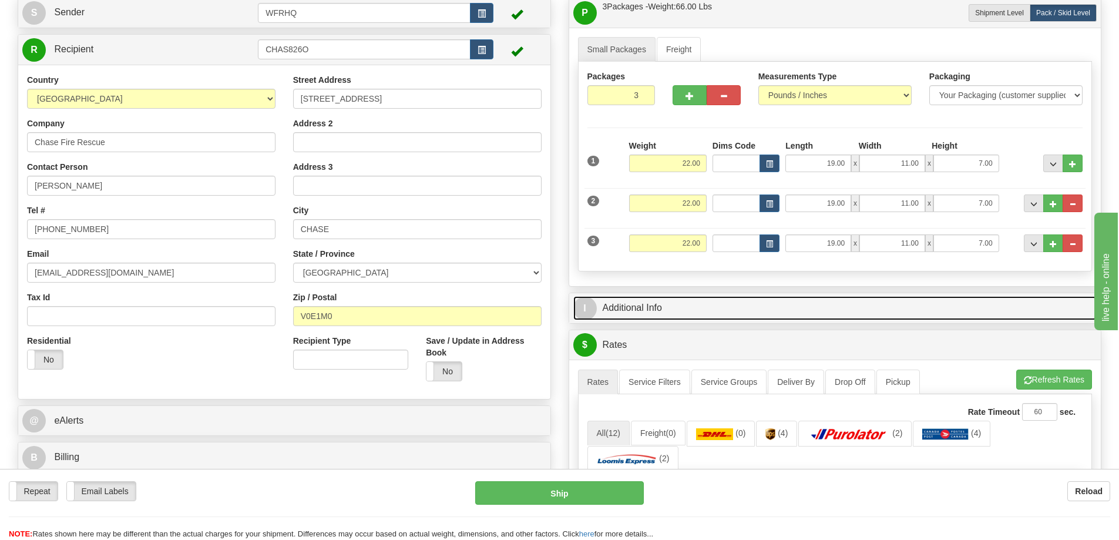
scroll to position [0, 0]
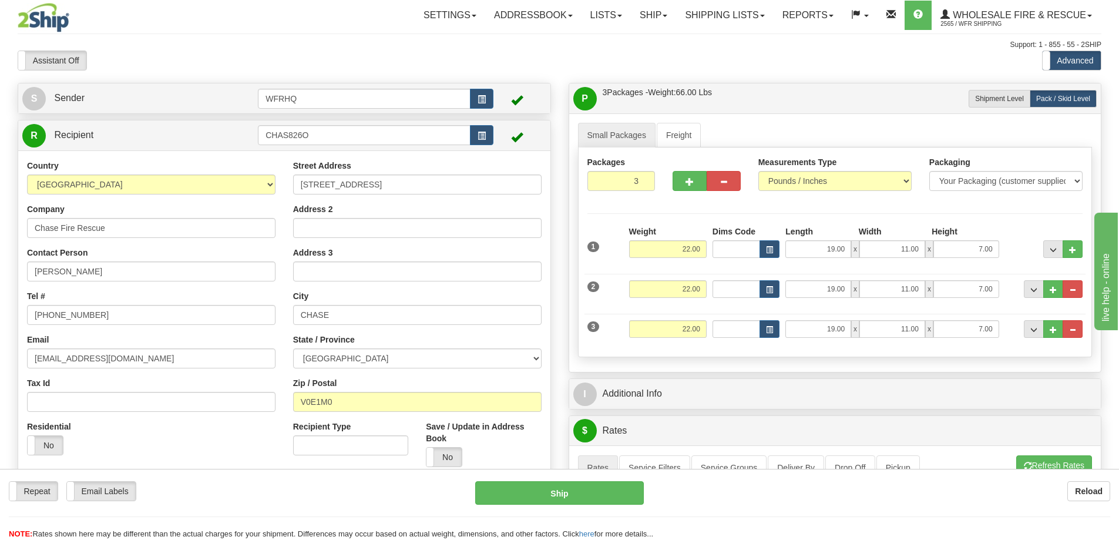
click at [714, 85] on div "P Packages / Skids 3 Packages - Weight: 66.00 Lbs 1 Skids - Weight: 0.00 Lbs Sh…" at bounding box center [835, 98] width 532 height 30
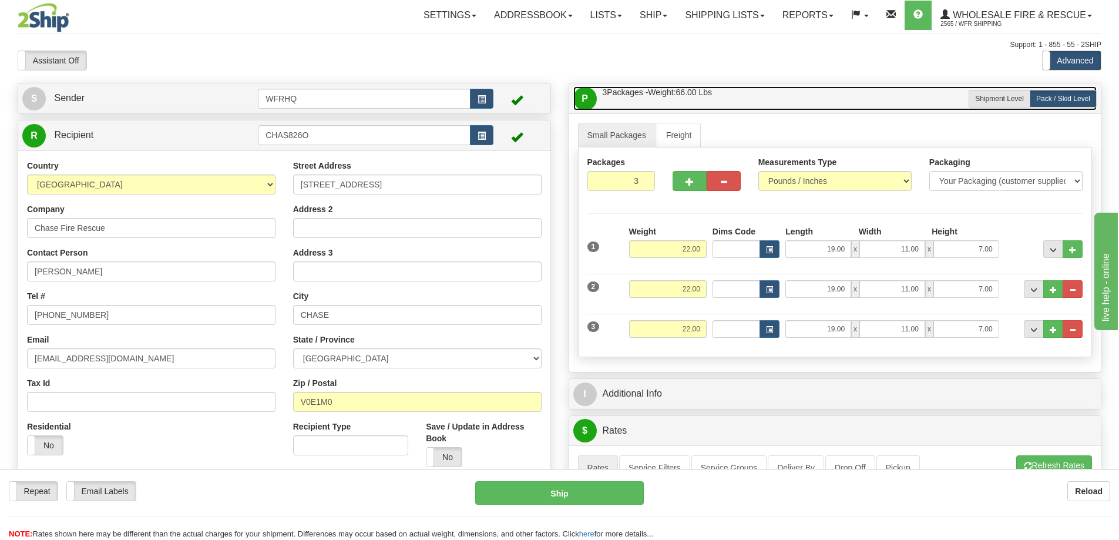
click at [731, 90] on link "P Packages / Skids 3 Packages - Weight: 66.00 Lbs 1 Skids - Weight: 0.00 Lbs" at bounding box center [835, 98] width 524 height 24
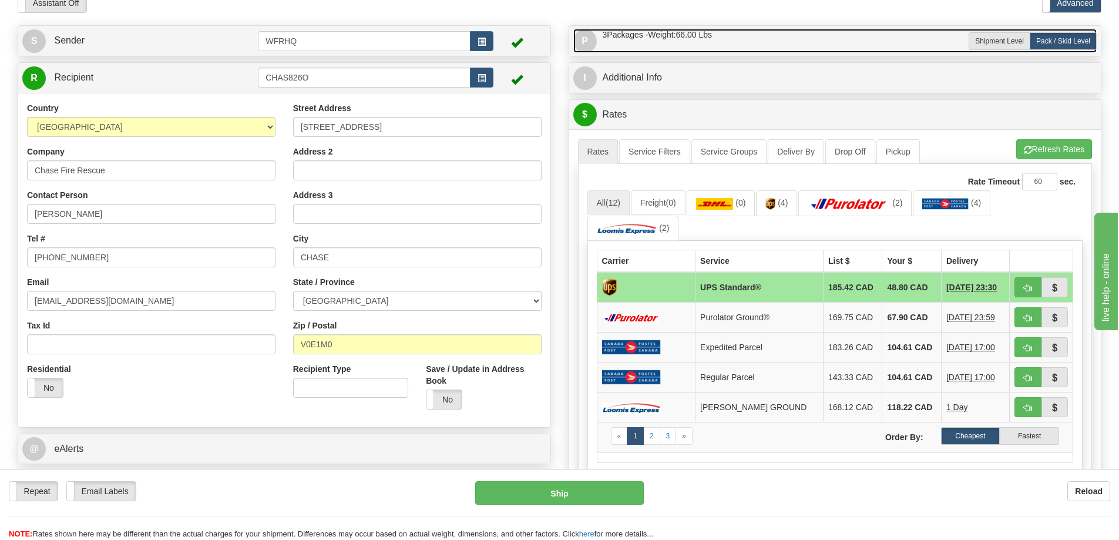
scroll to position [176, 0]
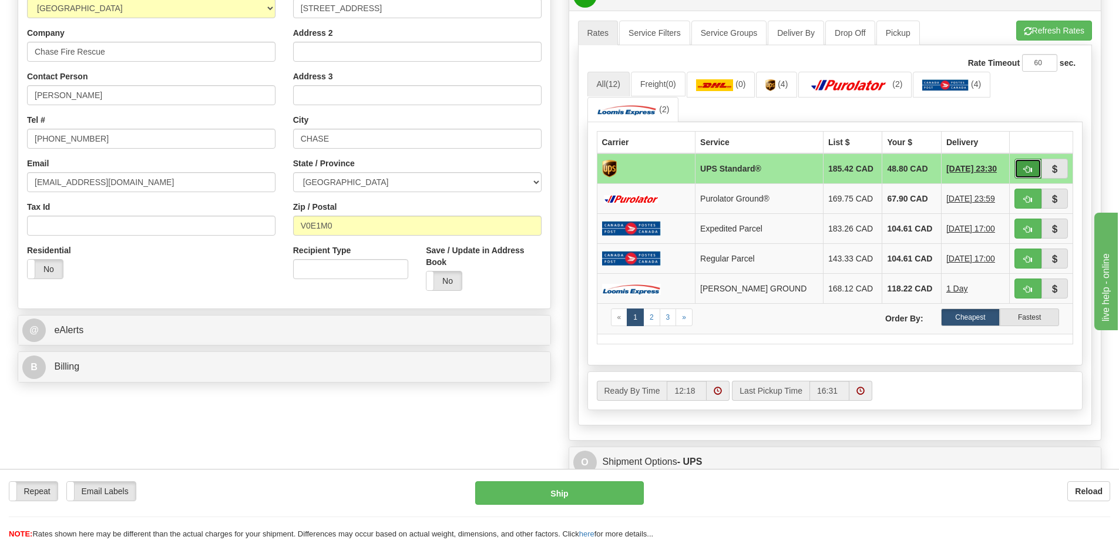
click at [1019, 176] on button "button" at bounding box center [1027, 169] width 27 height 20
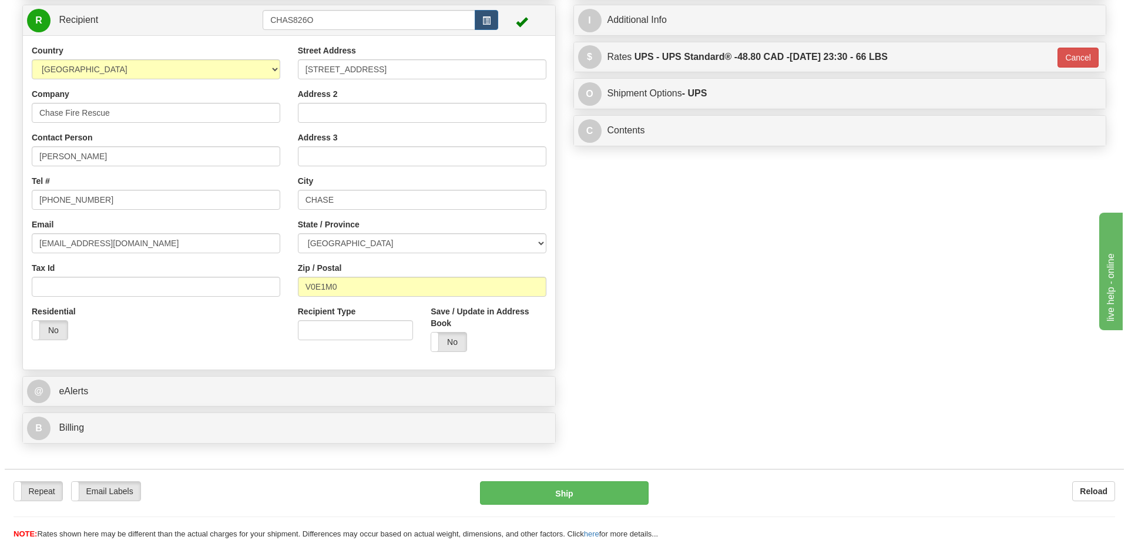
scroll to position [0, 0]
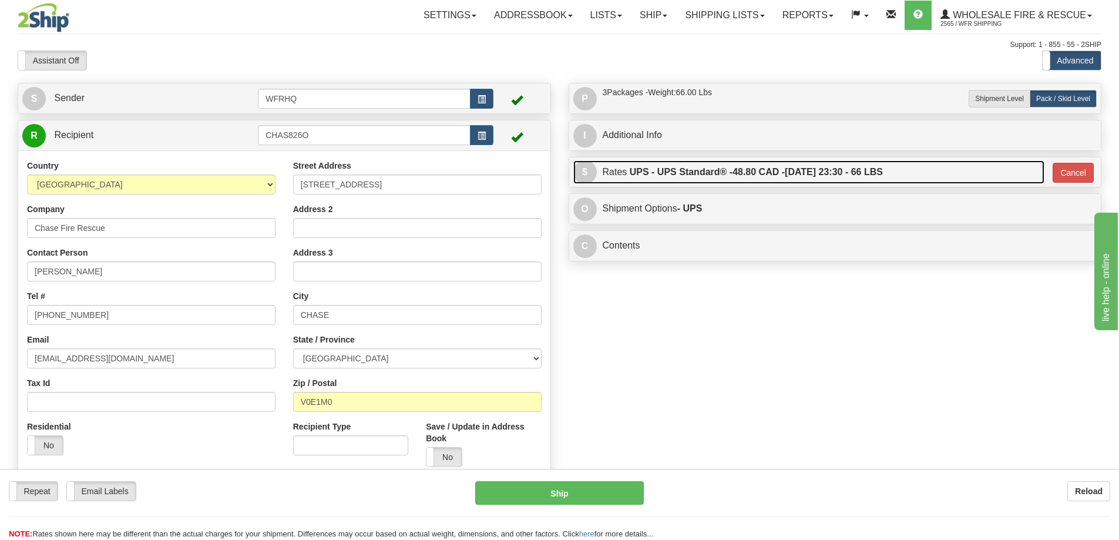
click at [798, 166] on label "UPS - UPS Standard® - 48.80 CAD - 08/13/2025 23:30 - 66 LBS" at bounding box center [756, 171] width 253 height 23
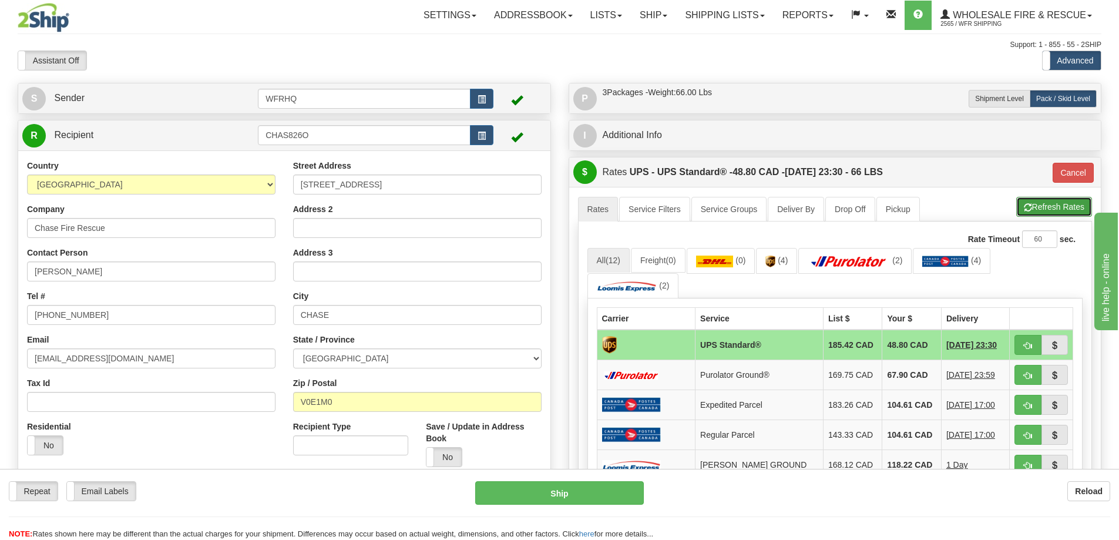
click at [1048, 207] on button "Refresh Rates" at bounding box center [1054, 207] width 76 height 20
type input "11"
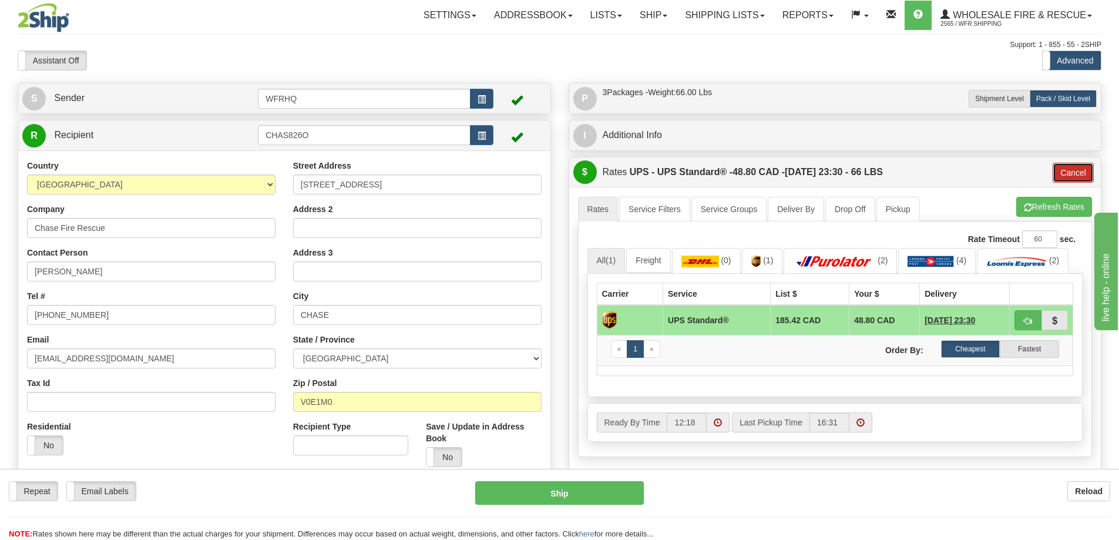
click at [1073, 176] on button "Cancel" at bounding box center [1073, 173] width 41 height 20
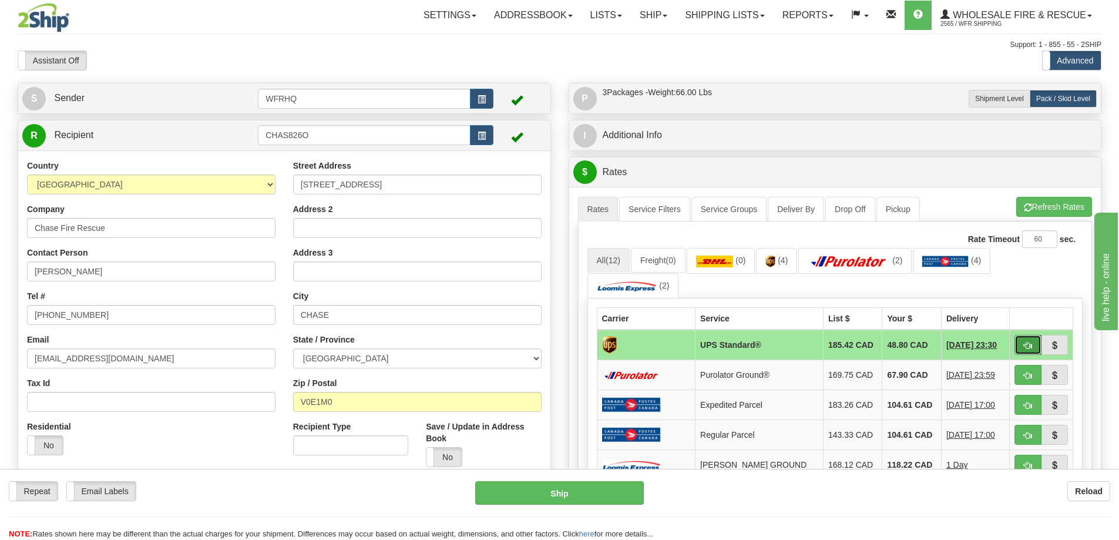
click at [1027, 342] on span "button" at bounding box center [1028, 346] width 8 height 8
type input "11"
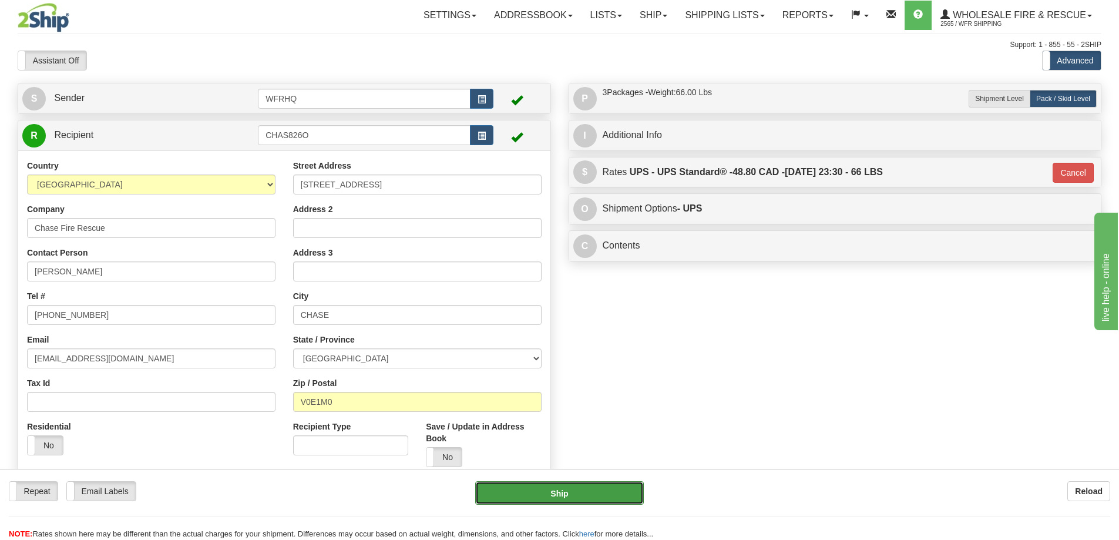
click at [579, 499] on button "Ship" at bounding box center [559, 492] width 169 height 23
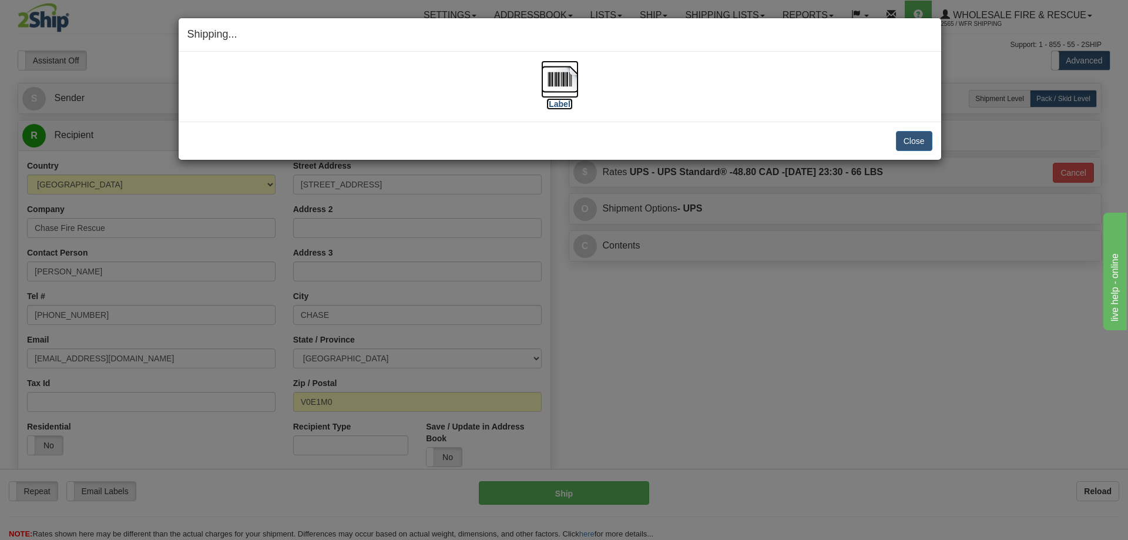
click at [557, 72] on img at bounding box center [560, 79] width 38 height 38
click at [907, 143] on button "Close" at bounding box center [914, 141] width 36 height 20
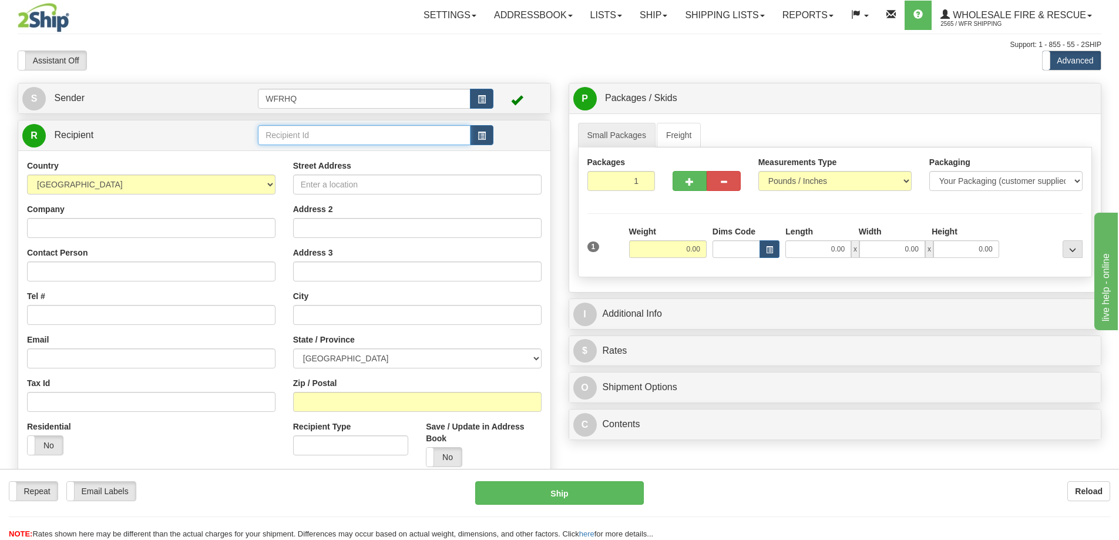
click at [314, 128] on input "text" at bounding box center [364, 135] width 213 height 20
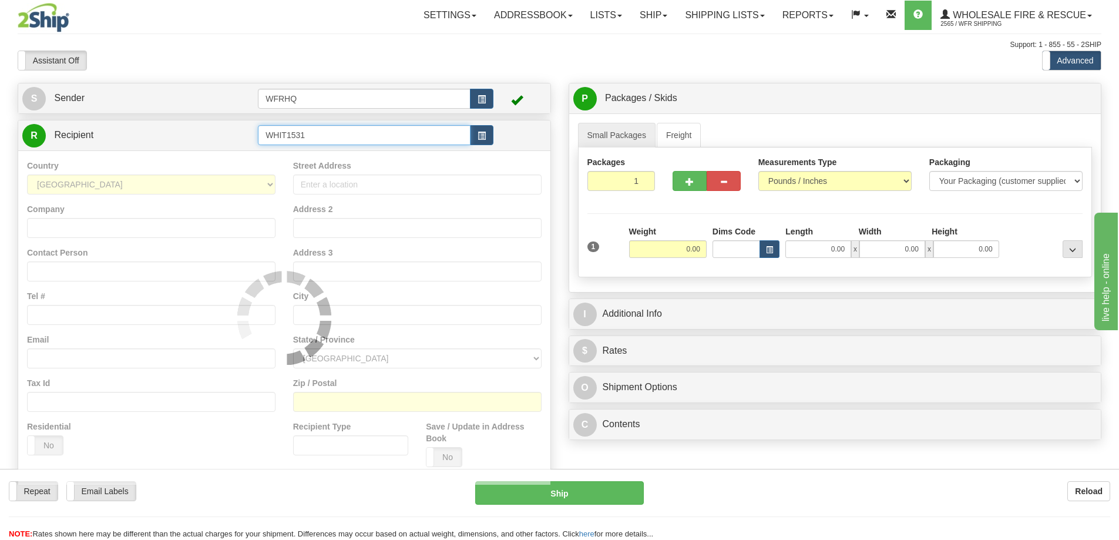
type input "WHIT1531"
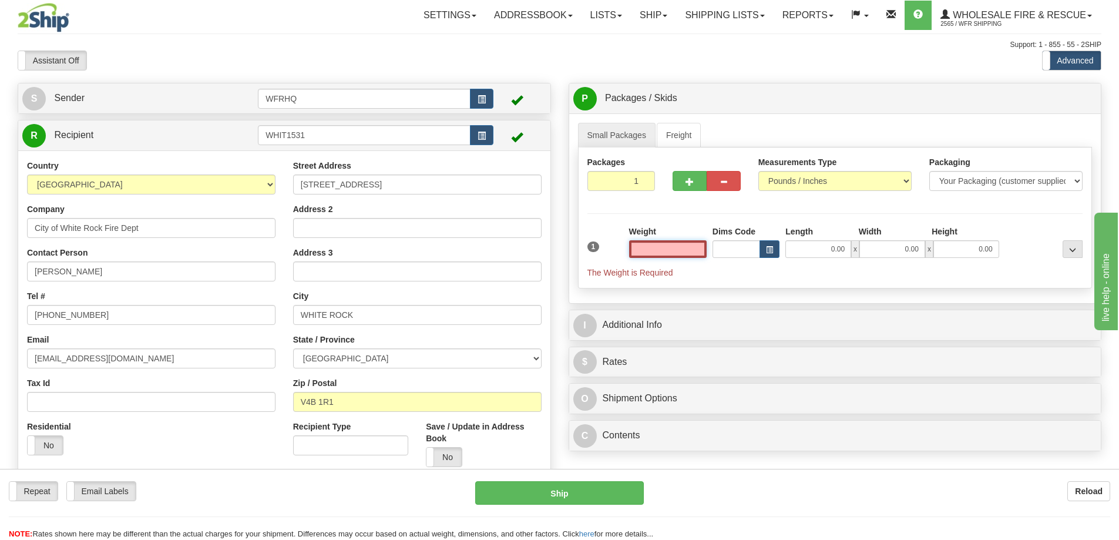
click at [653, 253] on input "text" at bounding box center [668, 249] width 78 height 18
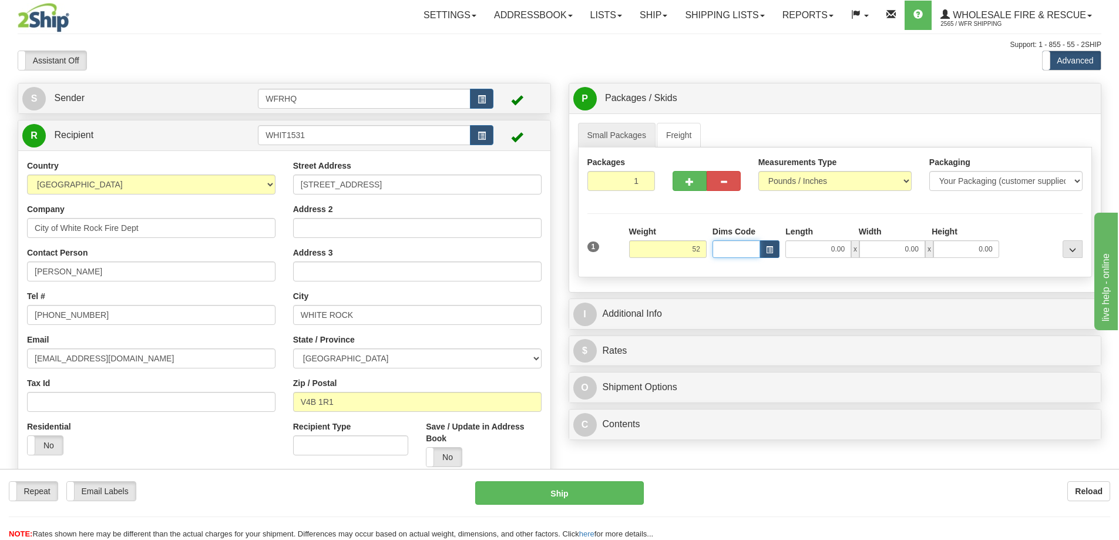
type input "52.00"
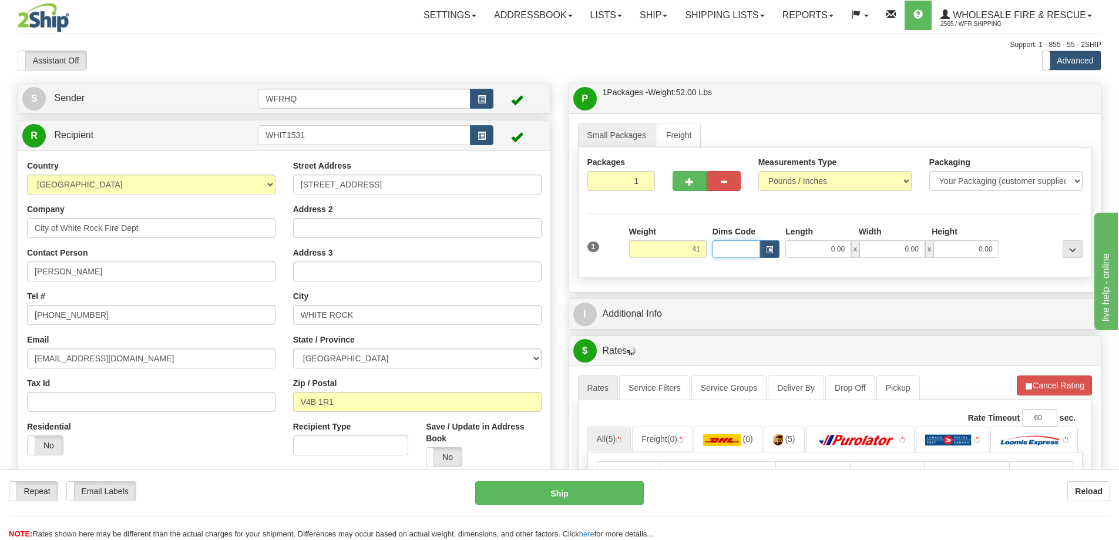
type input "41.00"
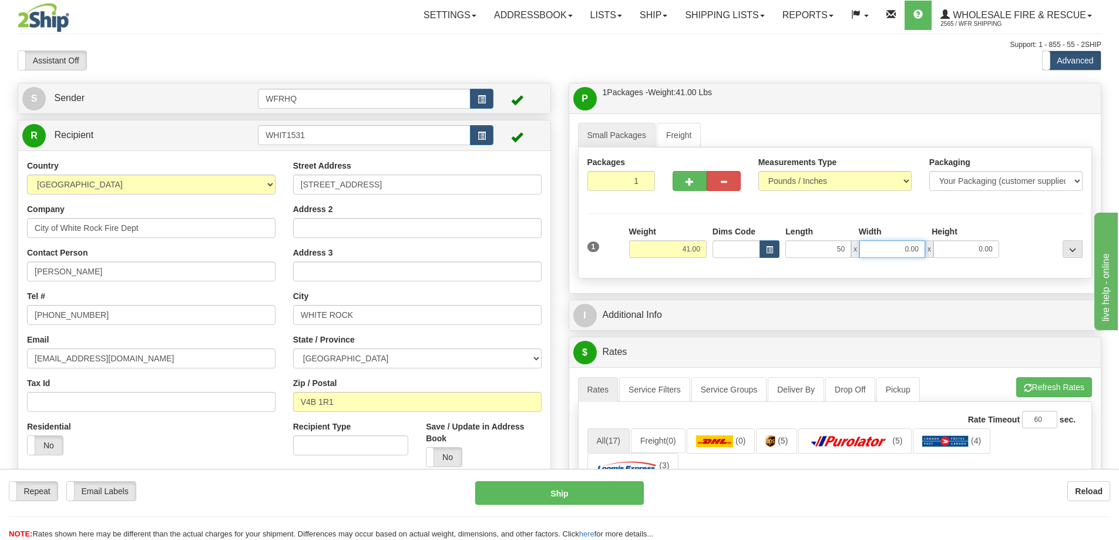
type input "50.00"
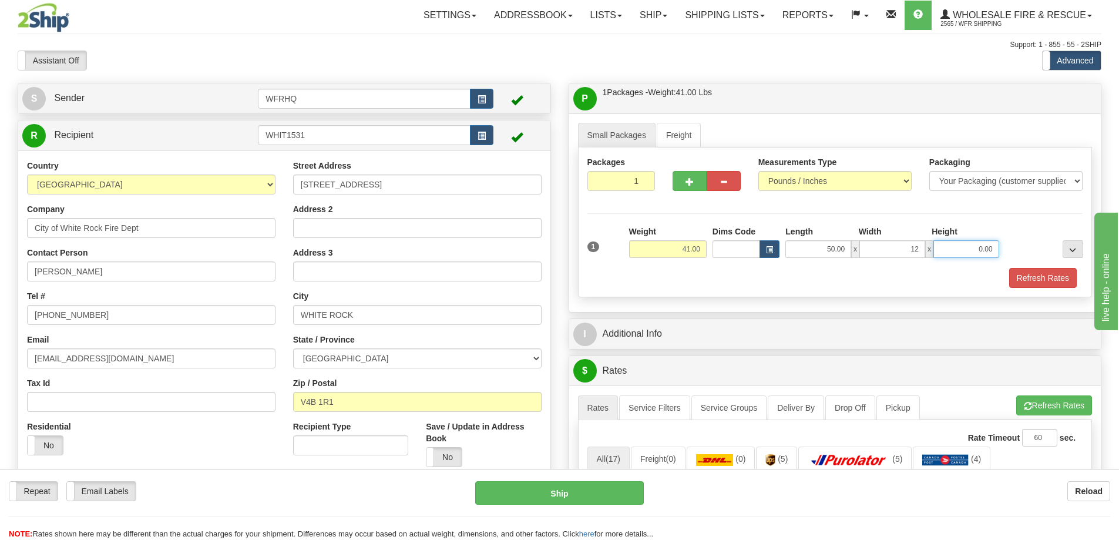
type input "12.00"
type input "10.00"
click at [1067, 281] on button "Refresh Rates" at bounding box center [1043, 278] width 68 height 20
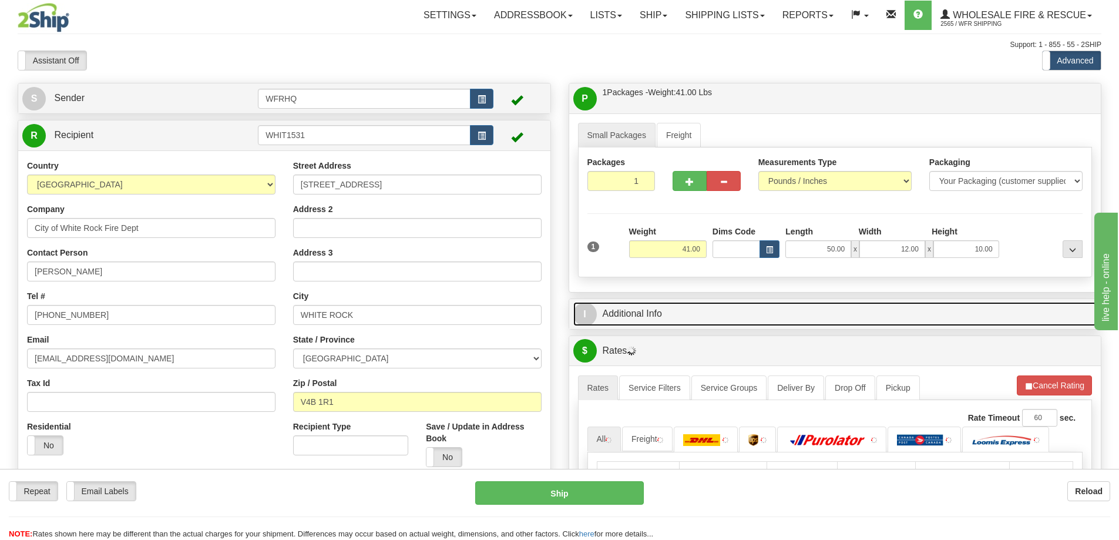
click at [897, 325] on link "I Additional Info" at bounding box center [835, 314] width 524 height 24
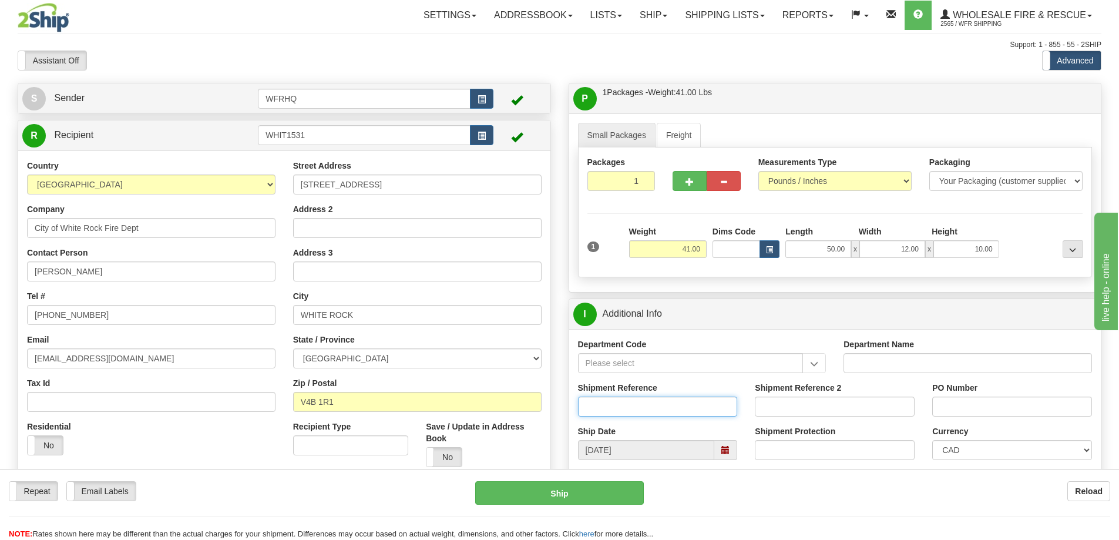
drag, startPoint x: 665, startPoint y: 394, endPoint x: 637, endPoint y: 403, distance: 29.0
click at [637, 403] on input "Shipment Reference" at bounding box center [658, 406] width 160 height 20
type input "S45851-30268"
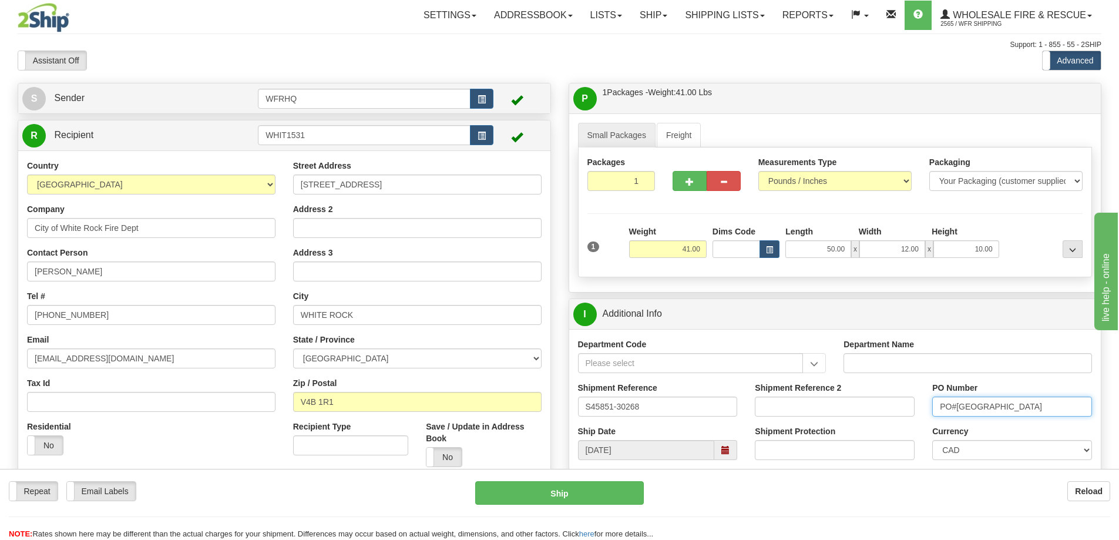
type input "PO#[GEOGRAPHIC_DATA]"
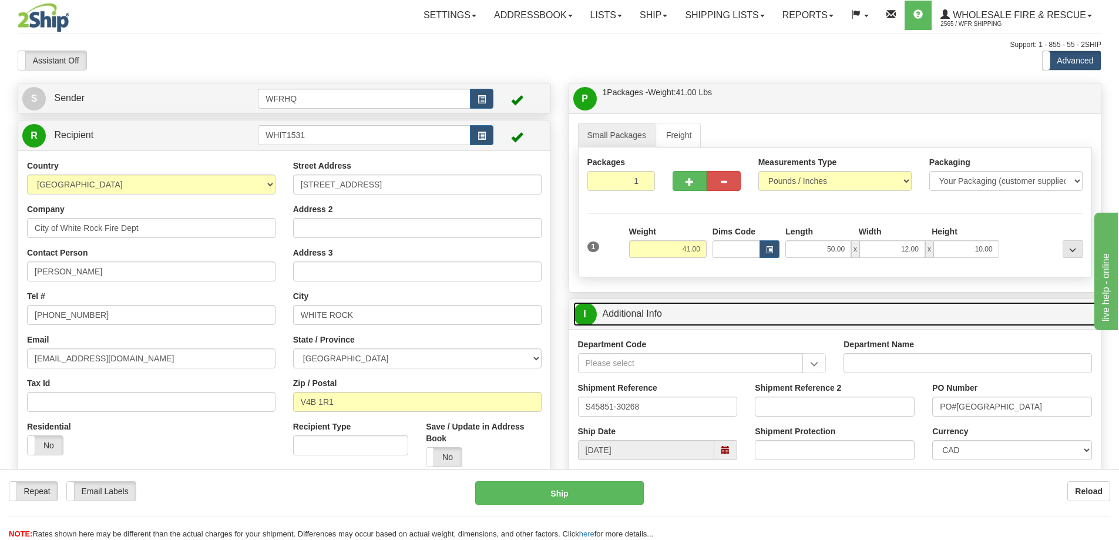
click at [821, 324] on link "I Additional Info" at bounding box center [835, 314] width 524 height 24
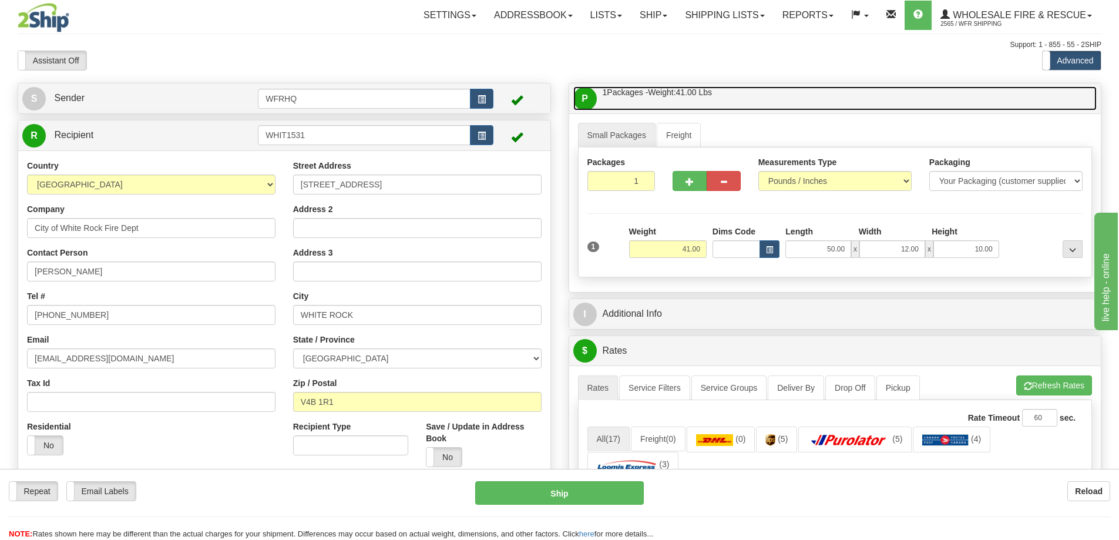
click at [766, 105] on link "P Packages / Skids 1 Packages - Weight: 41.00 Lbs 1 Skids - Weight: NaN Lbs" at bounding box center [835, 98] width 524 height 24
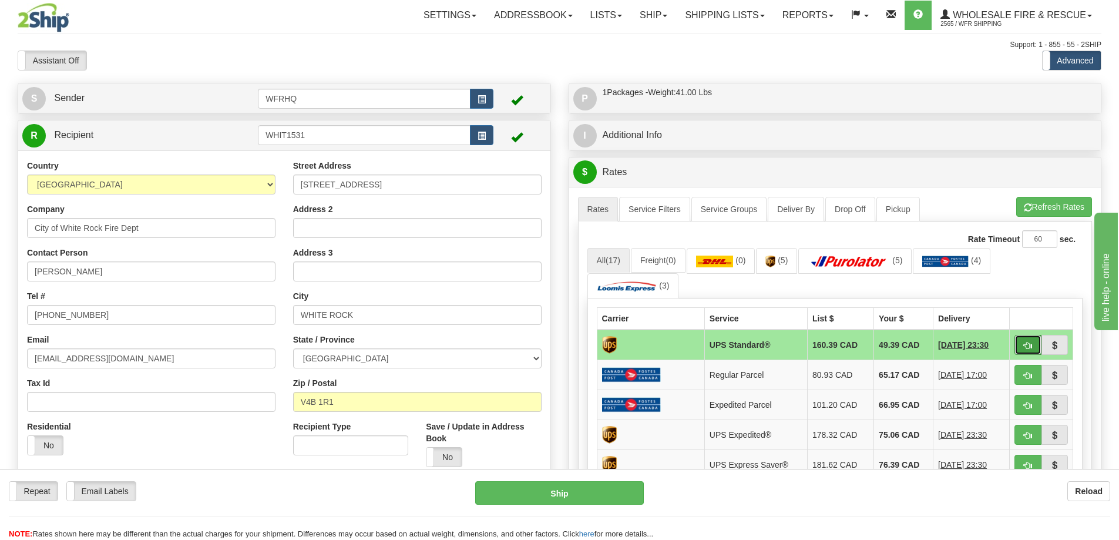
click at [1028, 350] on button "button" at bounding box center [1027, 345] width 27 height 20
type input "11"
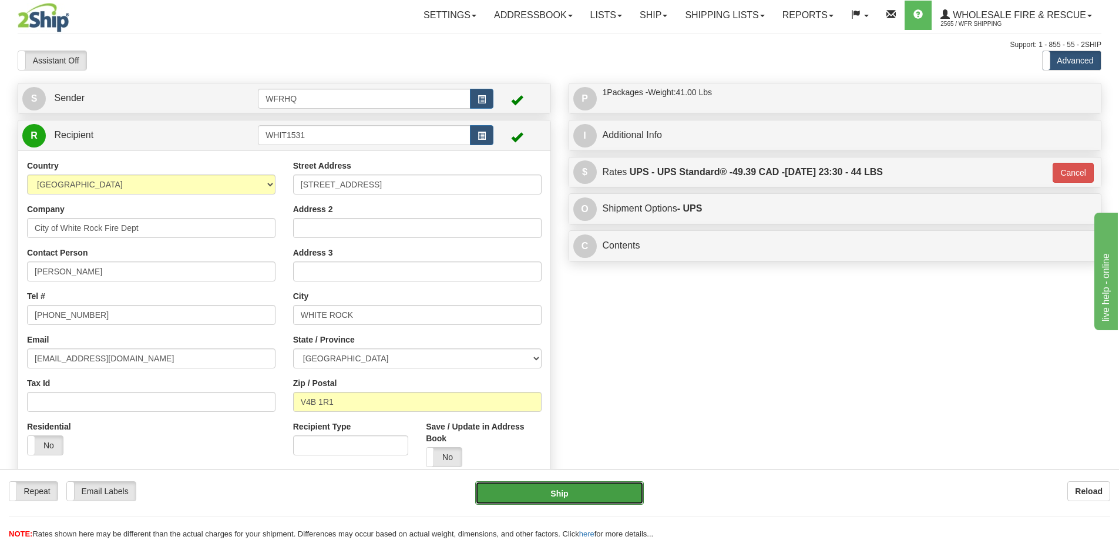
click at [624, 495] on button "Ship" at bounding box center [559, 492] width 169 height 23
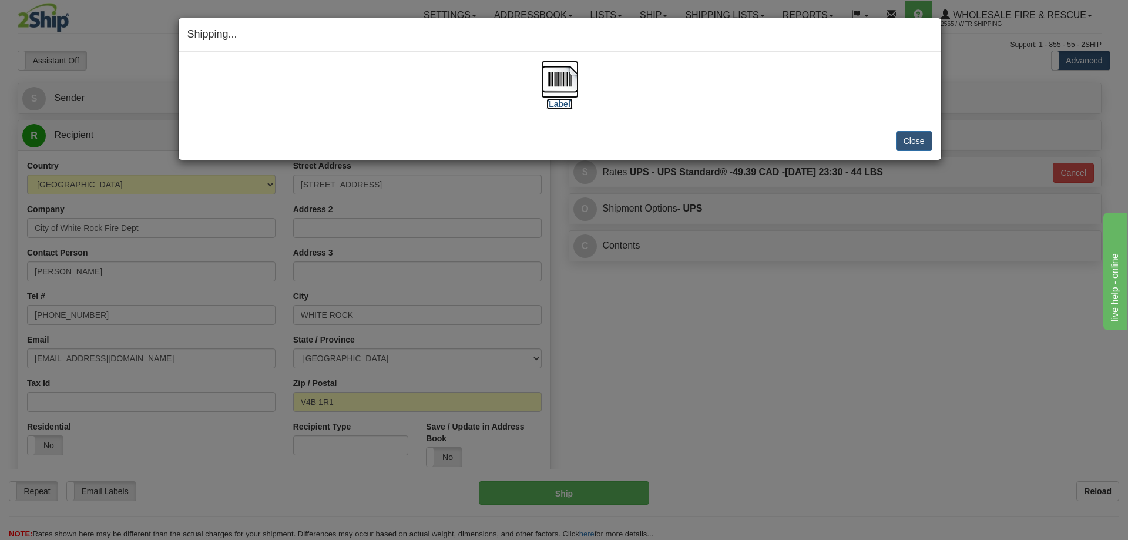
click at [568, 82] on img at bounding box center [560, 79] width 38 height 38
